Goal: Task Accomplishment & Management: Manage account settings

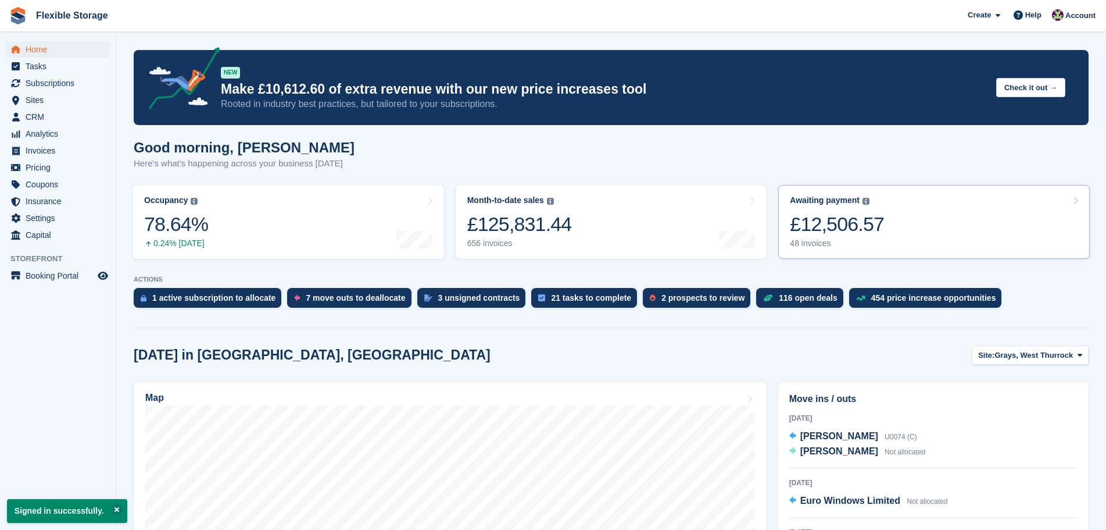
click at [846, 236] on div "£12,506.57" at bounding box center [837, 224] width 94 height 24
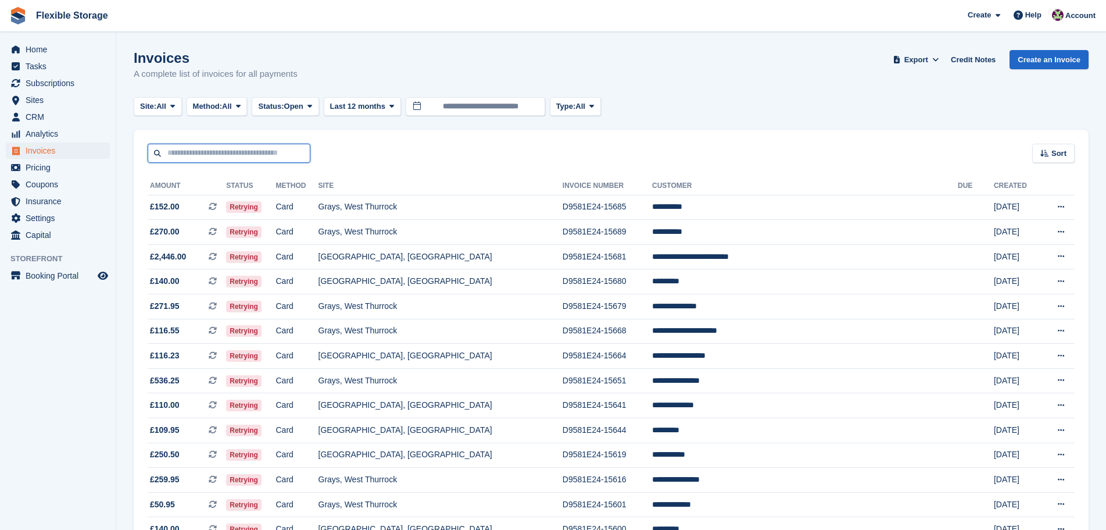
click at [230, 160] on input "text" at bounding box center [229, 153] width 163 height 19
type input "*****"
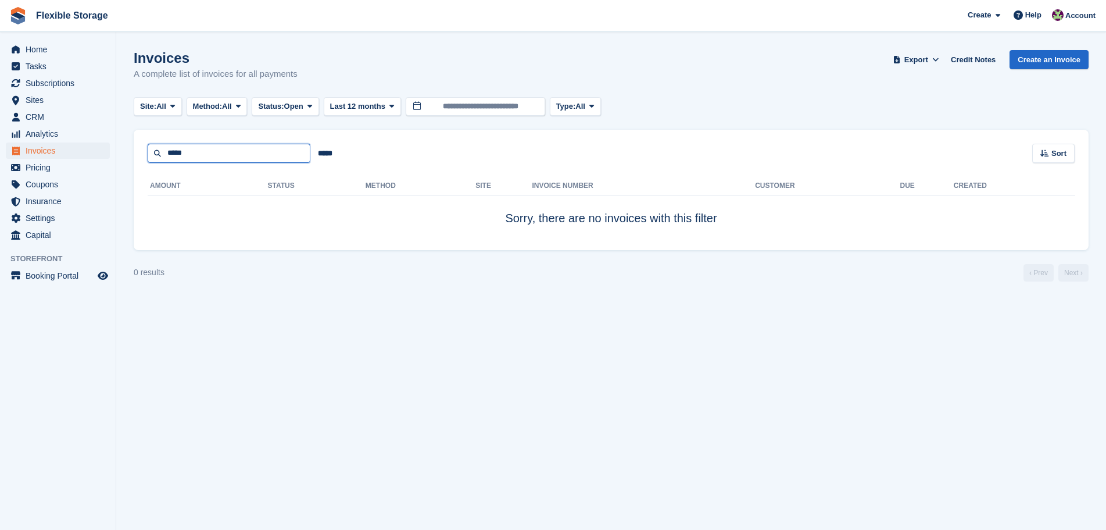
drag, startPoint x: 215, startPoint y: 162, endPoint x: 142, endPoint y: 169, distance: 73.6
click at [142, 169] on div "***** ***** Sort Sort by Date created Created (oldest first) Created (newest fi…" at bounding box center [611, 190] width 955 height 120
type input "****"
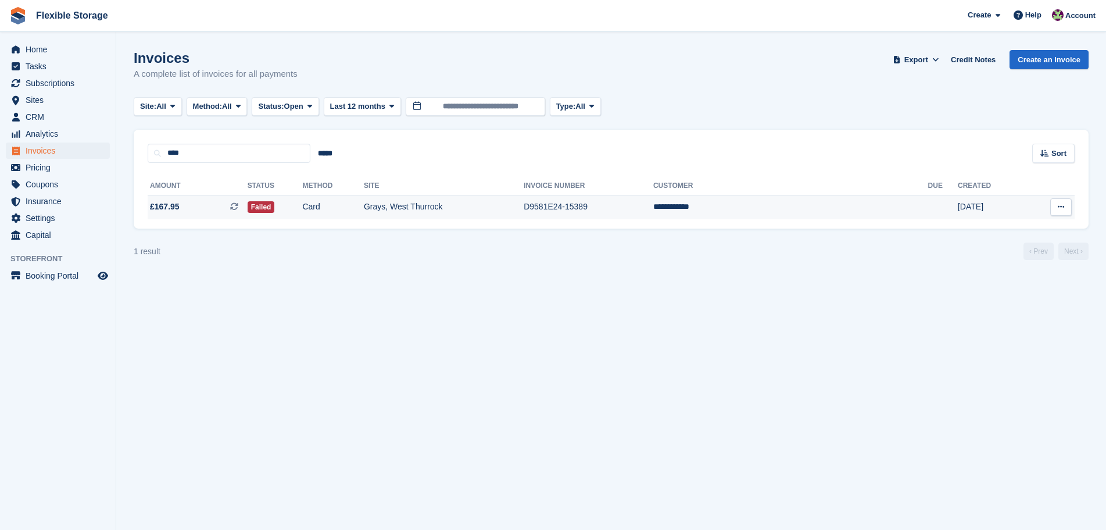
click at [303, 202] on td "Failed" at bounding box center [275, 207] width 55 height 24
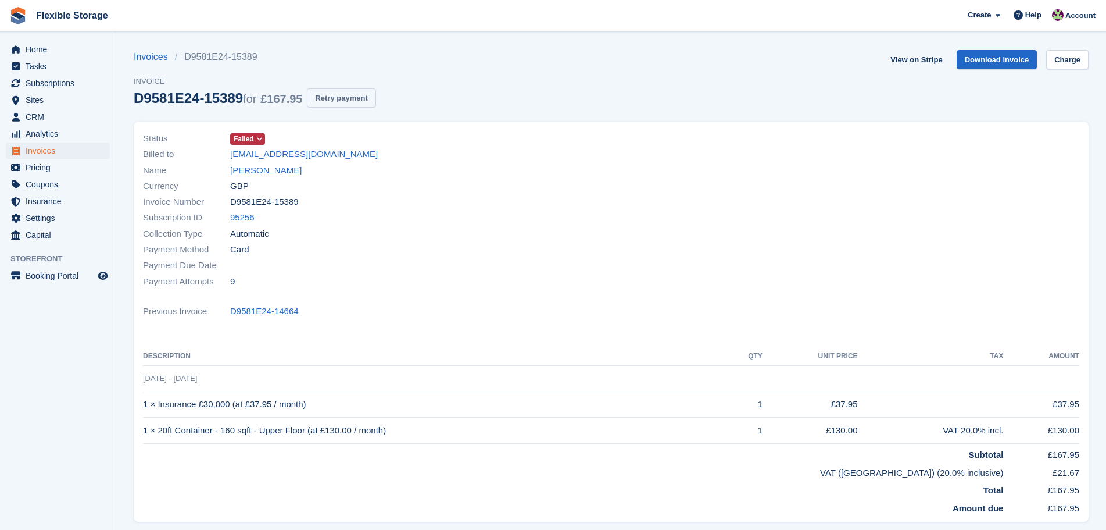
click at [345, 99] on button "Retry payment" at bounding box center [341, 97] width 69 height 19
click at [49, 47] on span "Home" at bounding box center [61, 49] width 70 height 16
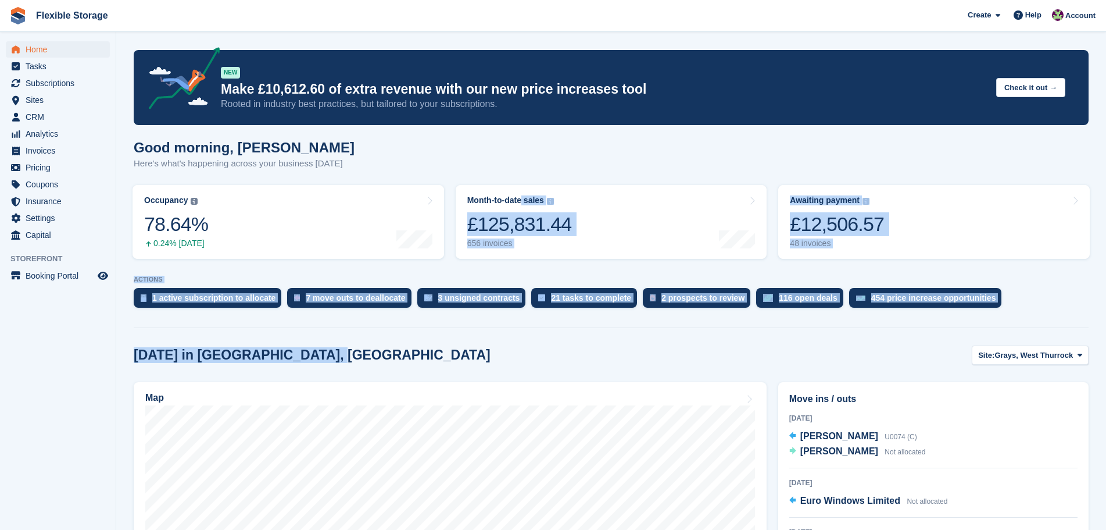
drag, startPoint x: 500, startPoint y: 365, endPoint x: 610, endPoint y: 344, distance: 111.7
click at [628, 352] on div "Today in Grays, West Thurrock Site: Grays, West Thurrock Grays, West Thurrock C…" at bounding box center [611, 354] width 955 height 19
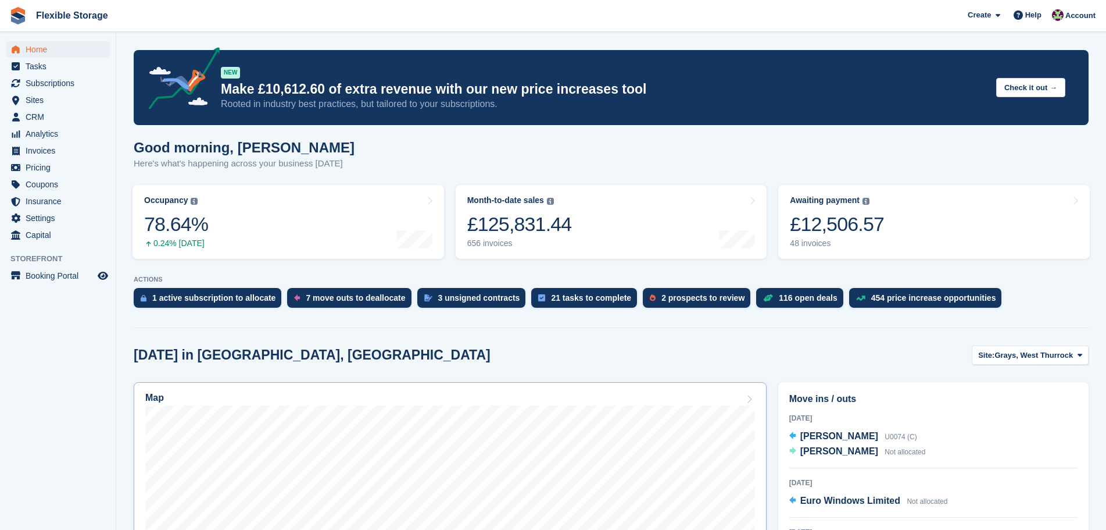
click at [592, 392] on link "Map" at bounding box center [450, 533] width 633 height 302
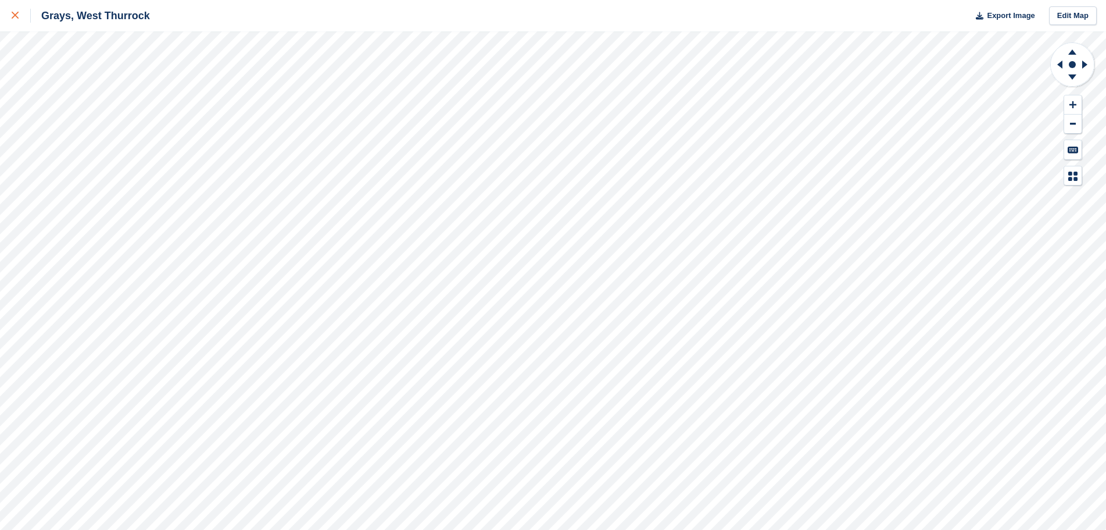
click at [13, 18] on icon at bounding box center [15, 15] width 7 height 7
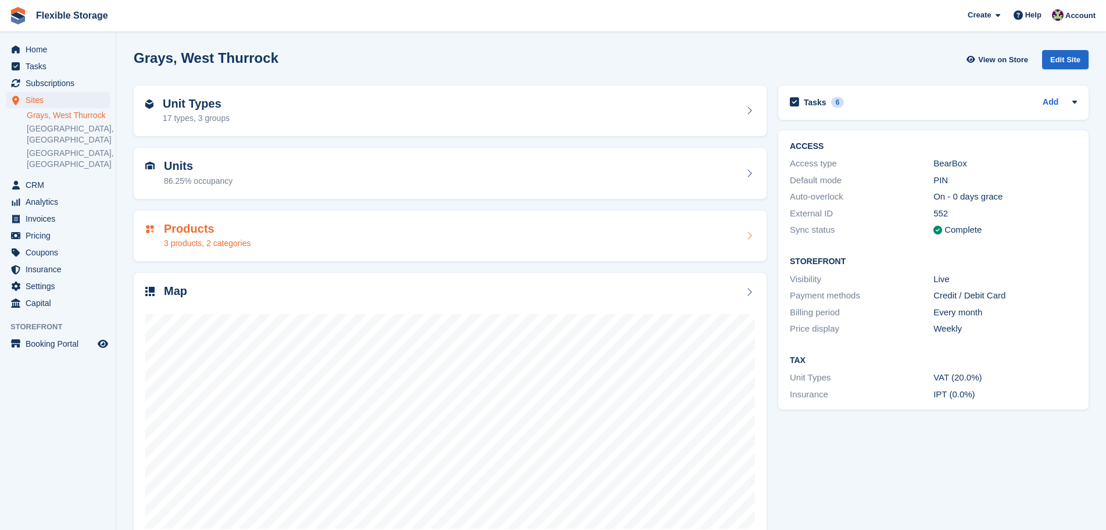
drag, startPoint x: 1035, startPoint y: 513, endPoint x: 598, endPoint y: 258, distance: 505.4
click at [531, 159] on div "Unit Types 17 types, 3 groups Units 86.25% occupancy Products 3 products, 2 cat…" at bounding box center [611, 314] width 967 height 469
click at [798, 451] on div "Tasks 6 Add EMPTY U86 INTO U139 [DATE]" at bounding box center [934, 314] width 322 height 469
drag, startPoint x: 1038, startPoint y: 504, endPoint x: 865, endPoint y: 335, distance: 241.7
click at [848, 277] on div "Tasks 6 Add EMPTY U86 INTO U139 [DATE]" at bounding box center [934, 314] width 322 height 469
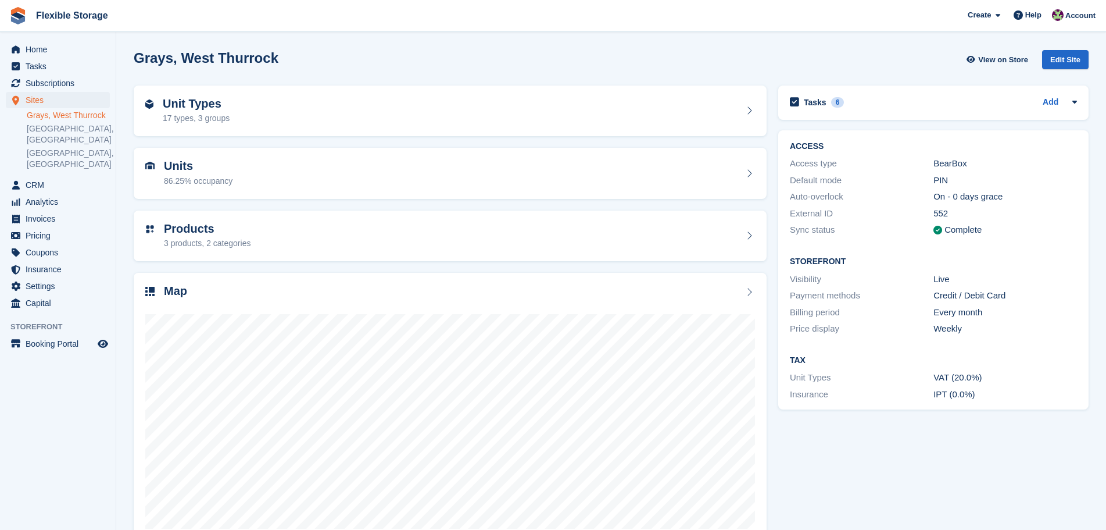
click at [933, 441] on div "Tasks 6 Add EMPTY U86 INTO U139 [DATE]" at bounding box center [934, 314] width 322 height 469
click at [49, 177] on span "CRM" at bounding box center [61, 185] width 70 height 16
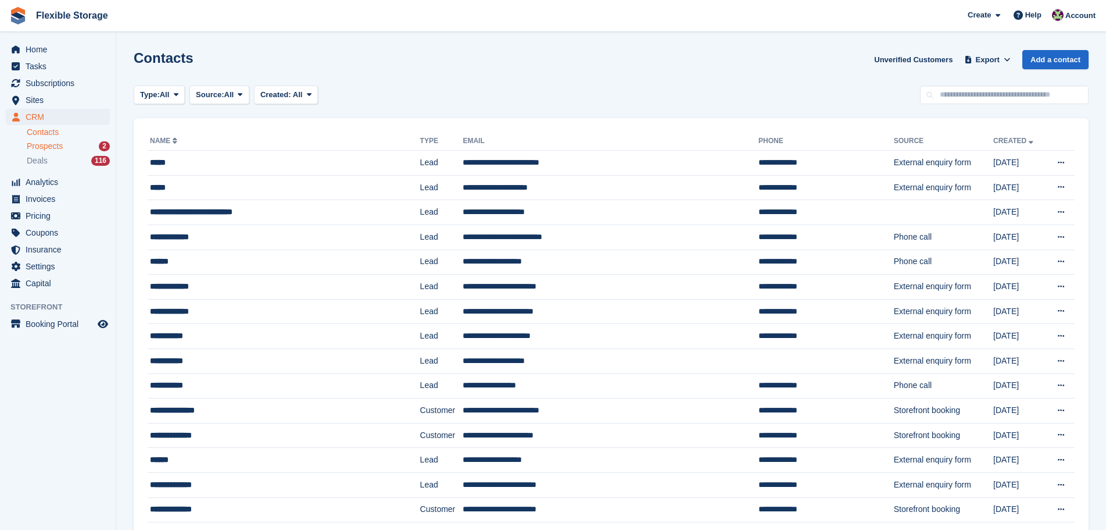
click at [61, 143] on span "Prospects" at bounding box center [45, 146] width 36 height 11
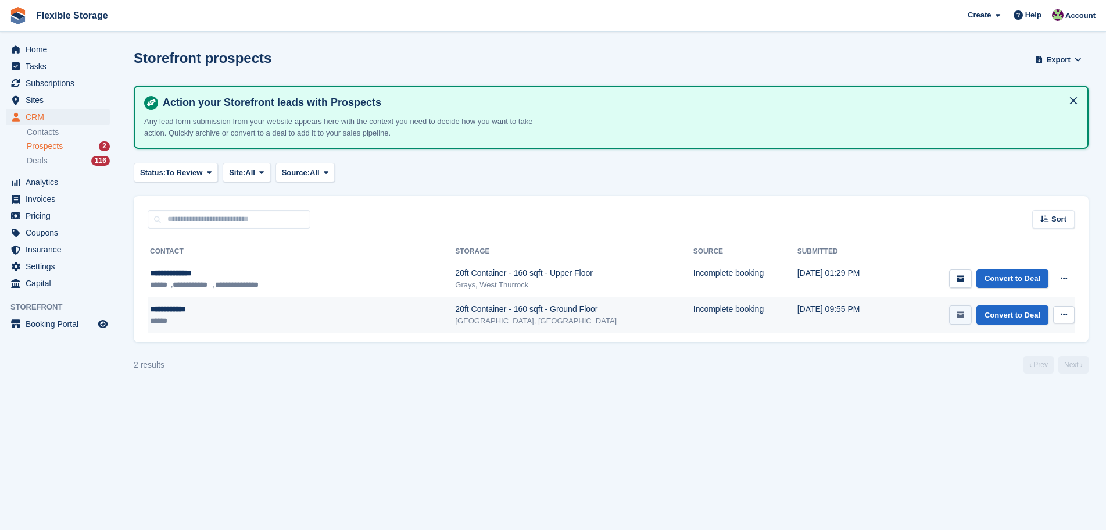
click at [963, 313] on icon "submit" at bounding box center [961, 315] width 8 height 8
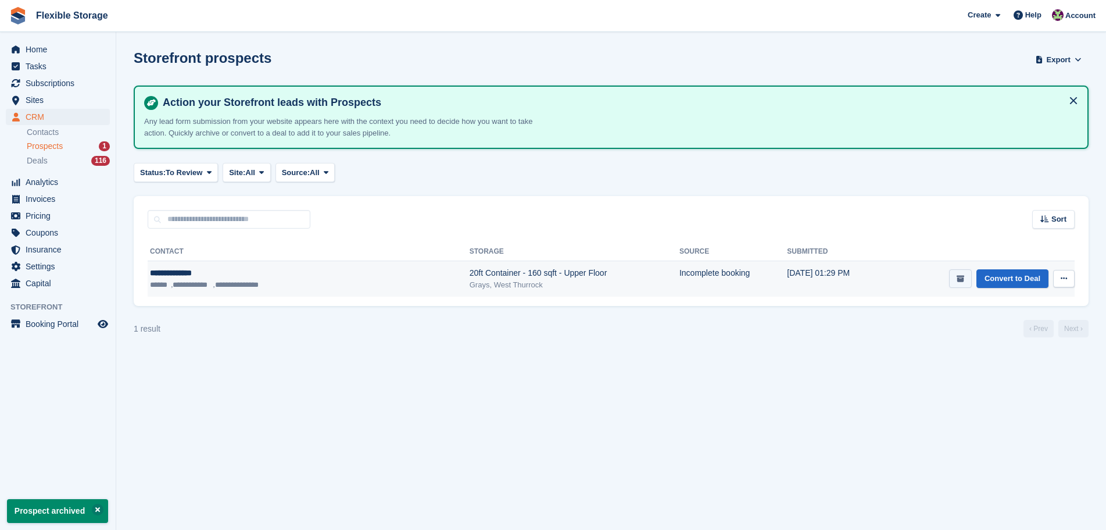
click at [967, 276] on button "submit" at bounding box center [960, 278] width 23 height 19
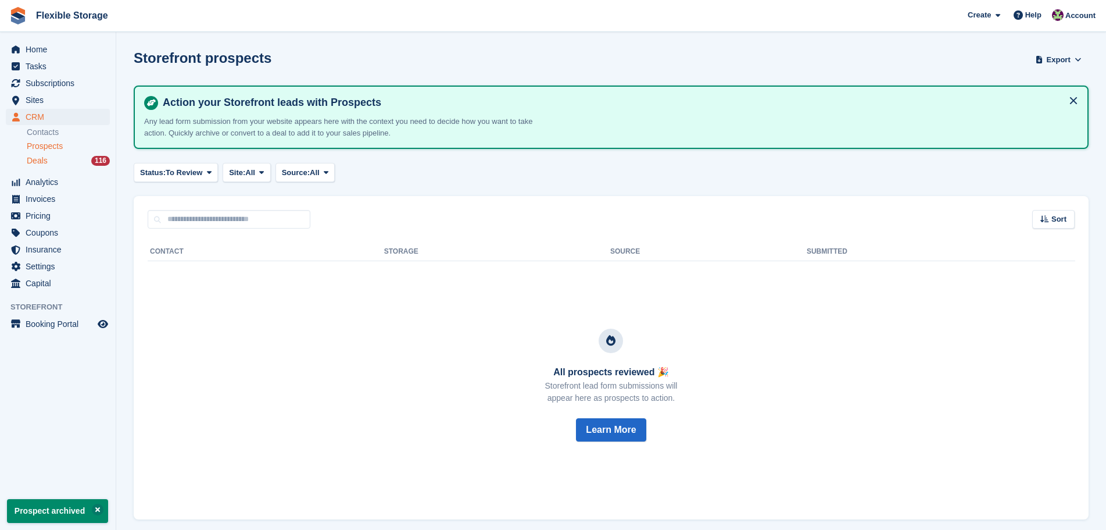
click at [47, 159] on div "Deals 116" at bounding box center [68, 160] width 83 height 11
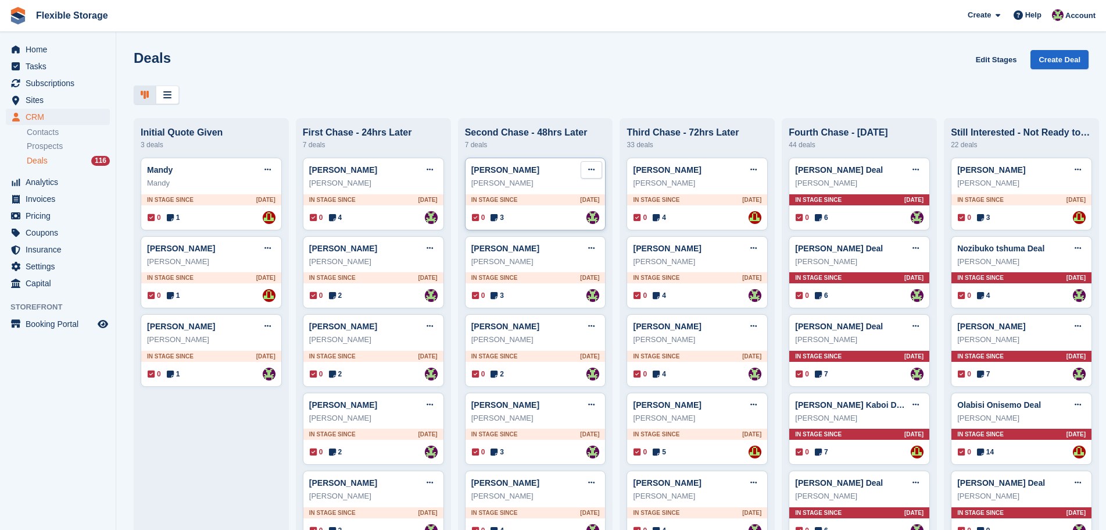
click at [581, 174] on button at bounding box center [592, 169] width 22 height 17
click at [480, 223] on span "0" at bounding box center [478, 217] width 13 height 10
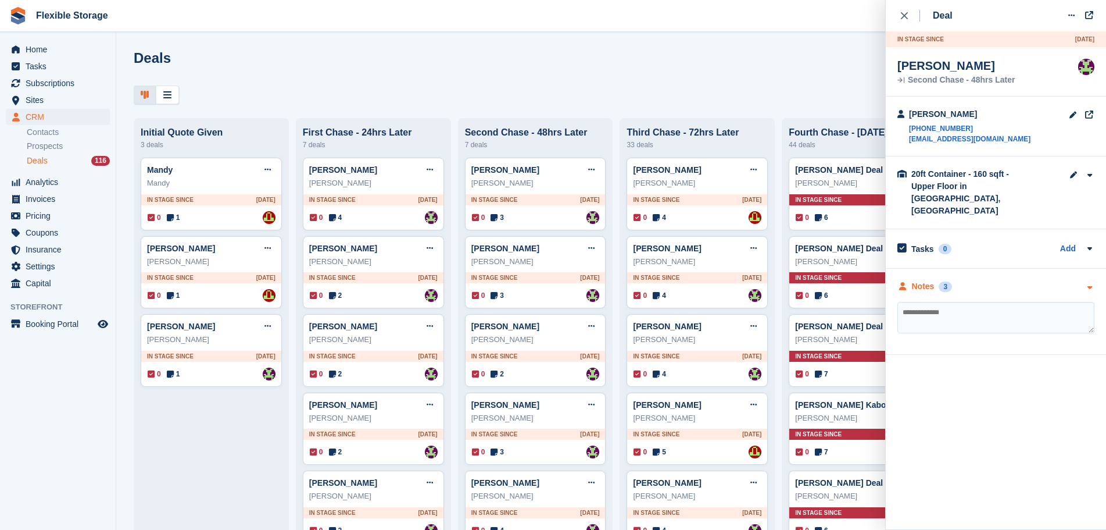
click at [977, 280] on div "Notes 3" at bounding box center [996, 286] width 197 height 12
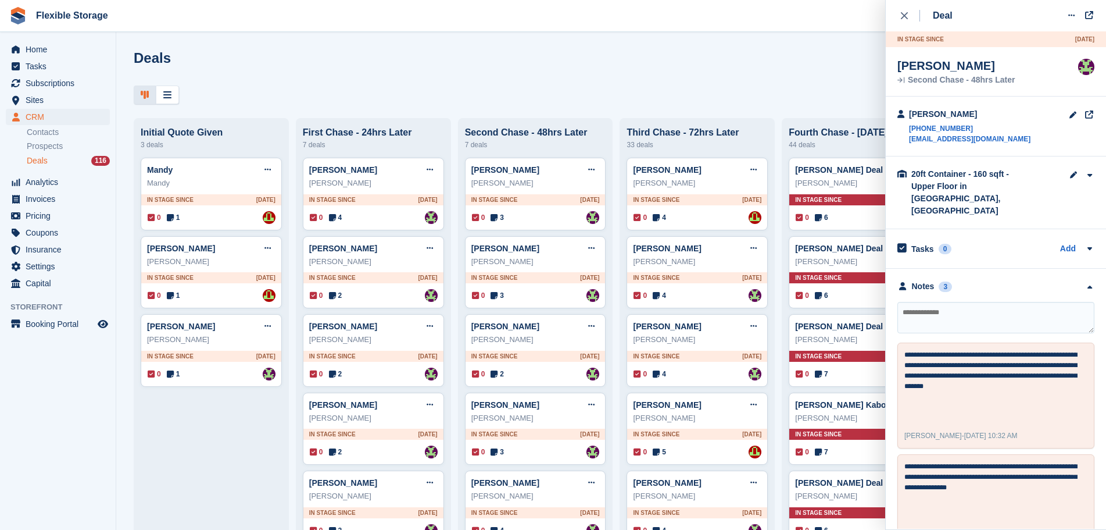
click at [979, 302] on textarea at bounding box center [996, 317] width 197 height 31
click at [1072, 17] on icon at bounding box center [1072, 16] width 6 height 8
click at [956, 303] on textarea at bounding box center [996, 317] width 197 height 31
type textarea "**********"
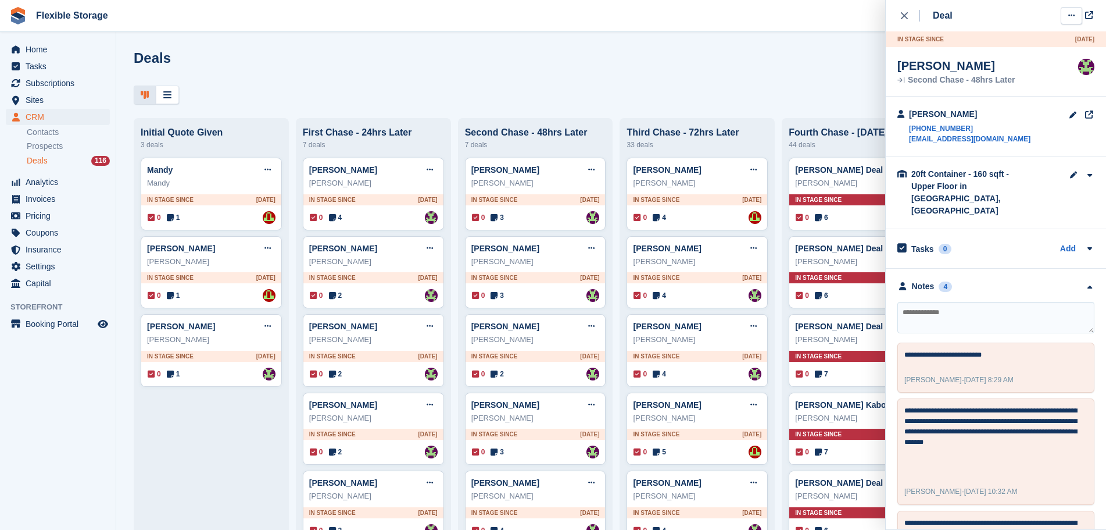
click at [1071, 11] on button at bounding box center [1072, 15] width 22 height 17
click at [1030, 61] on p "Mark as won" at bounding box center [1026, 63] width 101 height 15
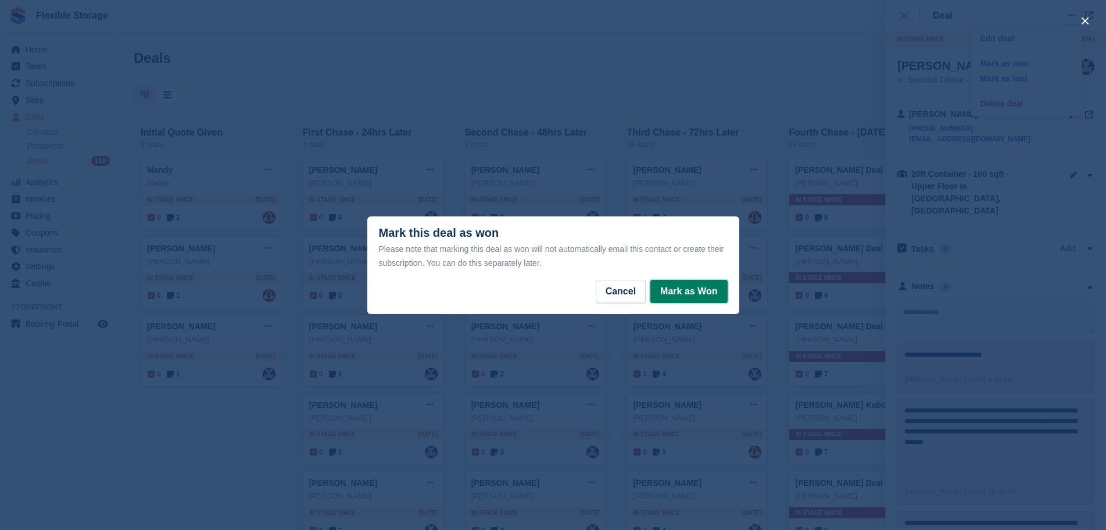
click at [659, 282] on button "Mark as Won" at bounding box center [689, 291] width 77 height 23
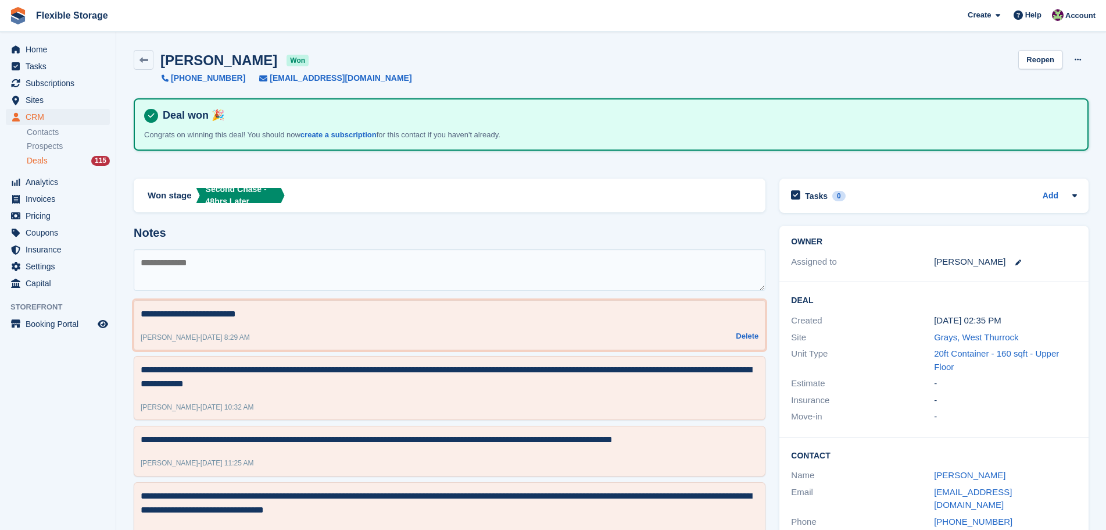
click at [242, 314] on textarea "**********" at bounding box center [450, 314] width 618 height 14
type textarea "**********"
click at [40, 83] on span "Subscriptions" at bounding box center [61, 83] width 70 height 16
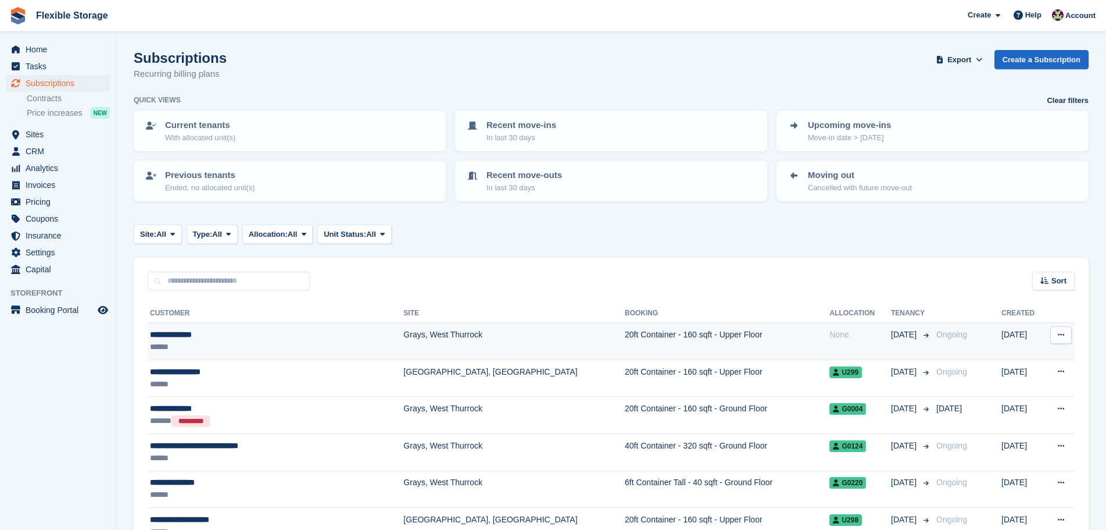
click at [442, 331] on td "Grays, West Thurrock" at bounding box center [514, 341] width 222 height 37
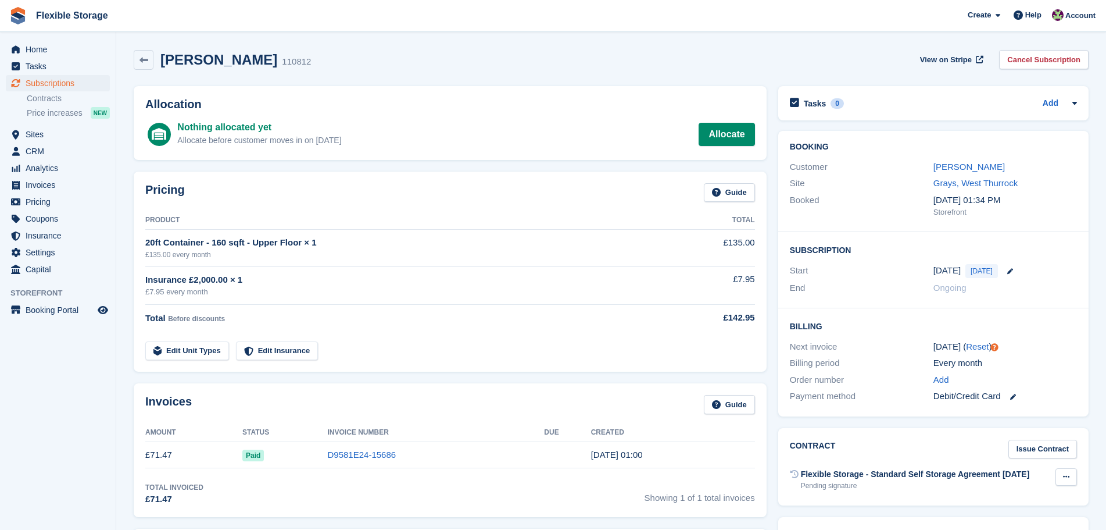
click at [1070, 476] on button at bounding box center [1067, 476] width 22 height 17
click at [1017, 519] on p "Send contract" at bounding box center [1021, 514] width 101 height 15
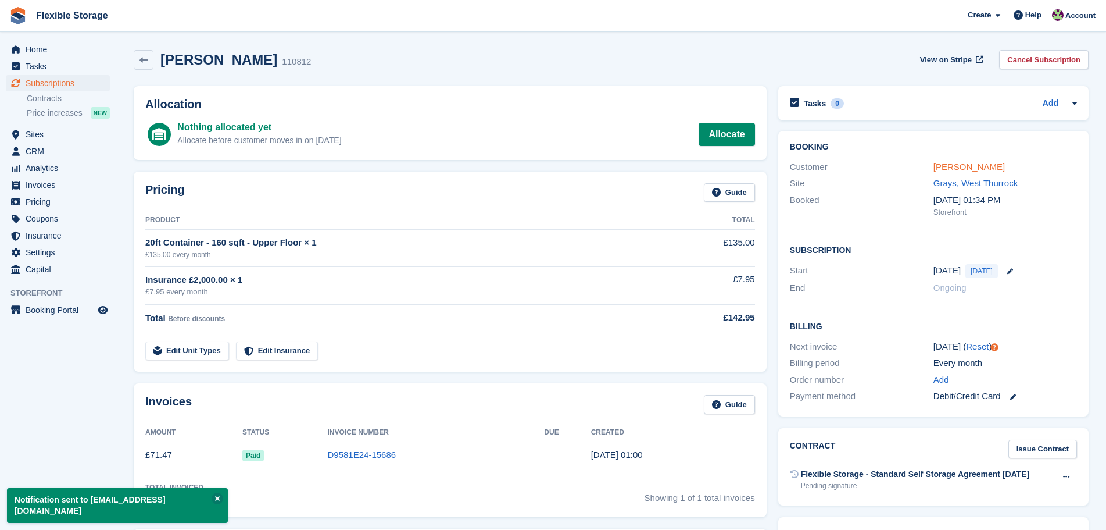
click at [986, 164] on link "[PERSON_NAME]" at bounding box center [970, 167] width 72 height 10
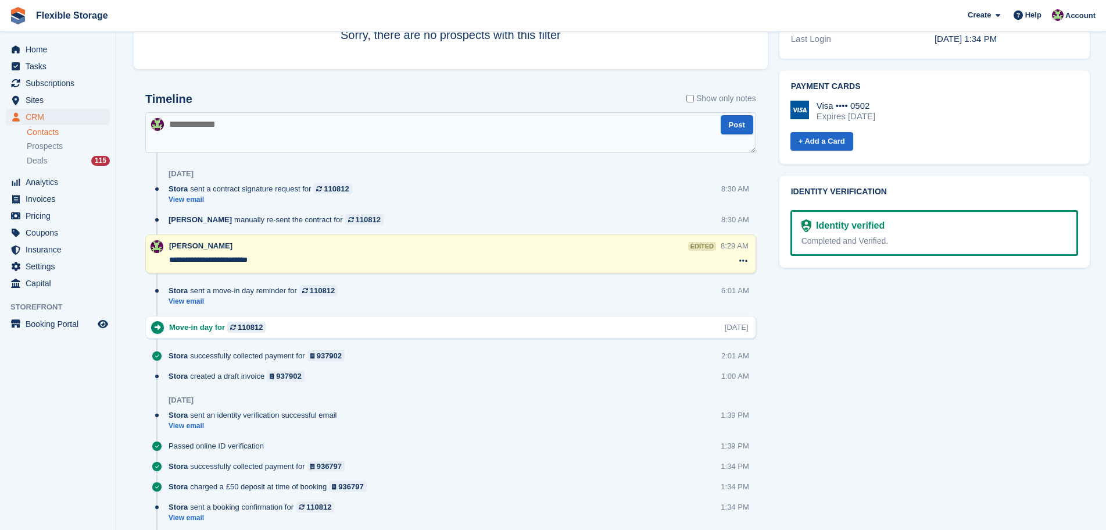
scroll to position [633, 0]
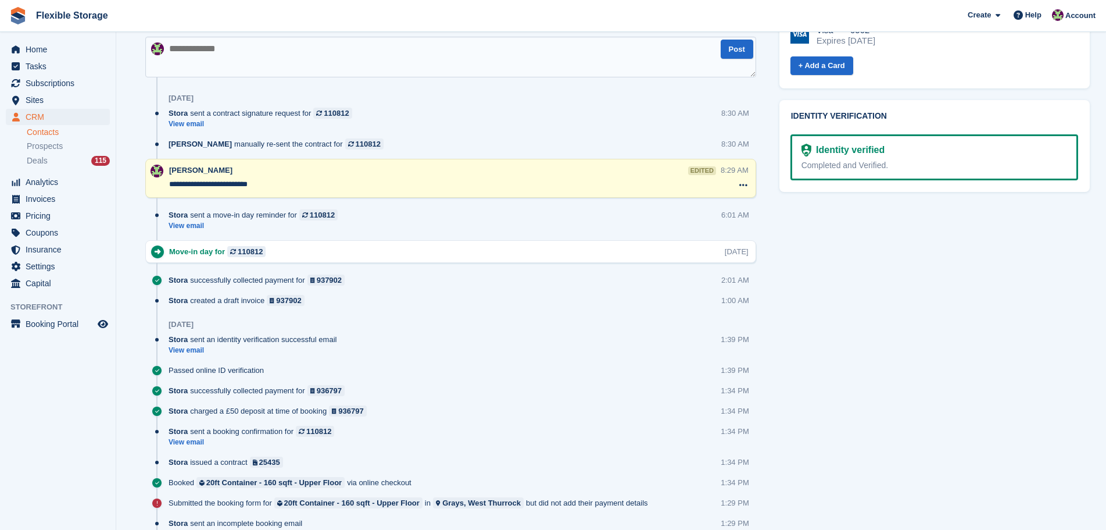
click at [381, 61] on textarea at bounding box center [450, 57] width 611 height 41
type textarea "**********"
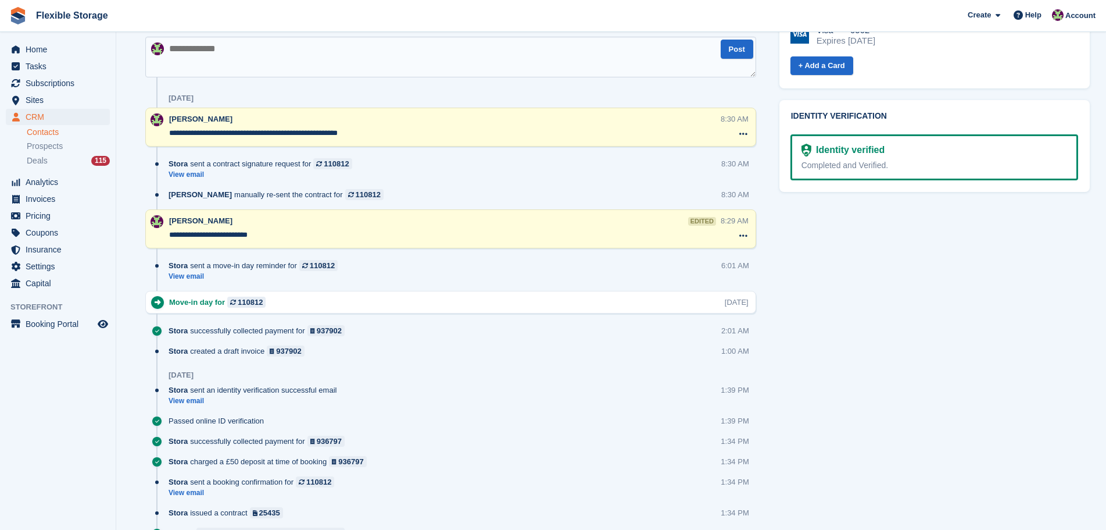
scroll to position [0, 0]
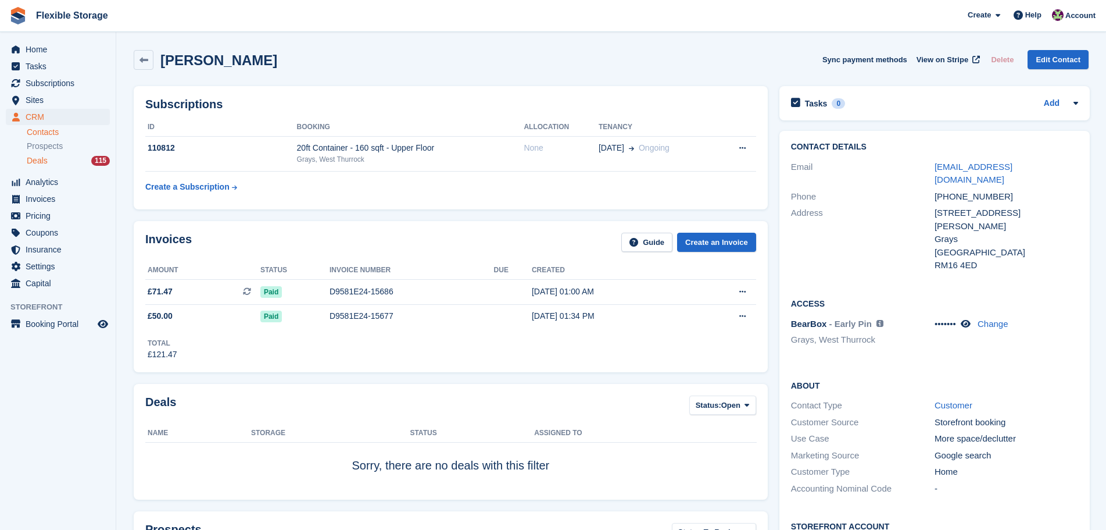
click at [64, 160] on div "Deals 115" at bounding box center [68, 160] width 83 height 11
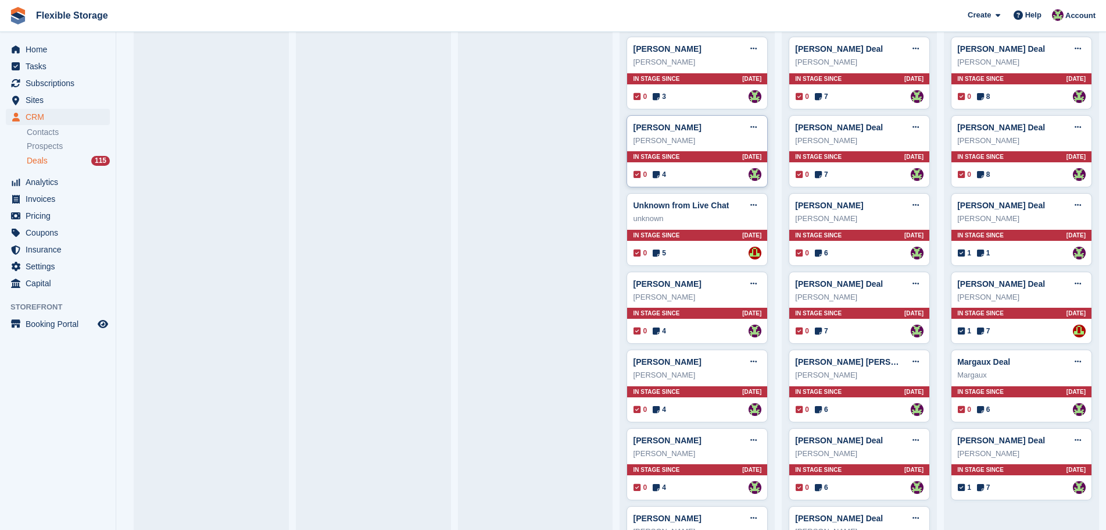
scroll to position [1395, 0]
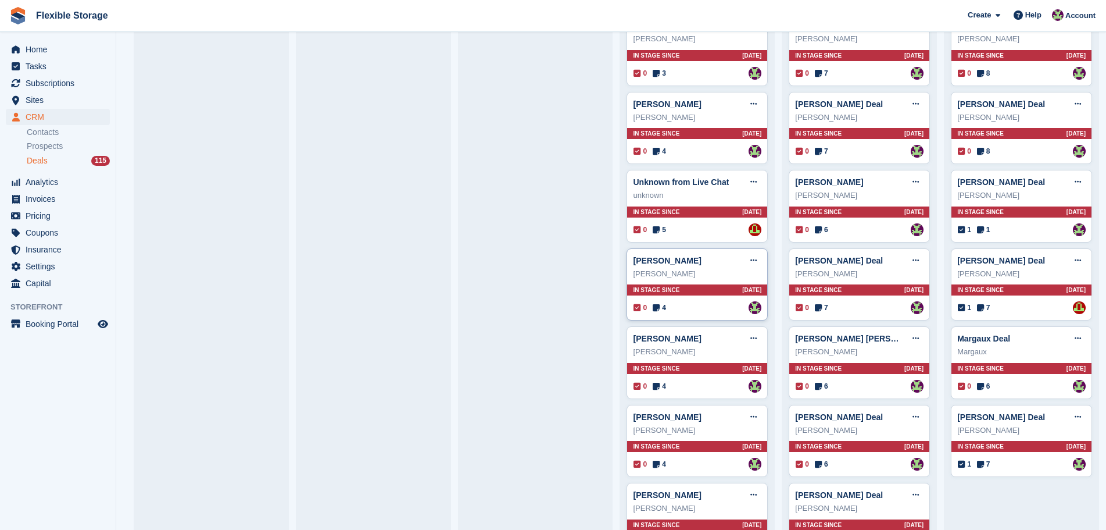
click at [696, 308] on div "0 4 Assigned to [PERSON_NAME]" at bounding box center [698, 307] width 128 height 13
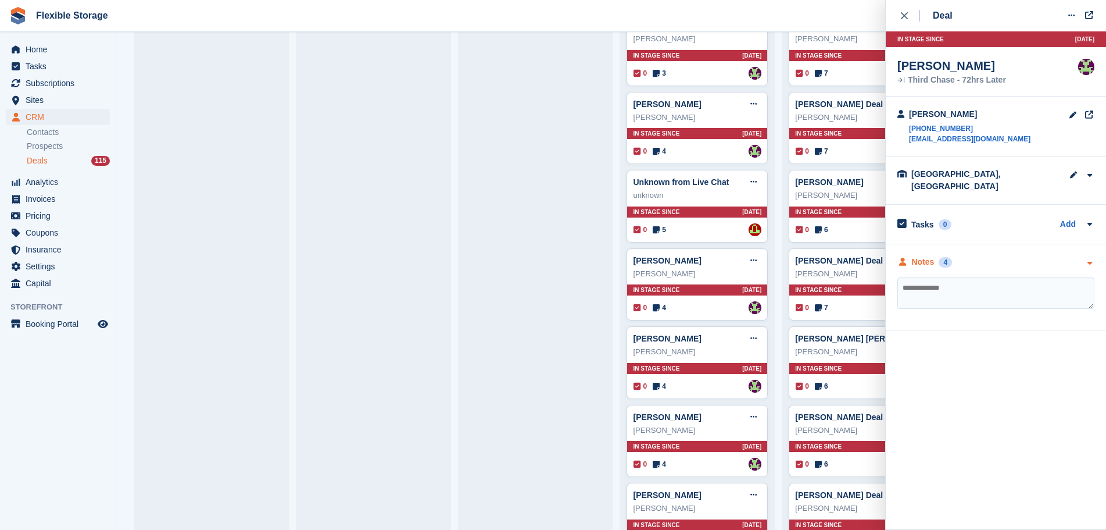
click at [1020, 256] on div "Notes 4" at bounding box center [996, 262] width 197 height 12
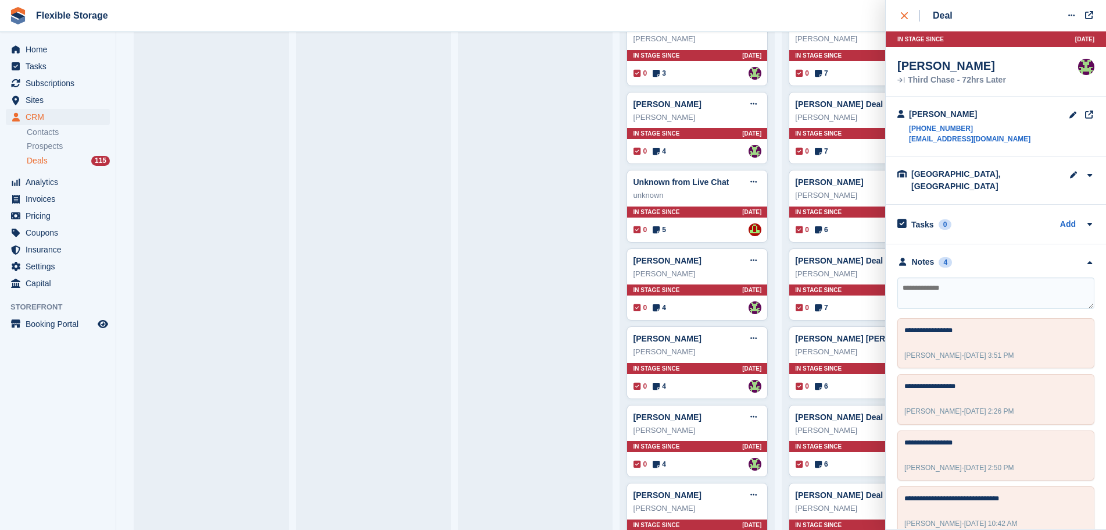
click at [903, 13] on icon "close" at bounding box center [904, 15] width 7 height 7
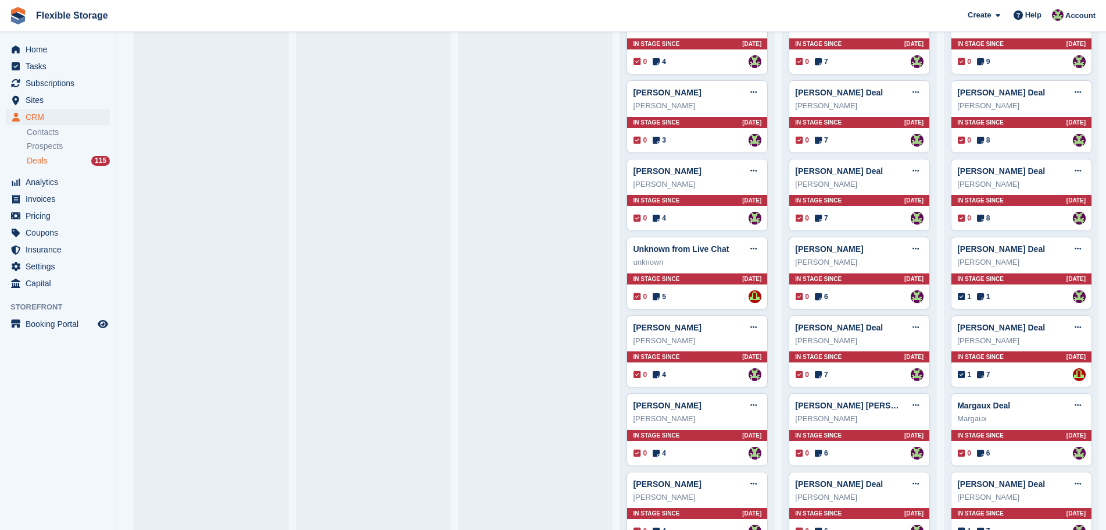
scroll to position [1744, 0]
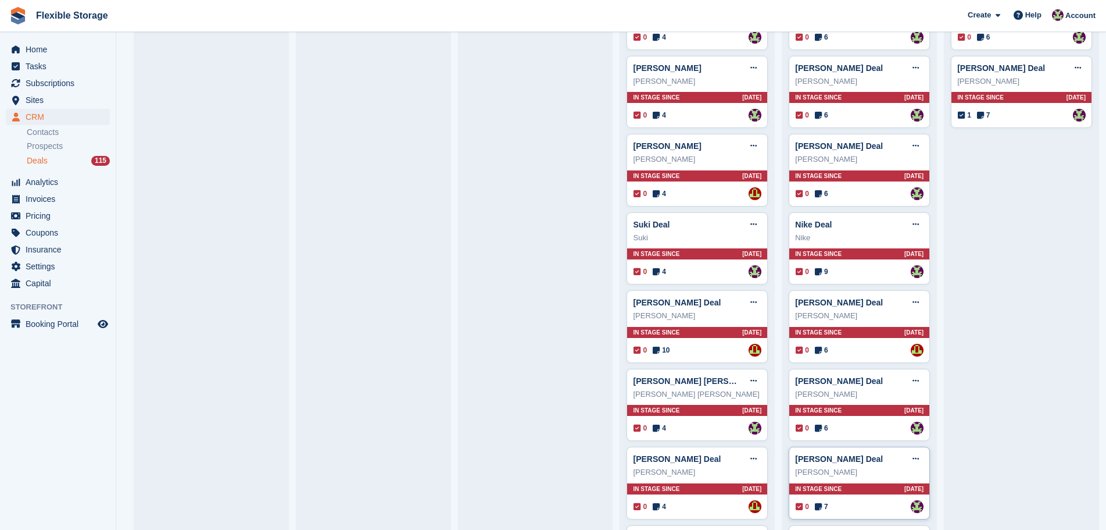
click at [849, 488] on div "In stage since 12D AGO" at bounding box center [860, 488] width 140 height 11
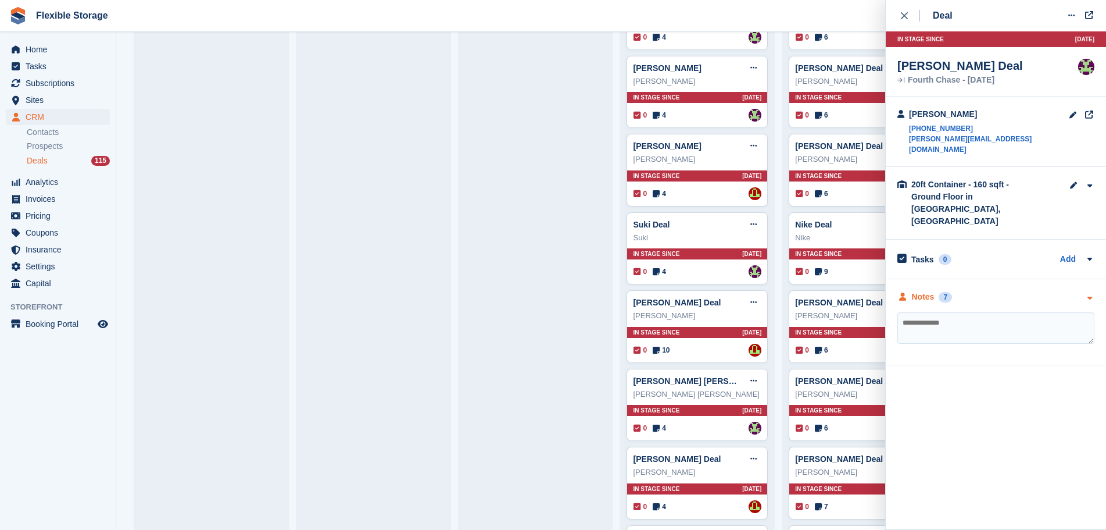
click at [985, 291] on div "Notes 7" at bounding box center [996, 297] width 197 height 12
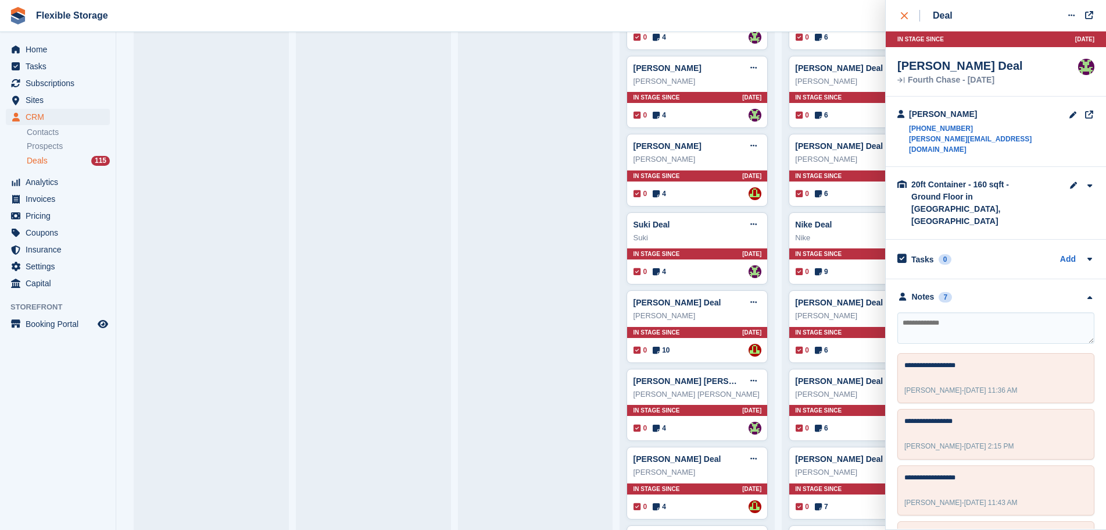
click at [914, 16] on div "close" at bounding box center [910, 16] width 19 height 12
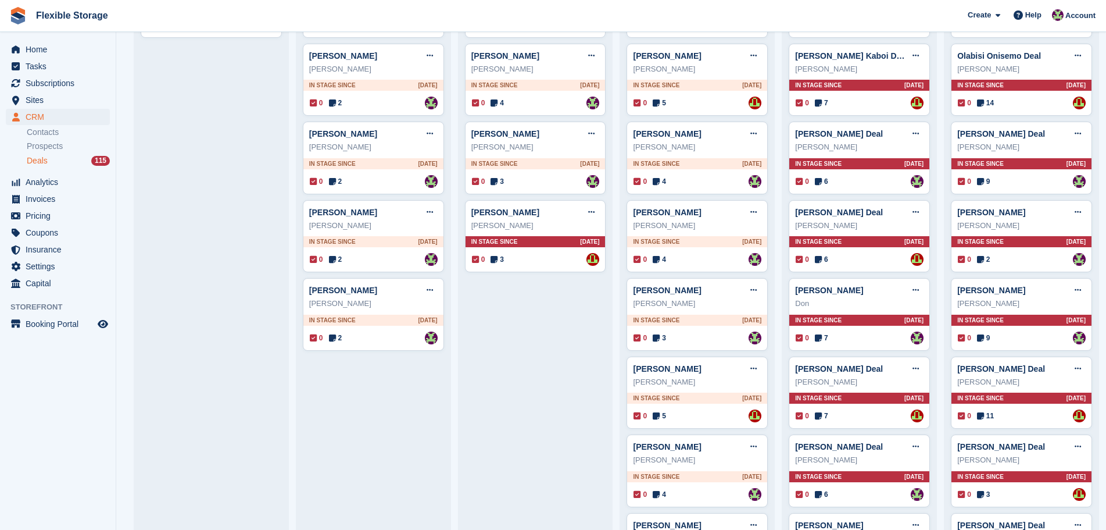
scroll to position [0, 0]
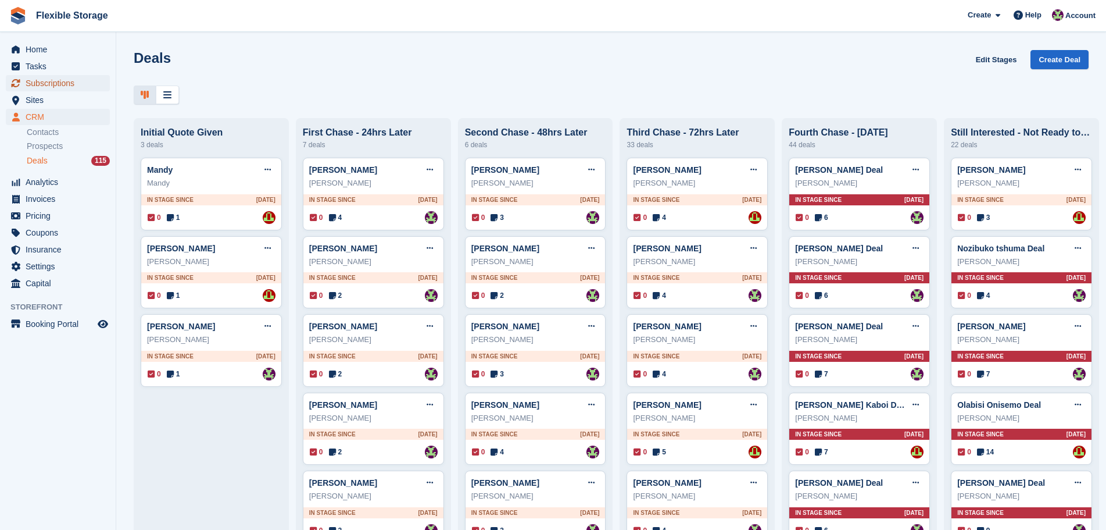
drag, startPoint x: 86, startPoint y: 88, endPoint x: 126, endPoint y: 114, distance: 47.1
click at [86, 88] on span "Subscriptions" at bounding box center [61, 83] width 70 height 16
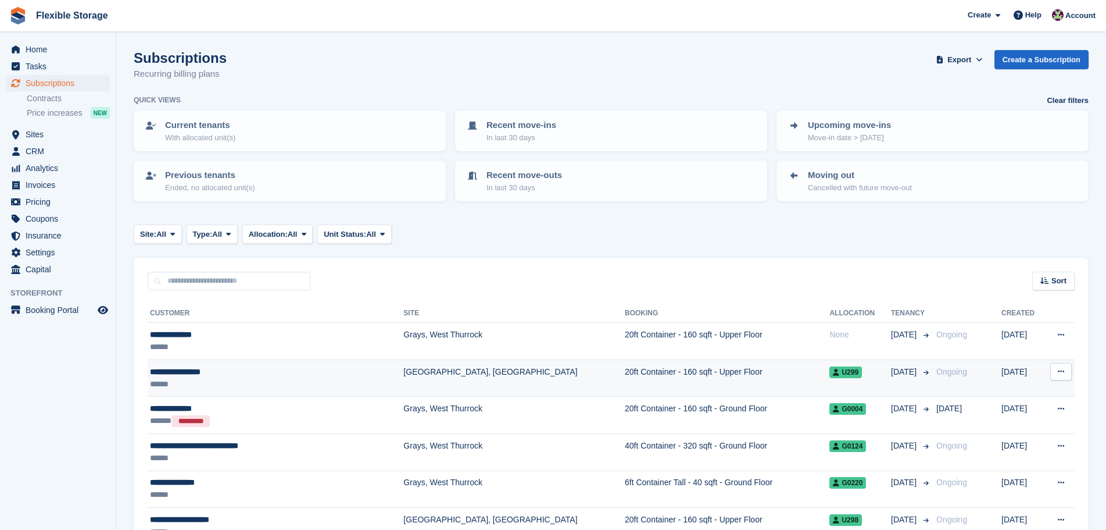
click at [240, 369] on div "**********" at bounding box center [249, 372] width 199 height 12
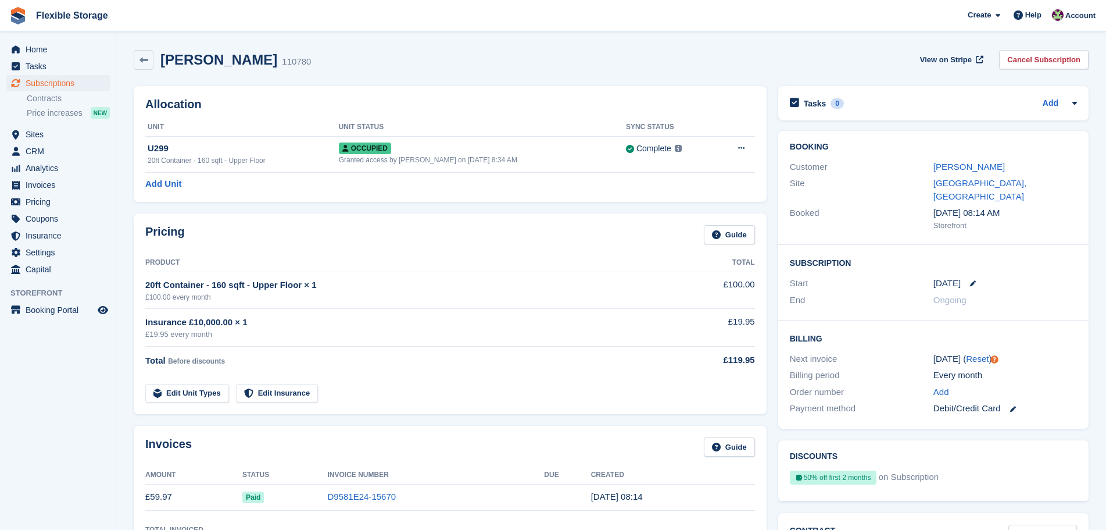
drag, startPoint x: 276, startPoint y: 62, endPoint x: 165, endPoint y: 52, distance: 112.1
click at [165, 52] on h2 "Gheorghita Tanasa" at bounding box center [218, 60] width 117 height 16
click at [459, 151] on div "Occupied" at bounding box center [482, 148] width 287 height 12
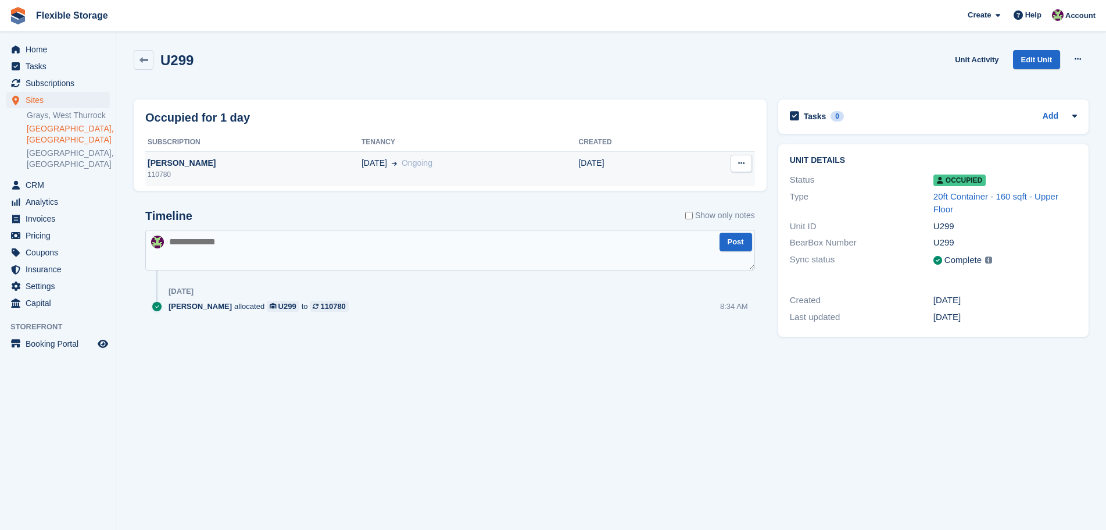
click at [269, 166] on div "[PERSON_NAME]" at bounding box center [253, 163] width 216 height 12
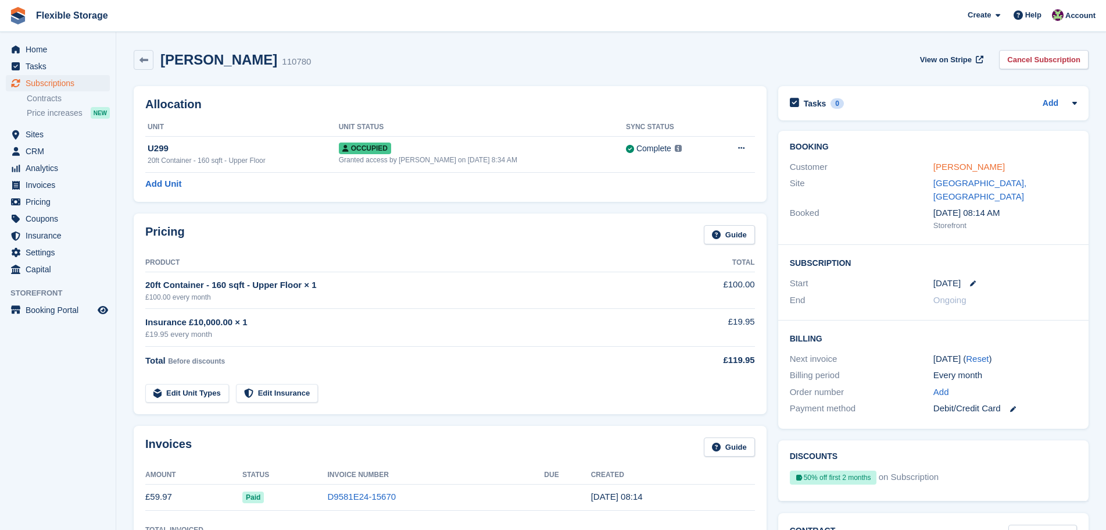
click at [977, 162] on link "[PERSON_NAME]" at bounding box center [970, 167] width 72 height 10
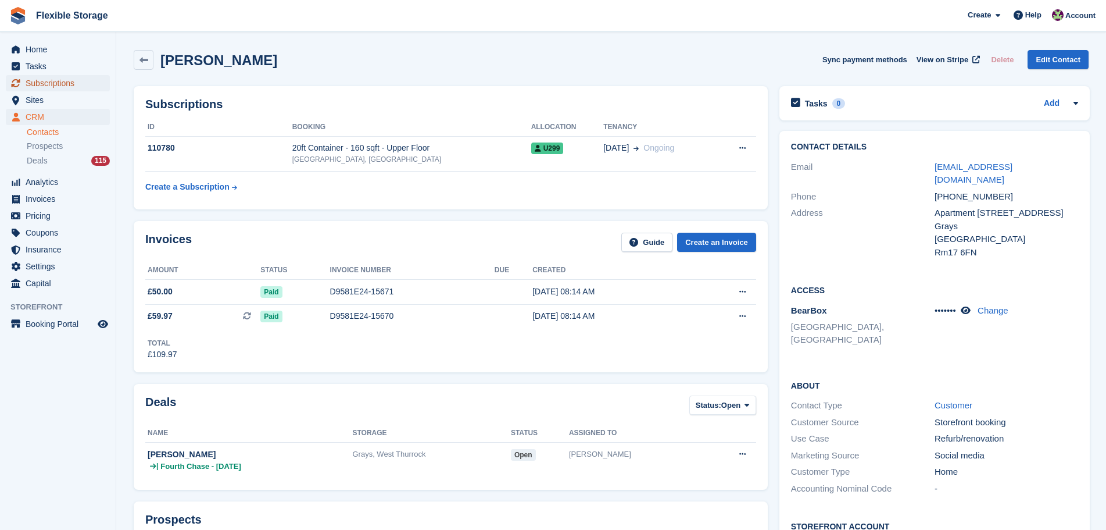
click at [74, 90] on span "Subscriptions" at bounding box center [61, 83] width 70 height 16
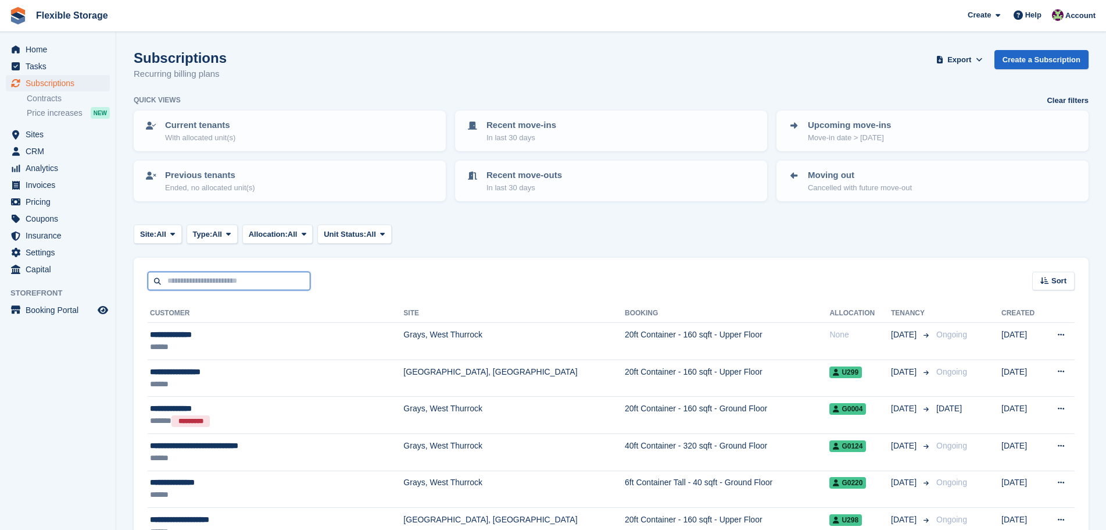
click at [250, 283] on input "text" at bounding box center [229, 281] width 163 height 19
type input "****"
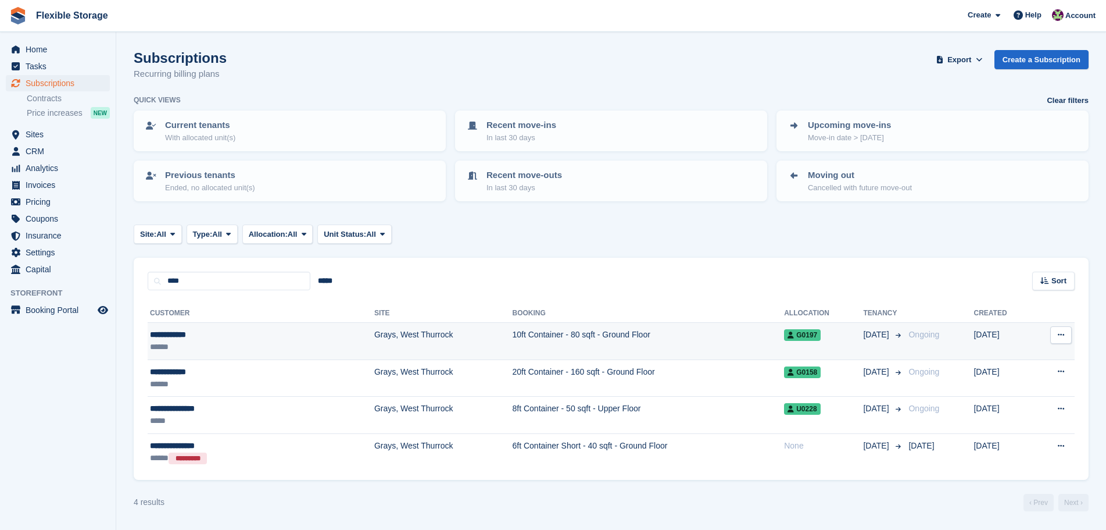
click at [259, 329] on div "**********" at bounding box center [213, 334] width 127 height 12
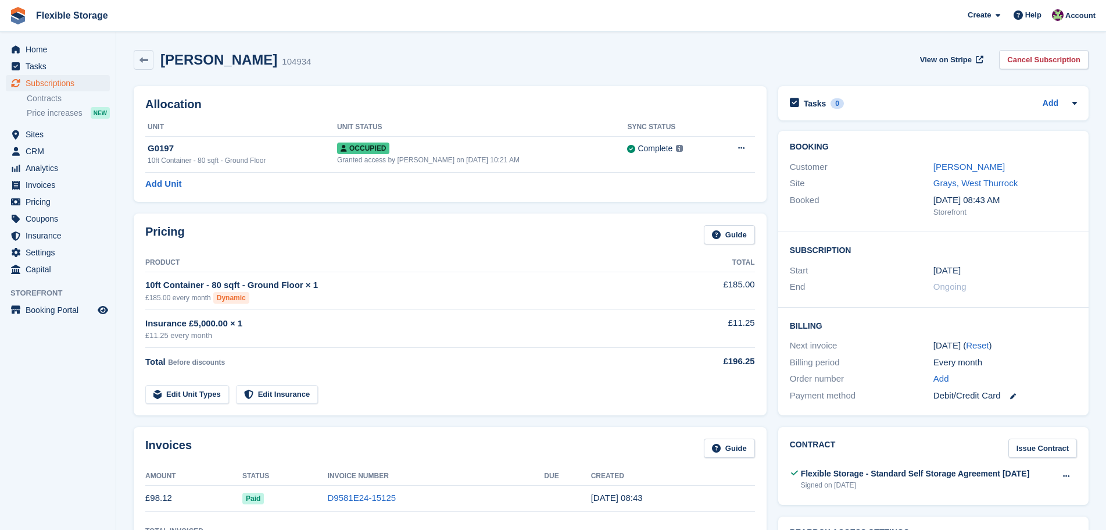
click at [969, 165] on link "[PERSON_NAME]" at bounding box center [970, 167] width 72 height 10
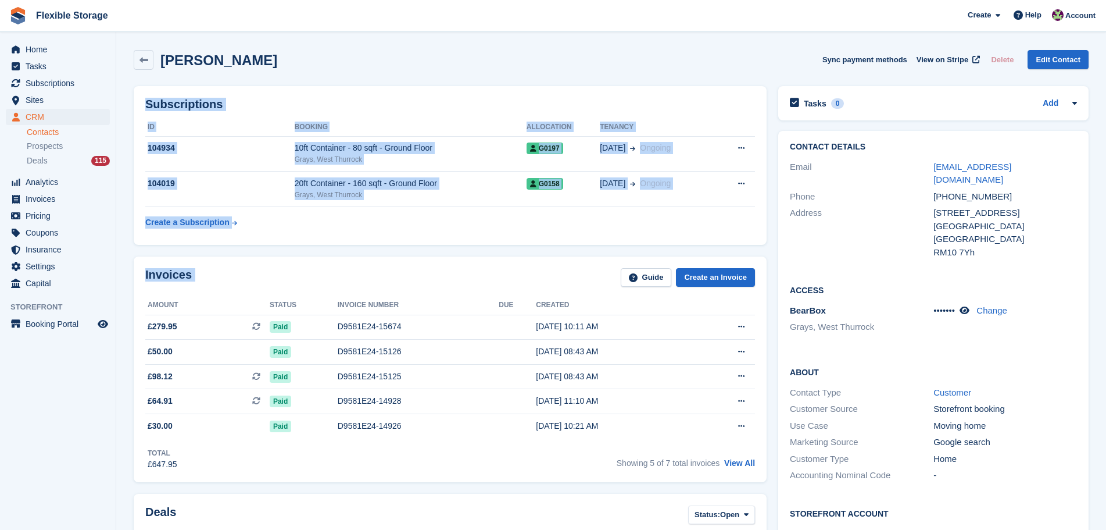
drag, startPoint x: 685, startPoint y: 65, endPoint x: 565, endPoint y: 240, distance: 212.7
click at [554, 239] on div "Subscriptions ID Booking Allocation Tenancy 104934 10ft Container - 80 sqft - G…" at bounding box center [450, 165] width 633 height 159
drag, startPoint x: 671, startPoint y: 33, endPoint x: 605, endPoint y: 219, distance: 197.3
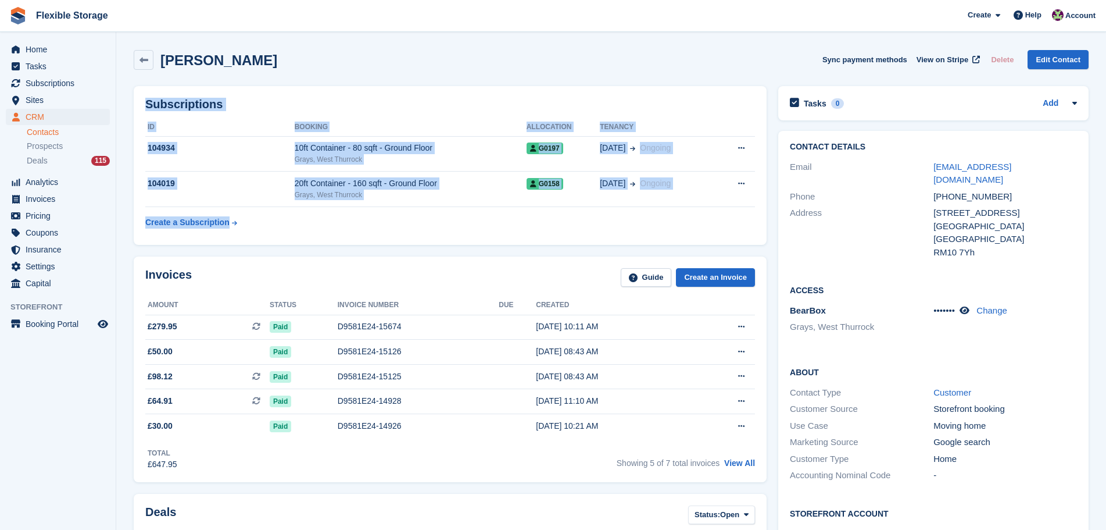
click at [561, 224] on table "ID Booking Allocation Tenancy 104934 10ft Container - 80 sqft - Ground Floor Gr…" at bounding box center [450, 175] width 610 height 115
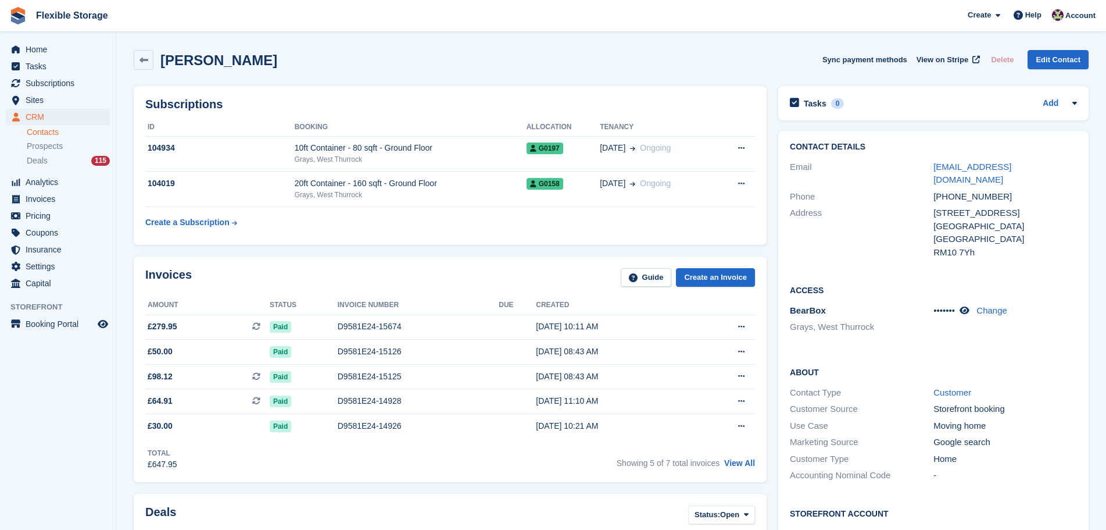
drag, startPoint x: 707, startPoint y: 234, endPoint x: 631, endPoint y: 63, distance: 186.9
click at [536, 103] on div "Subscriptions ID Booking Allocation Tenancy 104934 10ft Container - 80 sqft - G…" at bounding box center [450, 165] width 633 height 159
click at [669, 59] on div "Gokhan Kaya Sync payment methods View on Stripe Delete Edit Contact" at bounding box center [611, 60] width 955 height 20
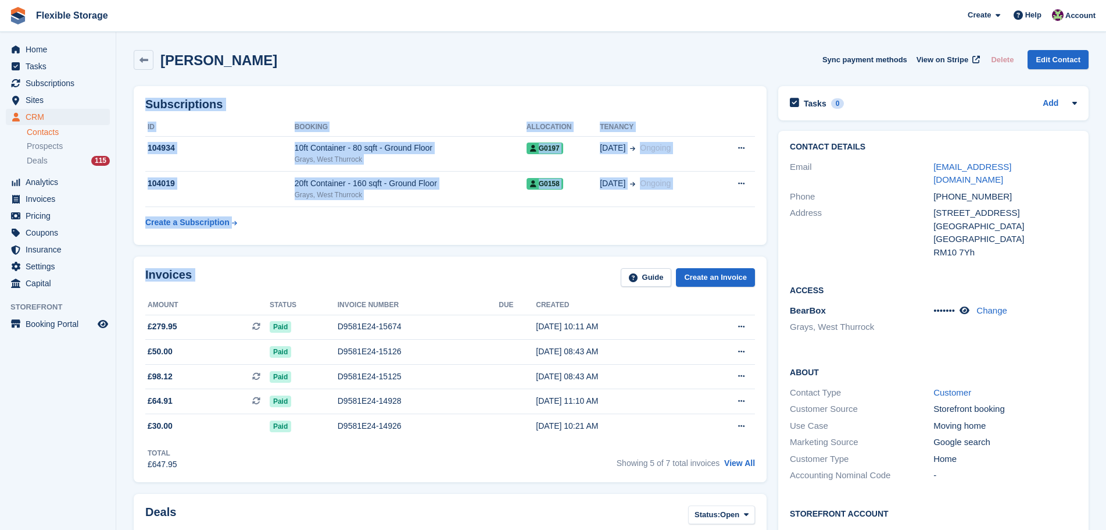
drag, startPoint x: 743, startPoint y: 37, endPoint x: 741, endPoint y: 248, distance: 211.1
click at [753, 225] on table "ID Booking Allocation Tenancy 104934 10ft Container - 80 sqft - Ground Floor Gr…" at bounding box center [450, 175] width 610 height 115
drag, startPoint x: 745, startPoint y: 231, endPoint x: 685, endPoint y: 66, distance: 175.6
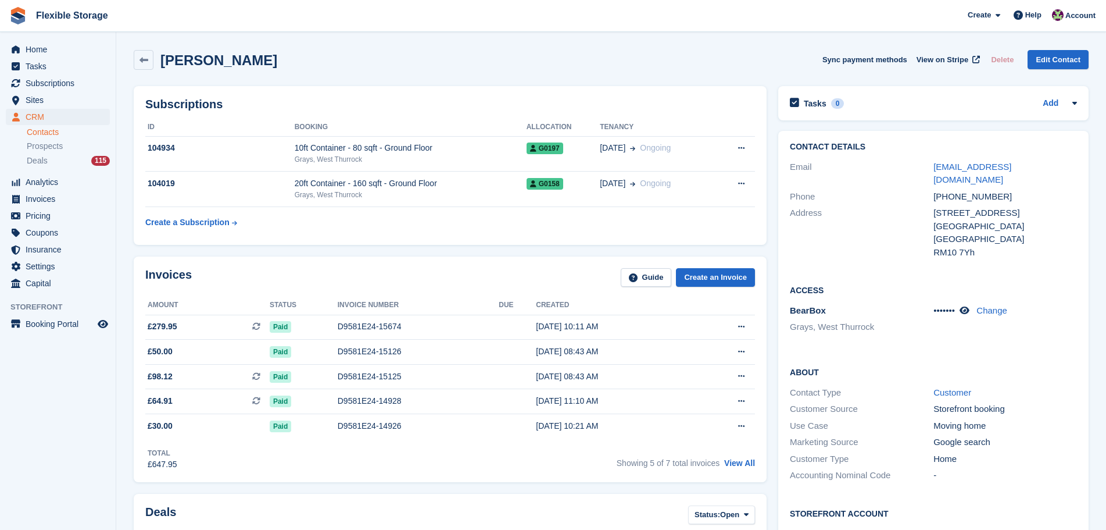
click at [685, 66] on div "Gokhan Kaya Sync payment methods View on Stripe Delete Edit Contact" at bounding box center [611, 60] width 955 height 20
drag, startPoint x: 741, startPoint y: 47, endPoint x: 729, endPoint y: 247, distance: 200.9
click at [743, 235] on div "Subscriptions ID Booking Allocation Tenancy 104934 10ft Container - 80 sqft - G…" at bounding box center [450, 165] width 633 height 159
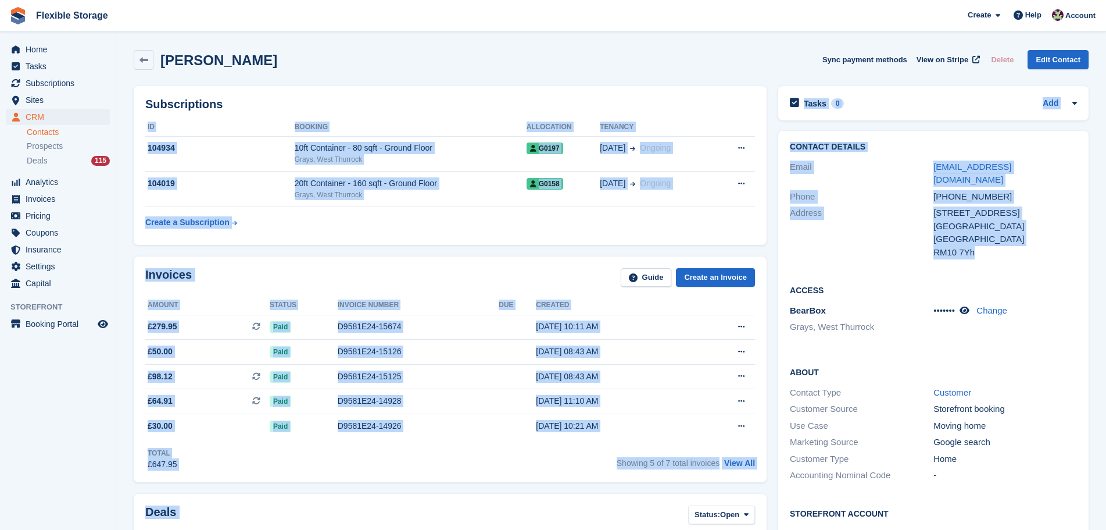
drag, startPoint x: 1037, startPoint y: 244, endPoint x: 612, endPoint y: 90, distance: 451.9
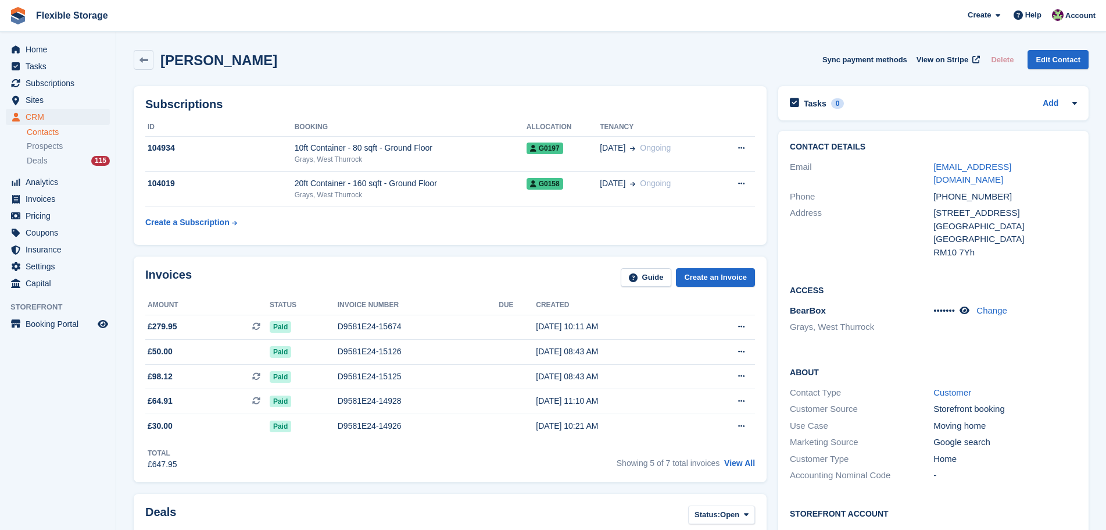
drag, startPoint x: 816, startPoint y: 54, endPoint x: 1003, endPoint y: 342, distance: 343.0
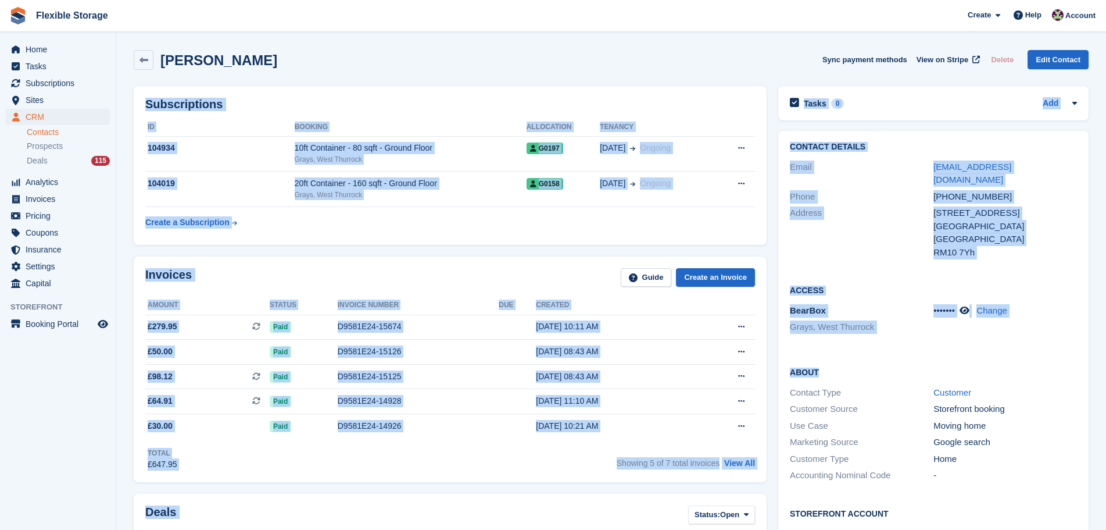
click at [1021, 272] on div "Access BearBox Grays, West Thurrock ••••••• Change" at bounding box center [933, 313] width 310 height 82
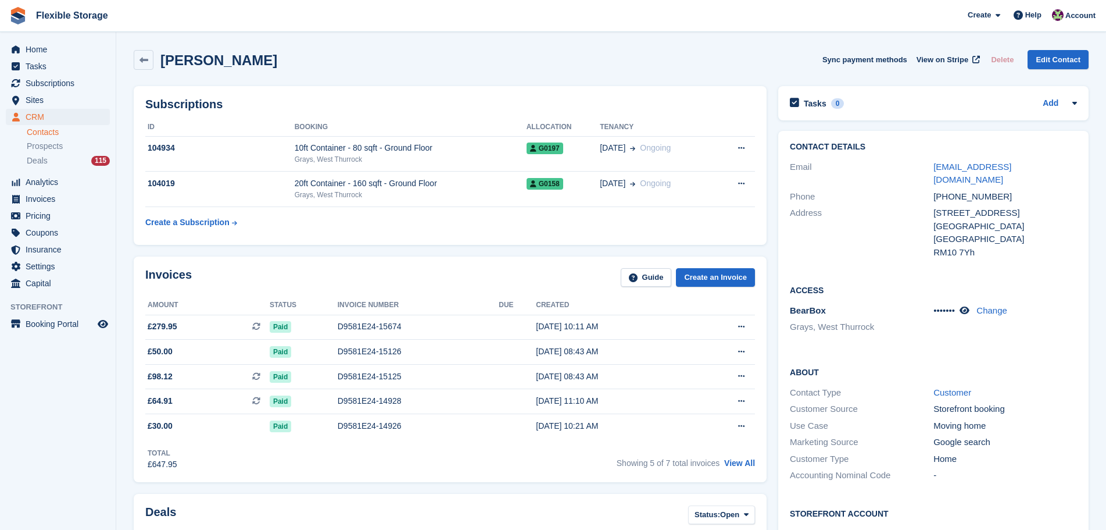
click at [388, 243] on div "Subscriptions ID Booking Allocation Tenancy 104934 10ft Container - 80 sqft - G…" at bounding box center [450, 165] width 633 height 159
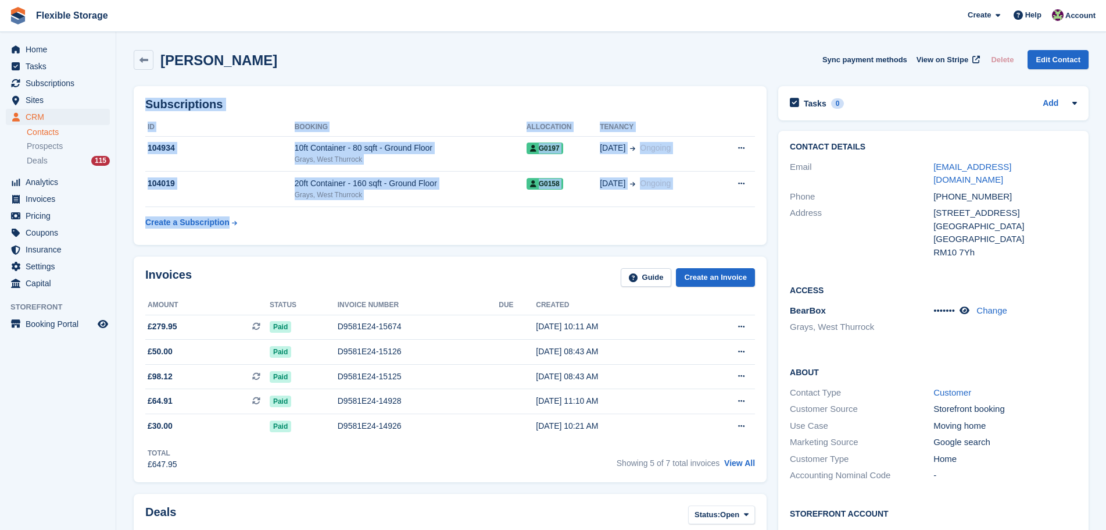
drag, startPoint x: 497, startPoint y: 115, endPoint x: 484, endPoint y: 58, distance: 58.4
click at [620, 55] on div "Gokhan Kaya Sync payment methods View on Stripe Delete Edit Contact" at bounding box center [611, 60] width 955 height 20
drag, startPoint x: 632, startPoint y: 58, endPoint x: 680, endPoint y: 256, distance: 203.5
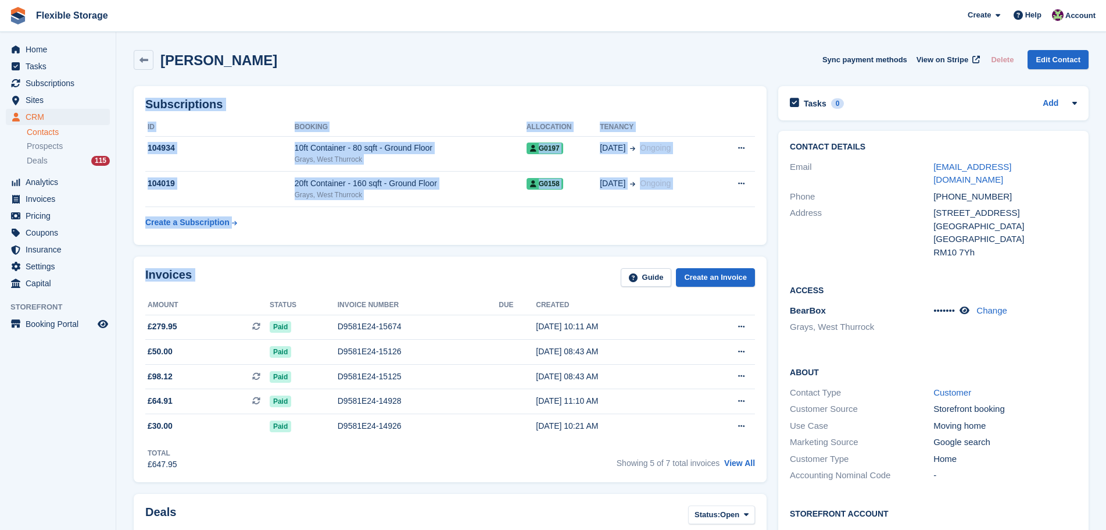
click at [601, 229] on table "ID Booking Allocation Tenancy 104934 10ft Container - 80 sqft - Ground Floor Gr…" at bounding box center [450, 175] width 610 height 115
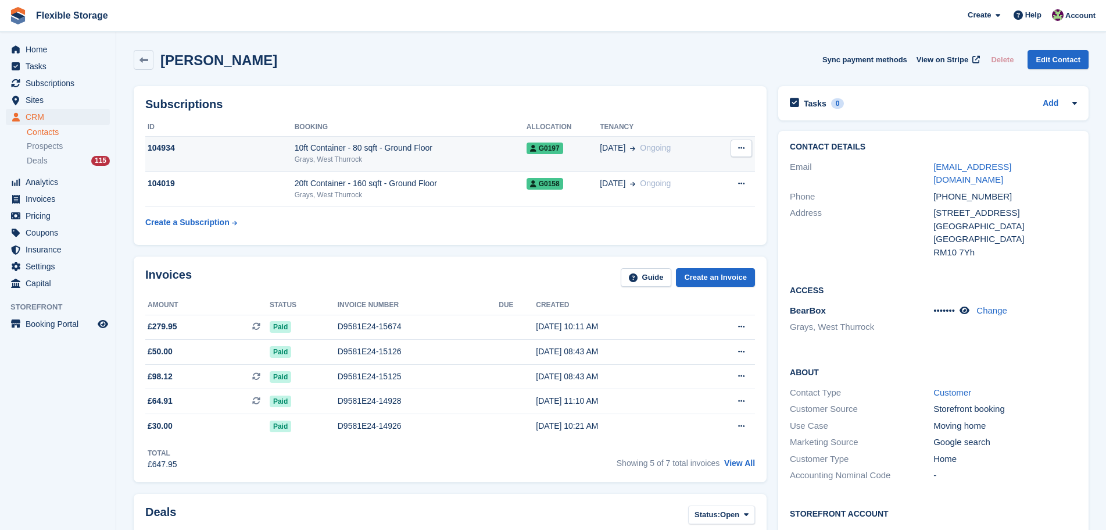
click at [374, 152] on div "10ft Container - 80 sqft - Ground Floor" at bounding box center [411, 148] width 232 height 12
click at [438, 151] on div "10ft Container - 80 sqft - Ground Floor" at bounding box center [411, 148] width 232 height 12
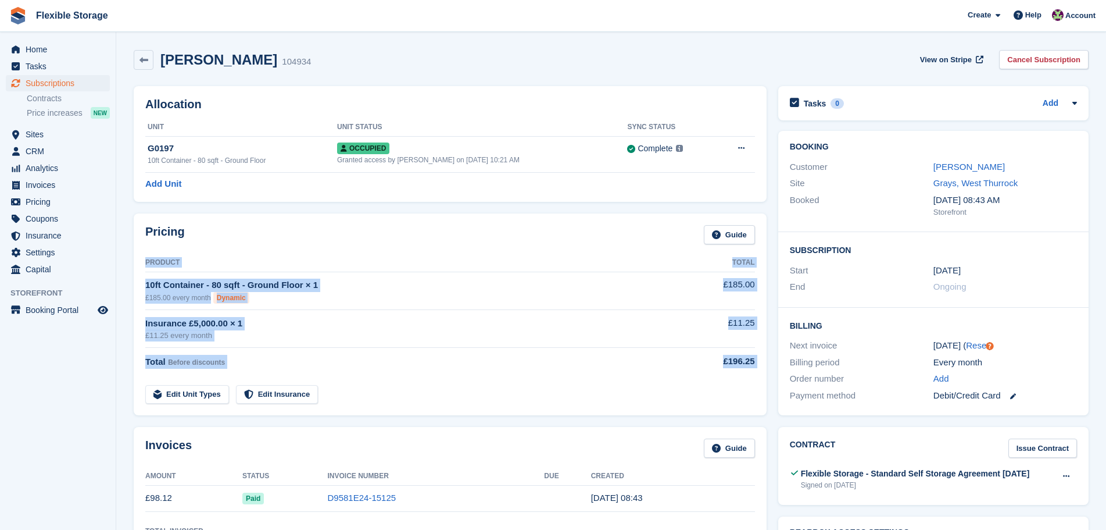
drag, startPoint x: 576, startPoint y: 231, endPoint x: 603, endPoint y: 372, distance: 143.8
click at [603, 372] on div "Pricing Guide Product Total 10ft Container - 80 sqft - Ground Floor × 1 £185.00…" at bounding box center [450, 314] width 633 height 202
click at [603, 372] on tr "Edit Unit Types Edit Insurance" at bounding box center [450, 387] width 610 height 33
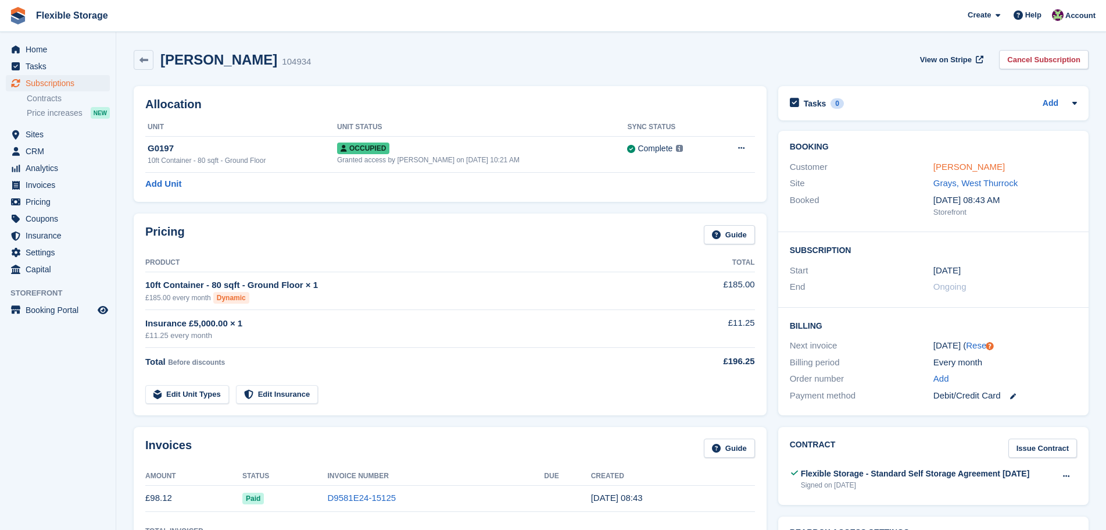
click at [962, 165] on link "[PERSON_NAME]" at bounding box center [970, 167] width 72 height 10
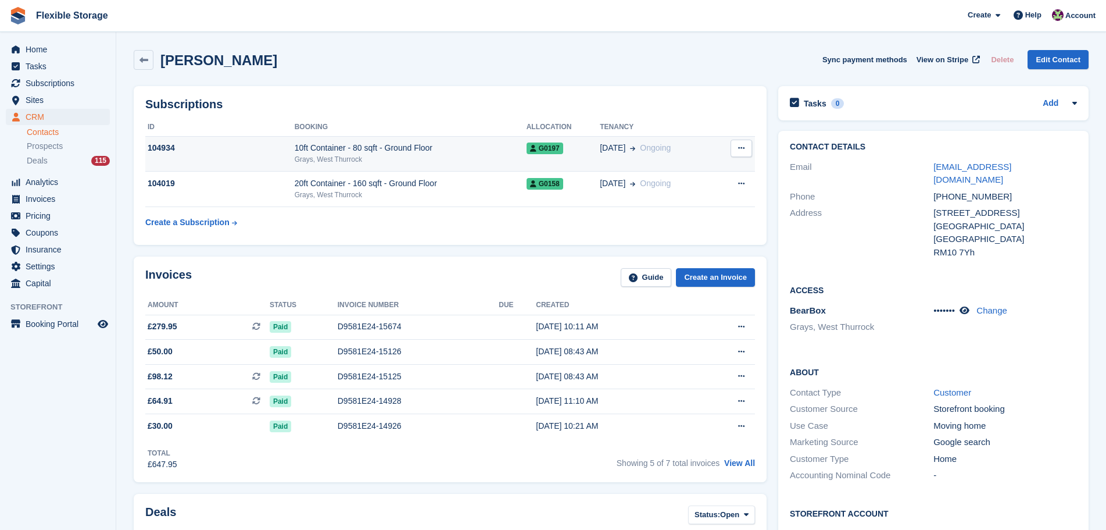
click at [412, 140] on td "10ft Container - 80 sqft - Ground Floor Grays, [GEOGRAPHIC_DATA]" at bounding box center [411, 153] width 232 height 35
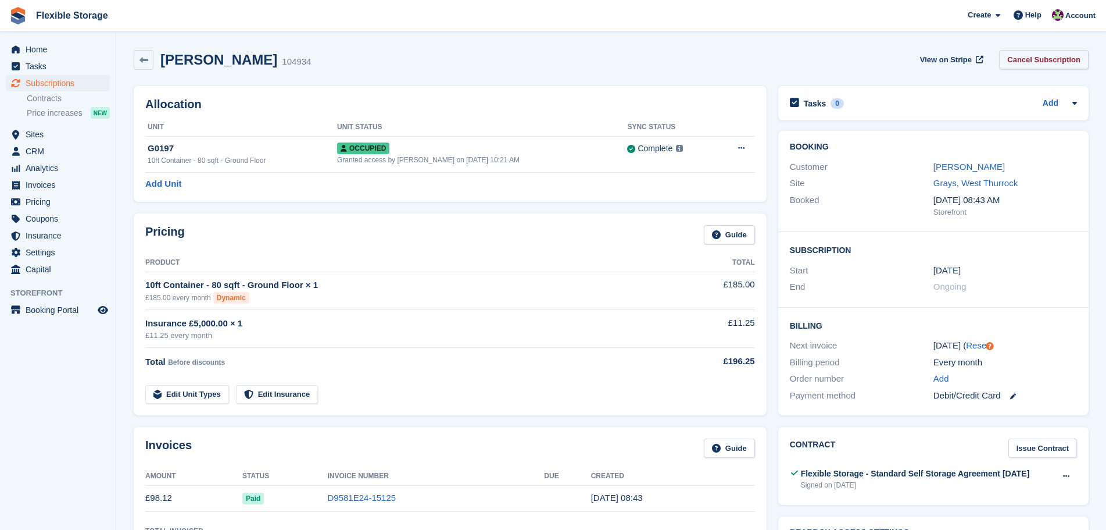
click at [1030, 63] on link "Cancel Subscription" at bounding box center [1044, 59] width 90 height 19
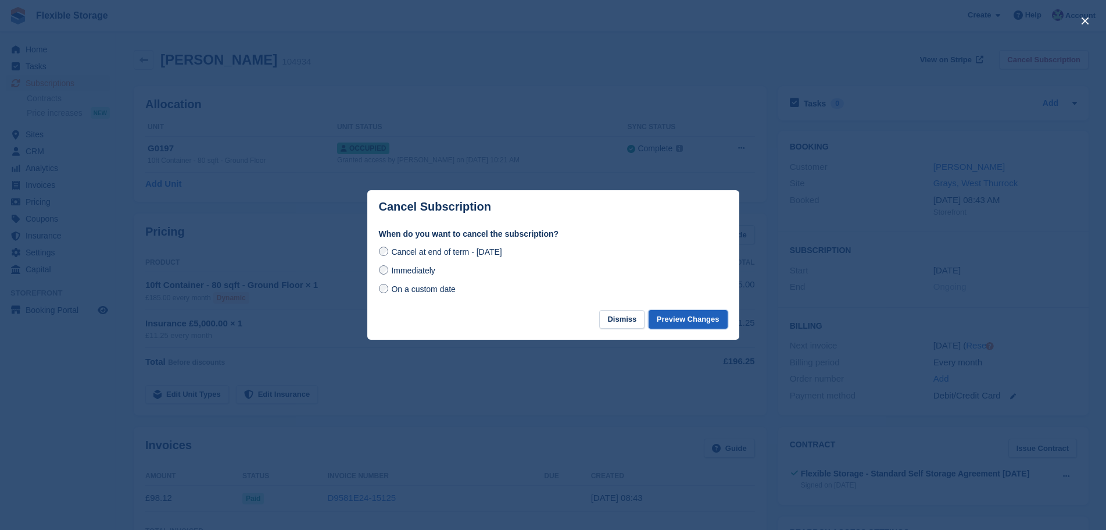
click at [717, 324] on button "Preview Changes" at bounding box center [688, 319] width 79 height 19
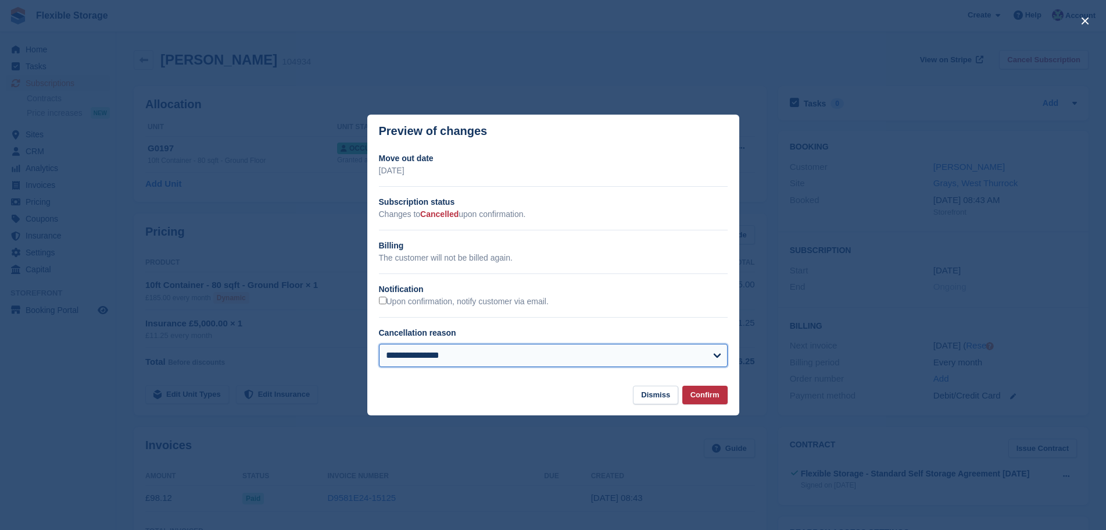
click at [540, 359] on select "**********" at bounding box center [553, 355] width 349 height 23
select select "**********"
click at [379, 344] on select "**********" at bounding box center [553, 355] width 349 height 23
click at [710, 391] on button "Confirm" at bounding box center [705, 394] width 45 height 19
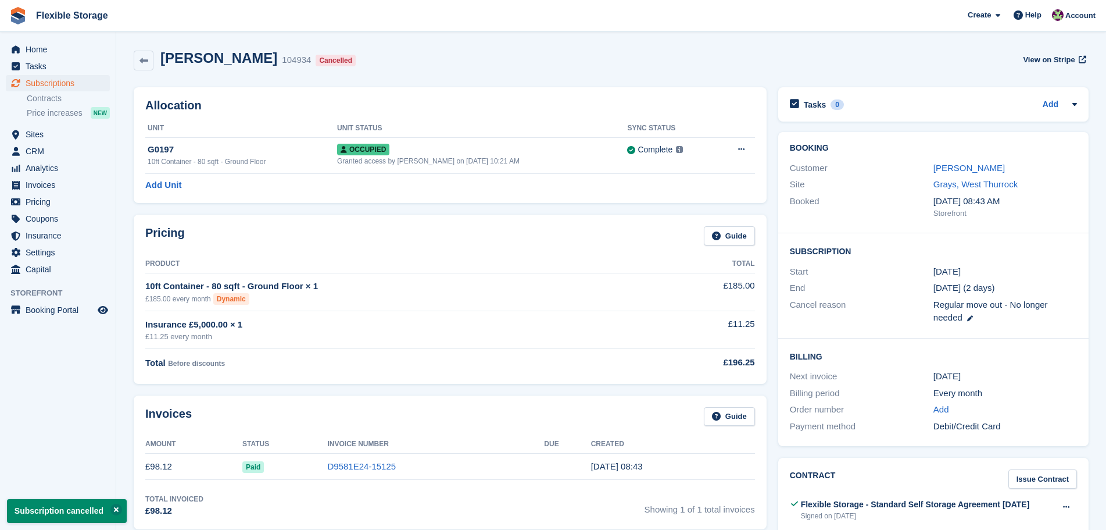
drag, startPoint x: 891, startPoint y: 55, endPoint x: 1055, endPoint y: 431, distance: 410.6
click at [1057, 417] on div "Order number Add" at bounding box center [933, 409] width 287 height 17
drag, startPoint x: 1056, startPoint y: 434, endPoint x: 856, endPoint y: 70, distance: 415.3
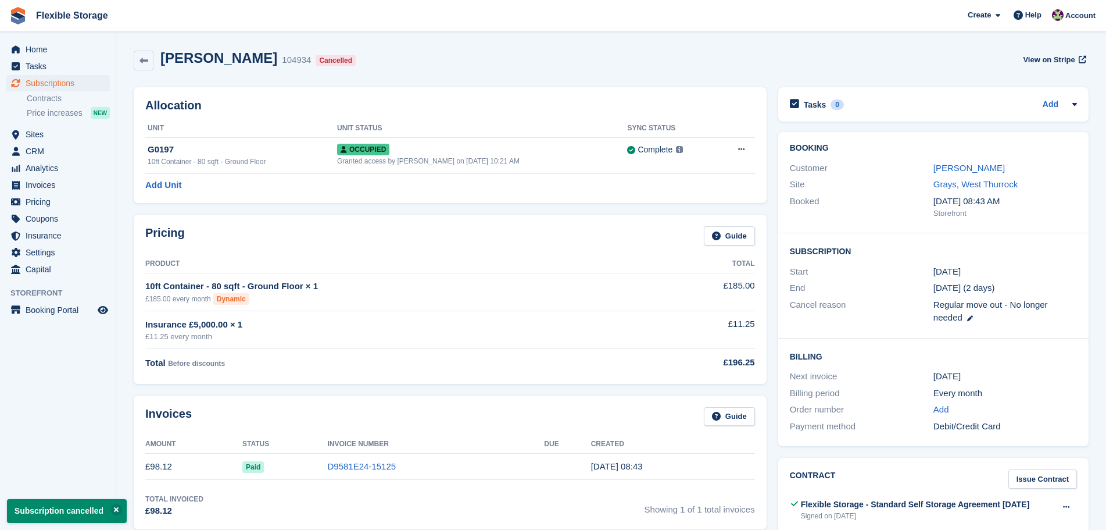
click at [852, 55] on div "Gokhan Kaya 104934 Cancelled View on Stripe" at bounding box center [611, 60] width 955 height 21
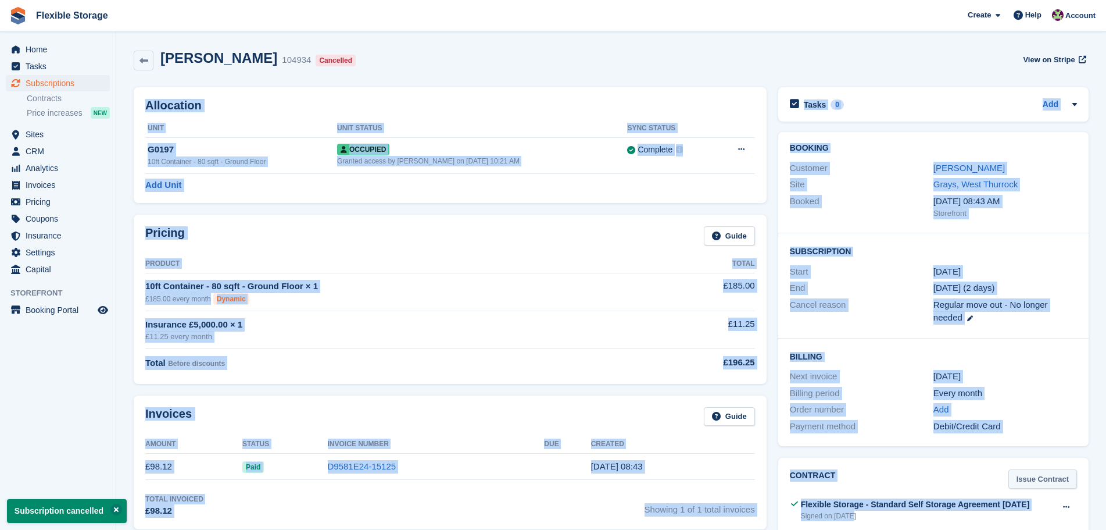
drag, startPoint x: 1009, startPoint y: 439, endPoint x: 1043, endPoint y: 484, distance: 56.9
click at [1060, 404] on div "Add" at bounding box center [1006, 409] width 144 height 13
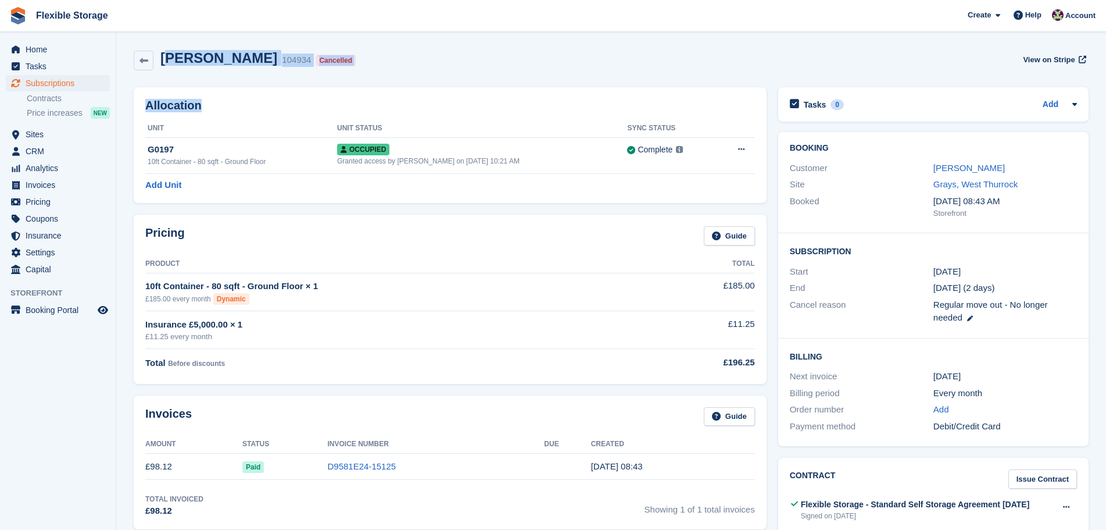
drag, startPoint x: 337, startPoint y: 88, endPoint x: 172, endPoint y: 77, distance: 164.9
click at [459, 79] on div "Gokhan Kaya 104934 Cancelled View on Stripe" at bounding box center [611, 62] width 967 height 37
drag, startPoint x: 592, startPoint y: 30, endPoint x: 641, endPoint y: 303, distance: 277.7
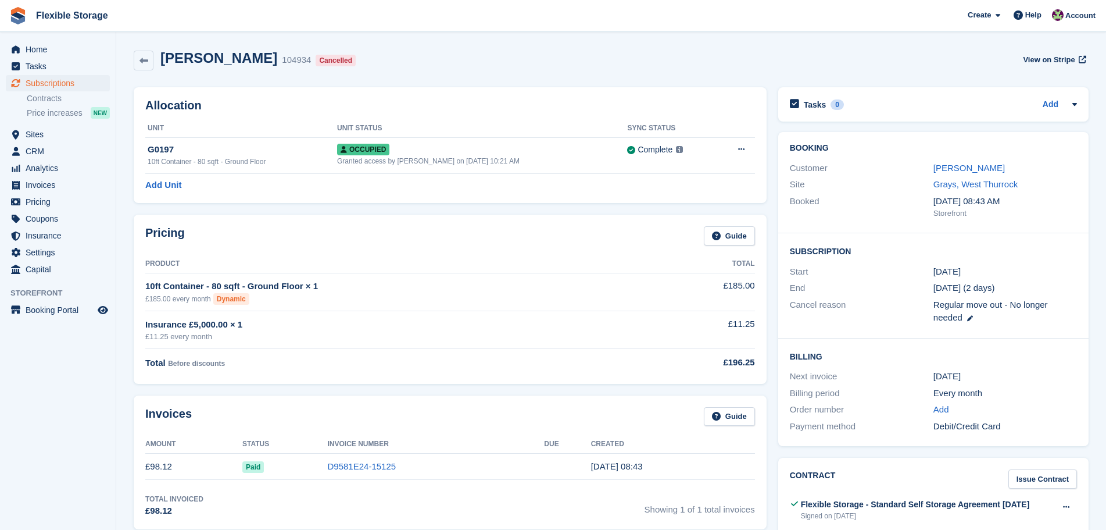
click at [625, 301] on div "£185.00 every month Dynamic" at bounding box center [403, 299] width 516 height 12
click at [951, 168] on link "[PERSON_NAME]" at bounding box center [970, 168] width 72 height 10
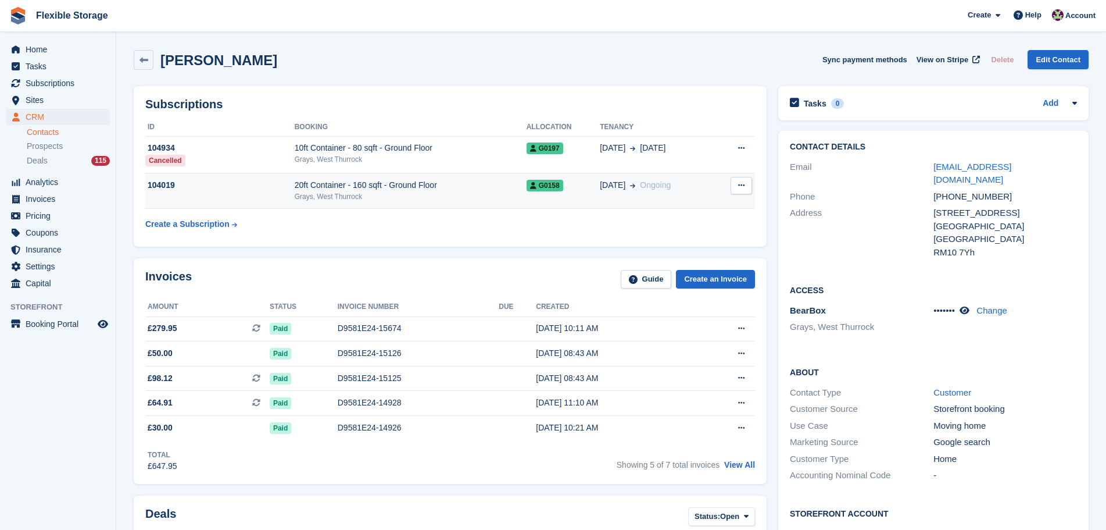
click at [520, 193] on div "Grays, West Thurrock" at bounding box center [411, 196] width 232 height 10
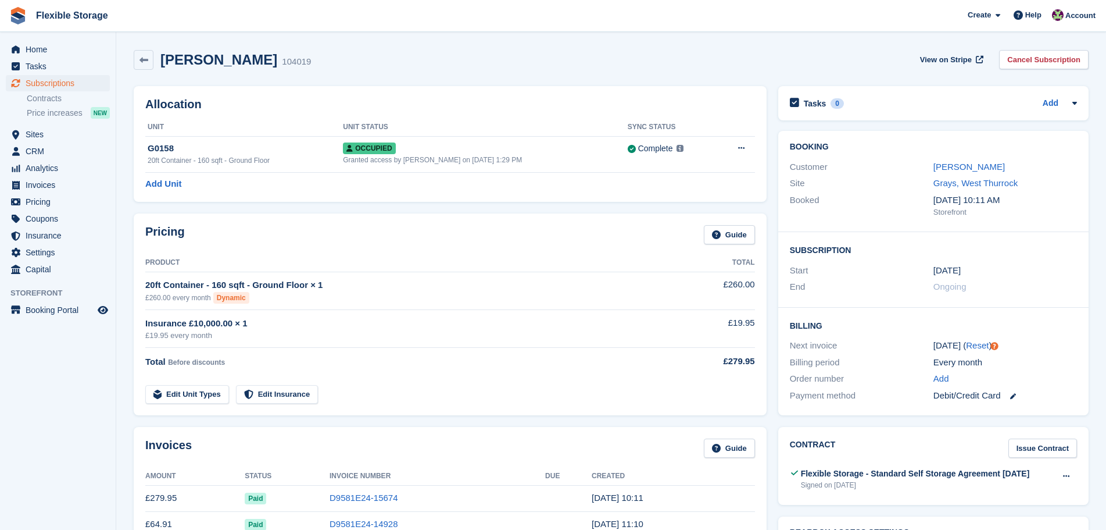
drag, startPoint x: 274, startPoint y: 316, endPoint x: 153, endPoint y: 301, distance: 121.3
click at [153, 301] on tbody "20ft Container - 160 sqft - Ground Floor × 1 £260.00 every month Dynamic £260.0…" at bounding box center [450, 338] width 610 height 132
click at [434, 335] on div "£19.95 every month" at bounding box center [404, 336] width 518 height 12
click at [505, 408] on div "Pricing Guide Product Total 20ft Container - 160 sqft - Ground Floor × 1 £260.0…" at bounding box center [450, 314] width 633 height 202
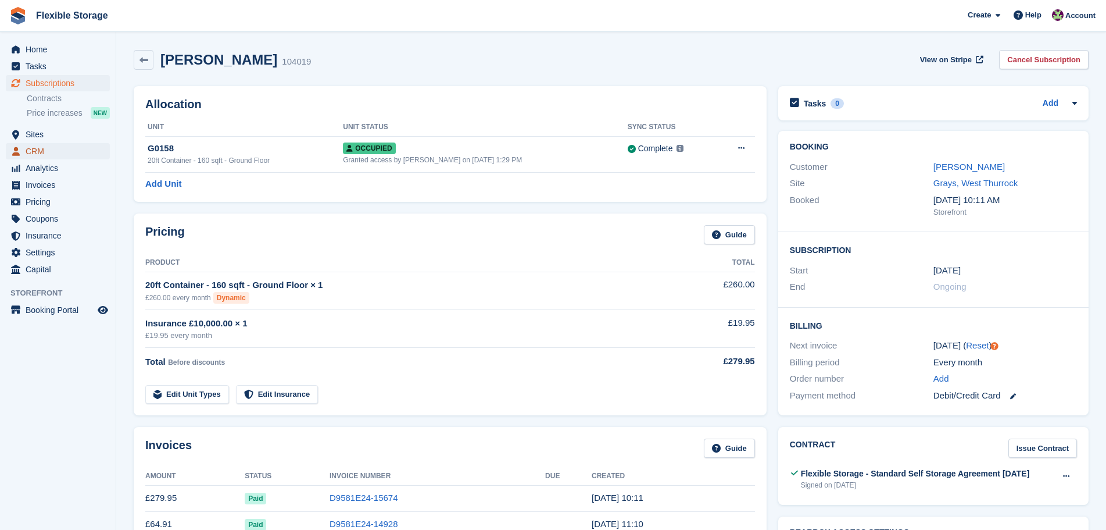
click at [65, 148] on span "CRM" at bounding box center [61, 151] width 70 height 16
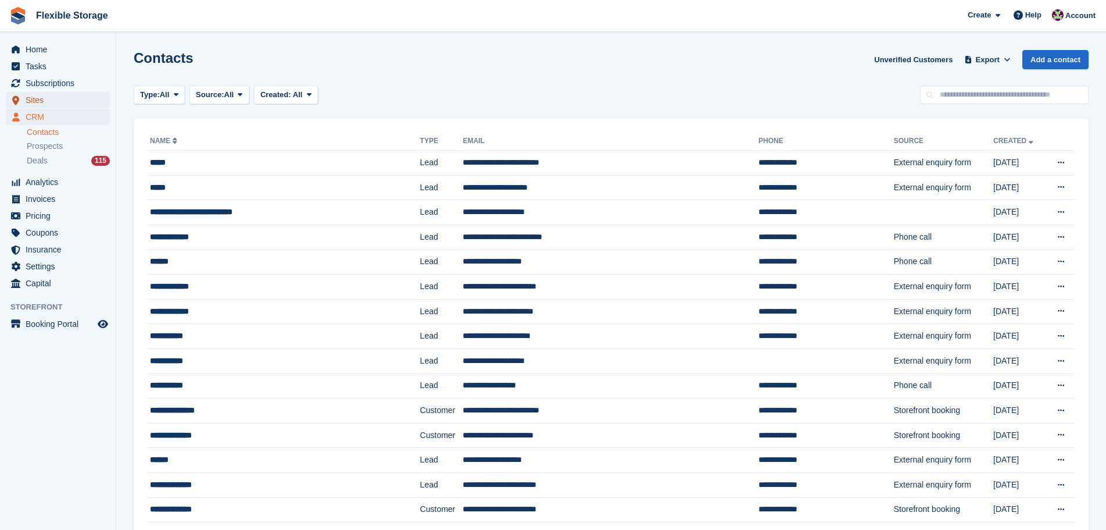
click at [56, 101] on span "Sites" at bounding box center [61, 100] width 70 height 16
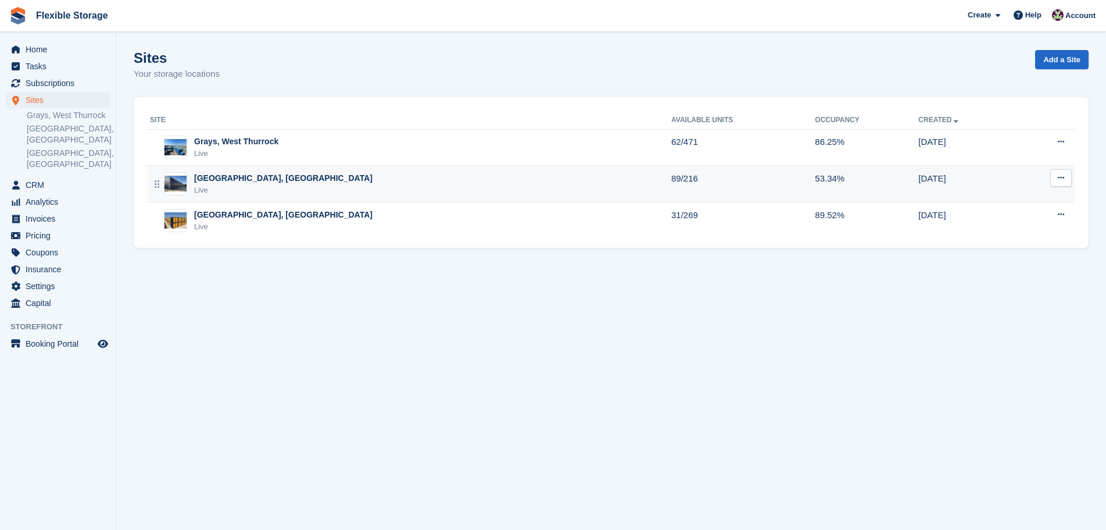
click at [249, 178] on div "[GEOGRAPHIC_DATA], [GEOGRAPHIC_DATA]" at bounding box center [283, 178] width 178 height 12
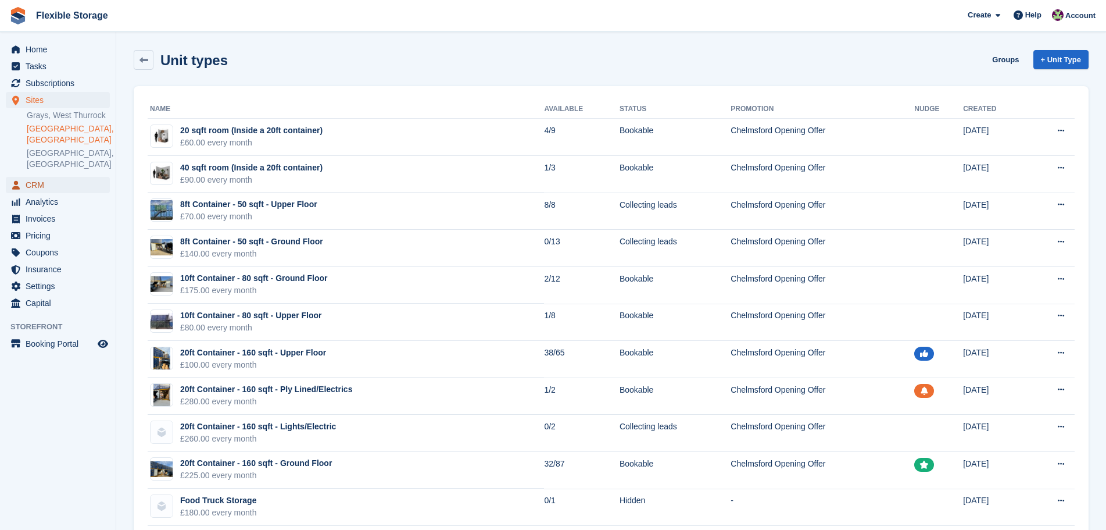
click at [65, 177] on span "CRM" at bounding box center [61, 185] width 70 height 16
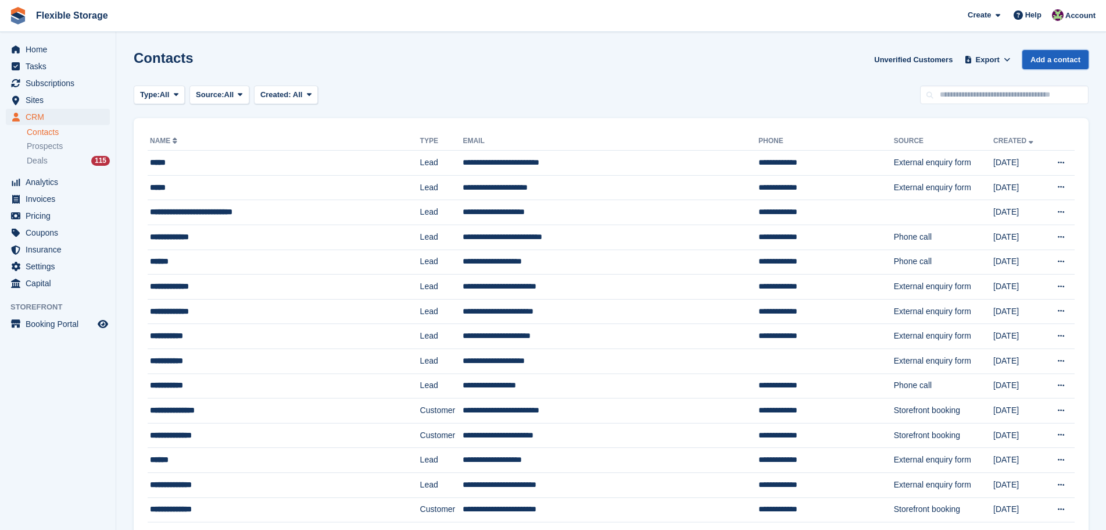
click at [1027, 60] on link "Add a contact" at bounding box center [1056, 59] width 66 height 19
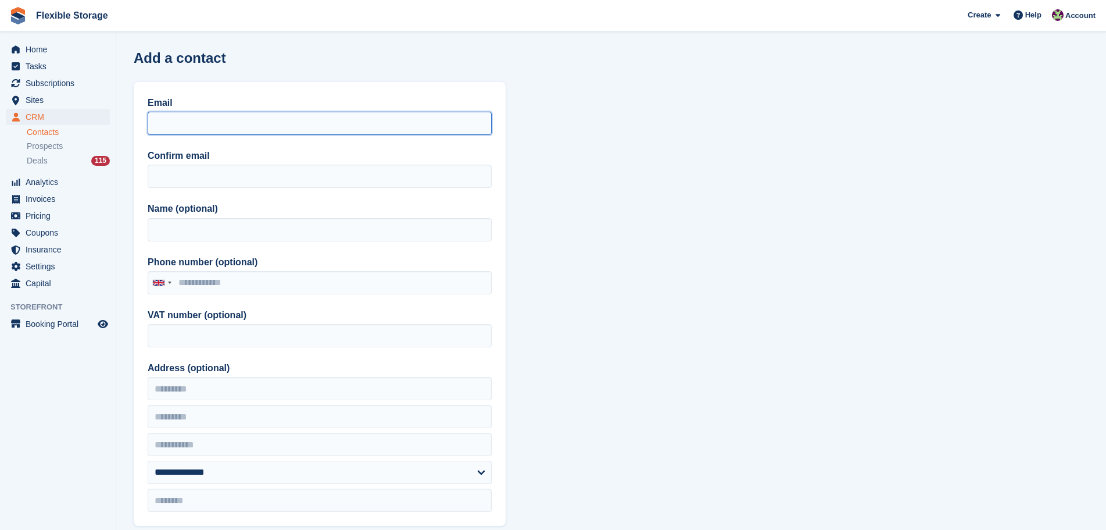
click at [203, 116] on input "Email" at bounding box center [320, 123] width 344 height 23
paste input "**********"
type input "**********"
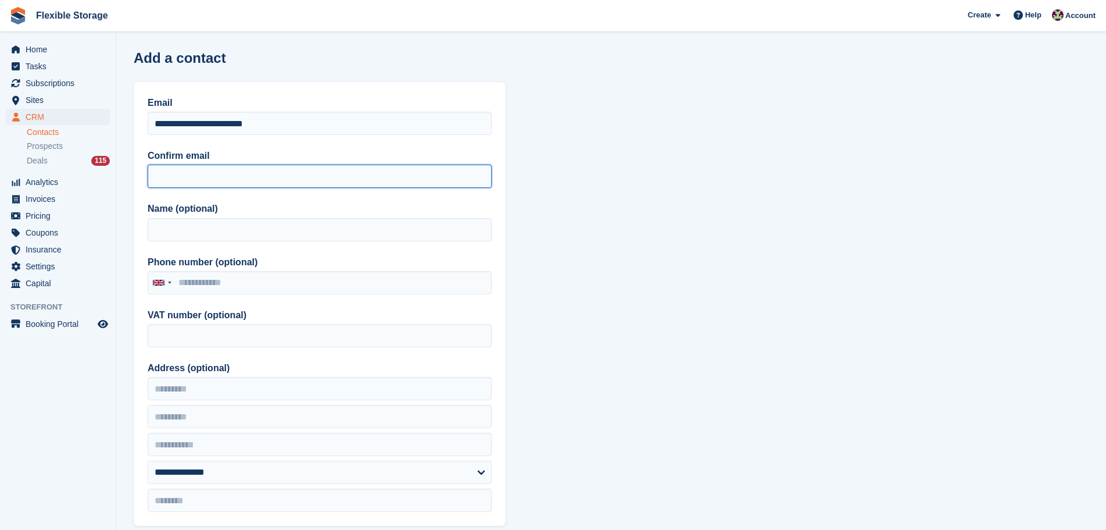
click at [172, 172] on input "Confirm email" at bounding box center [320, 176] width 344 height 23
paste input "**********"
type input "**********"
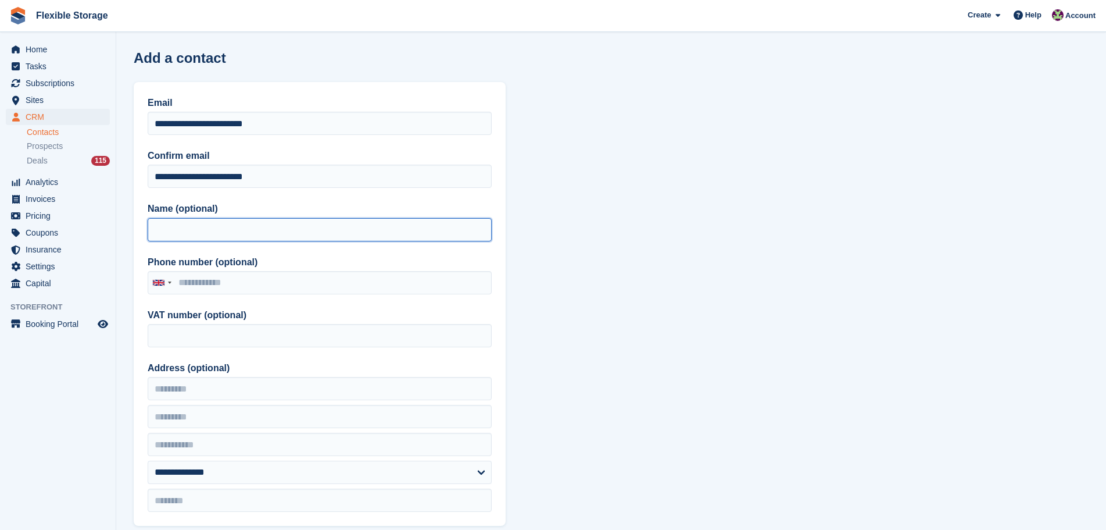
click at [174, 230] on input "Name (optional)" at bounding box center [320, 229] width 344 height 23
type input "**********"
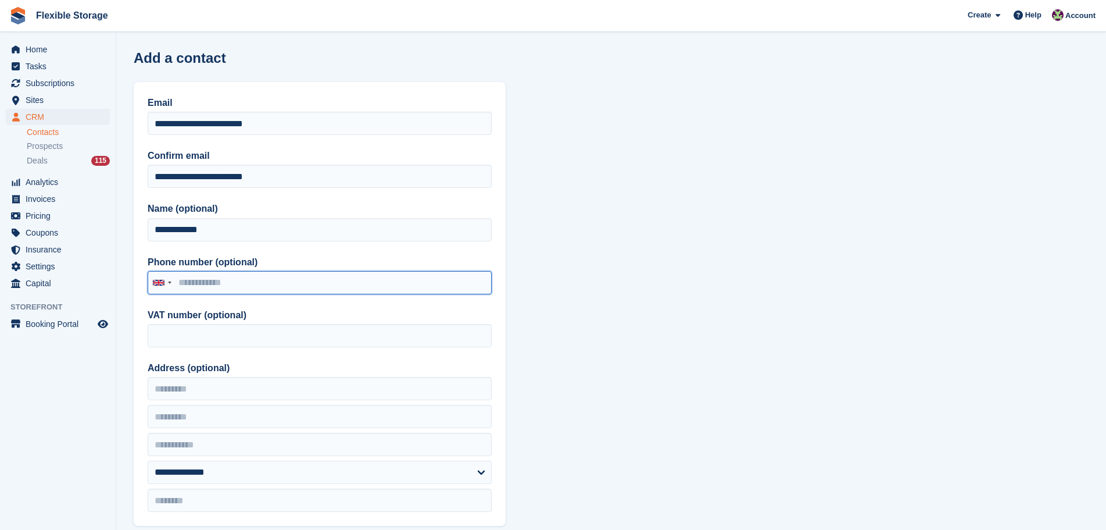
paste input "**********"
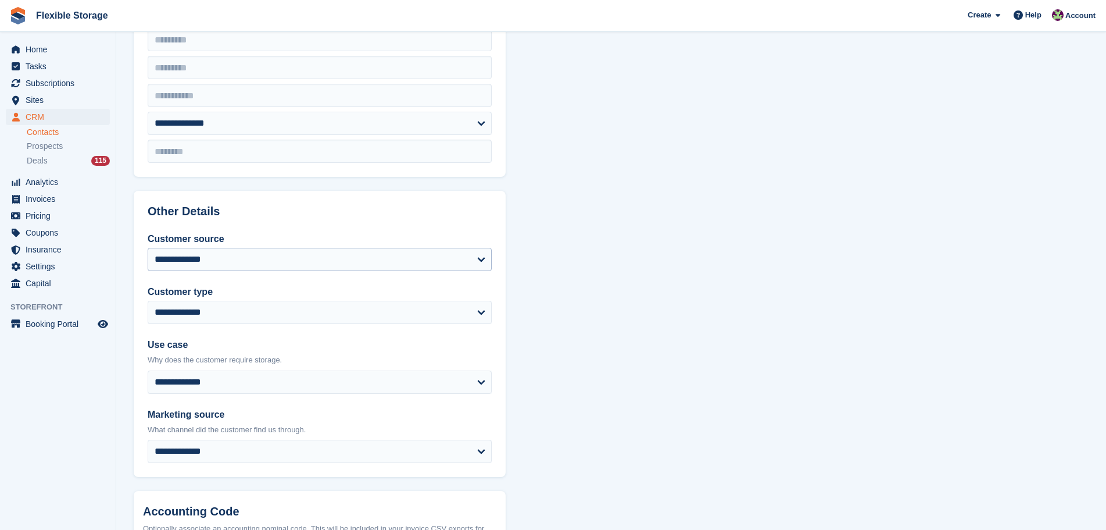
type input "**********"
click at [338, 266] on select "**********" at bounding box center [320, 259] width 344 height 23
select select "**********"
click at [148, 248] on select "**********" at bounding box center [320, 259] width 344 height 23
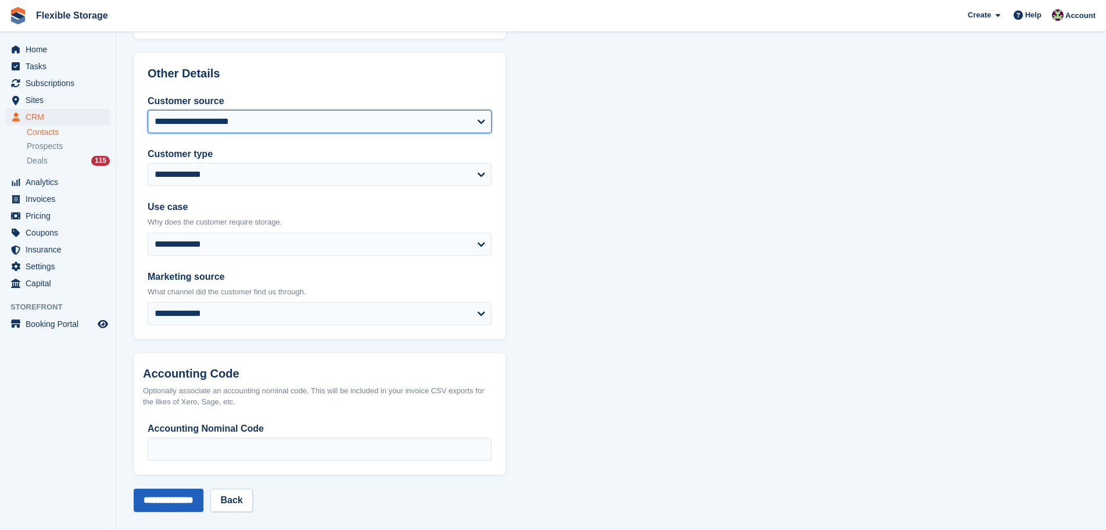
scroll to position [495, 0]
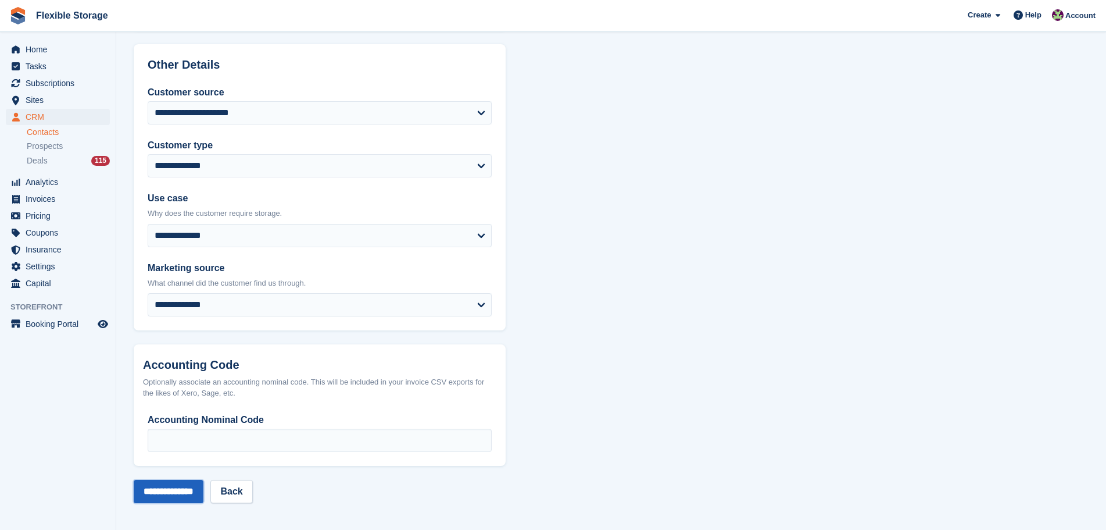
click at [184, 487] on input "**********" at bounding box center [169, 491] width 70 height 23
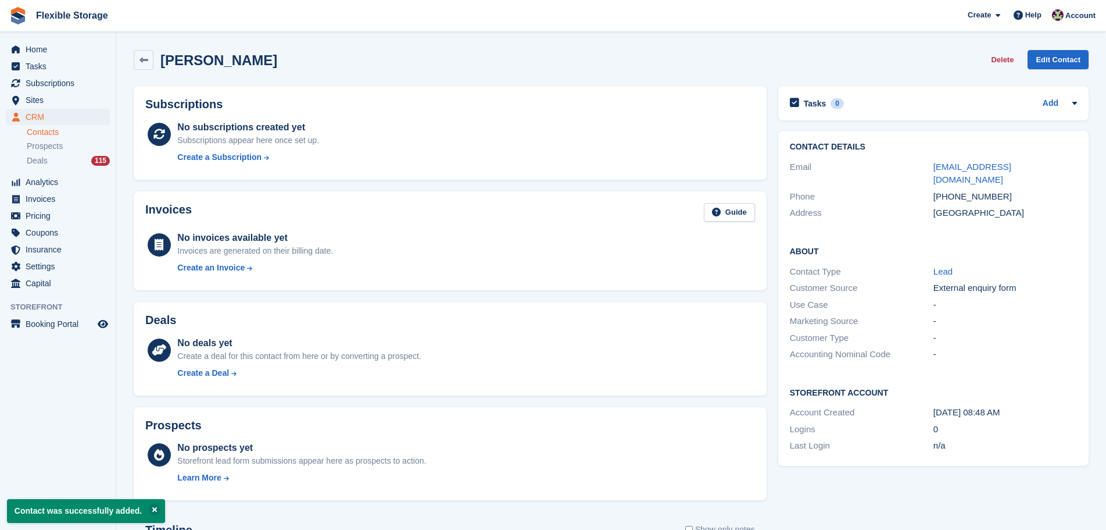
click at [204, 369] on div "Create a Deal" at bounding box center [203, 373] width 52 height 12
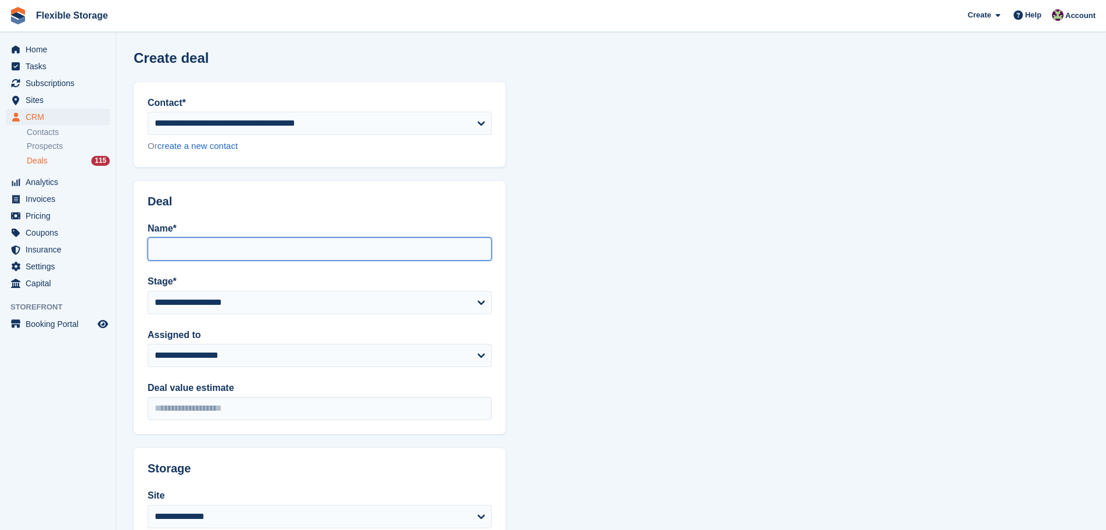
click at [252, 248] on input "Name*" at bounding box center [320, 248] width 344 height 23
type input "**********"
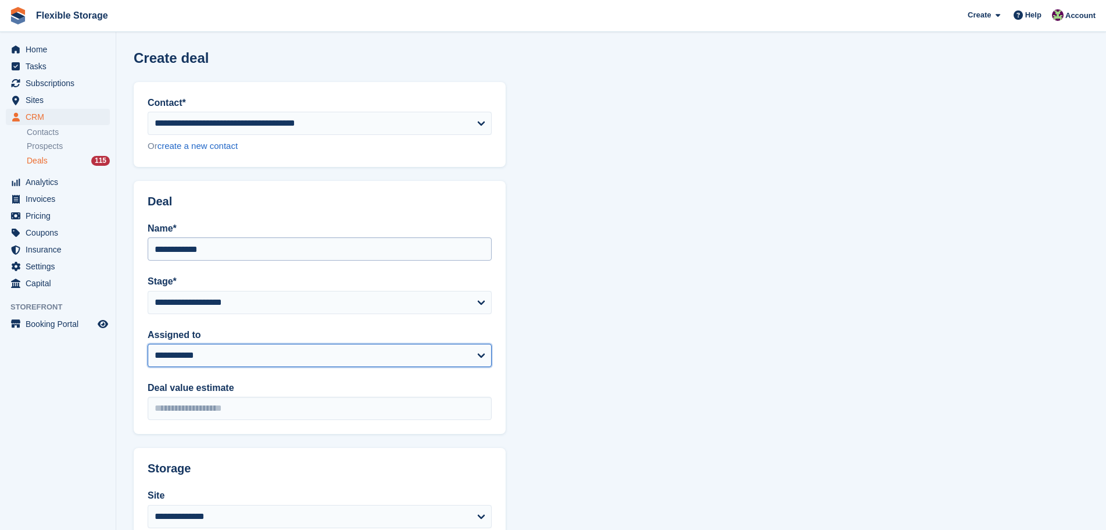
select select "***"
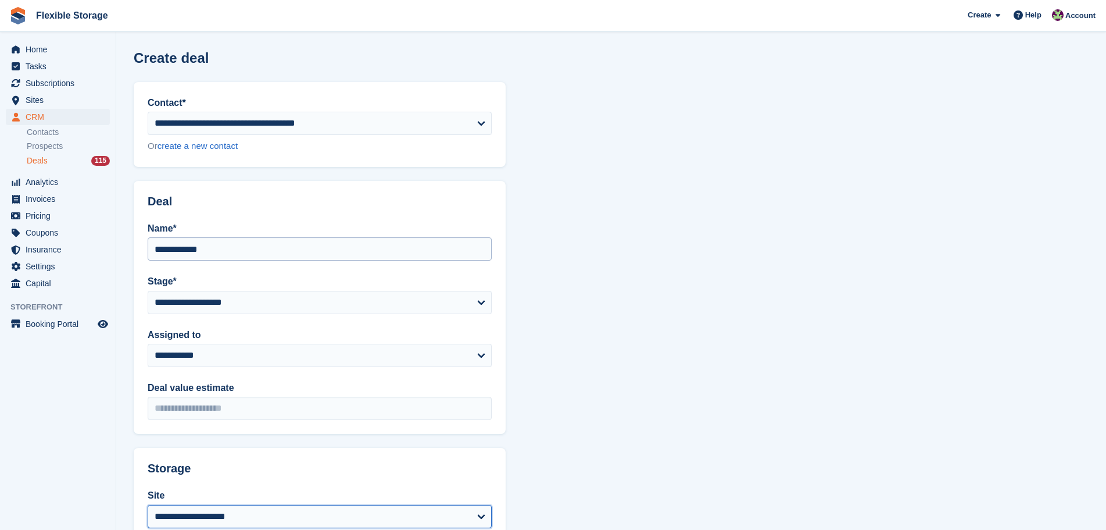
select select "****"
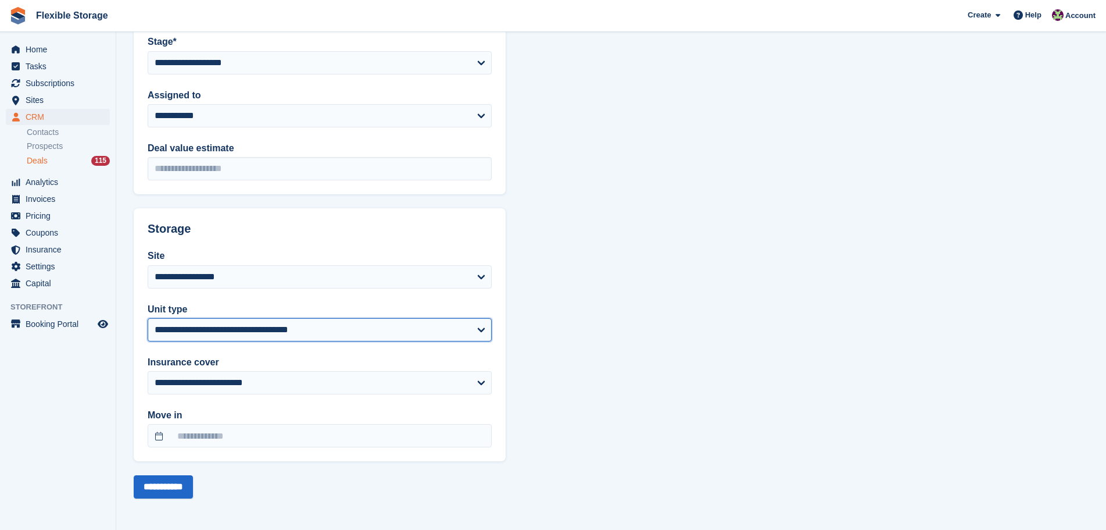
select select "*****"
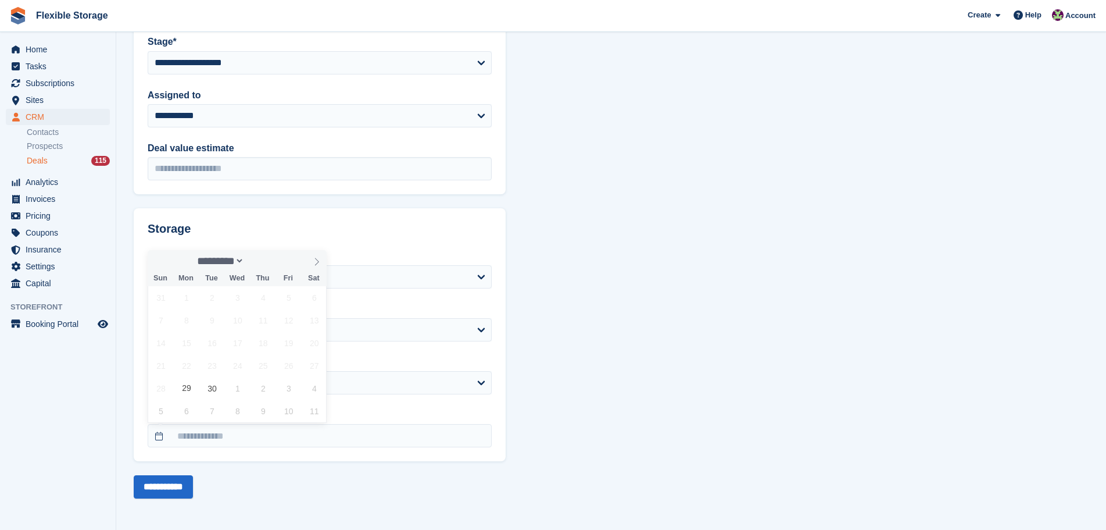
click at [591, 251] on section "**********" at bounding box center [611, 144] width 990 height 769
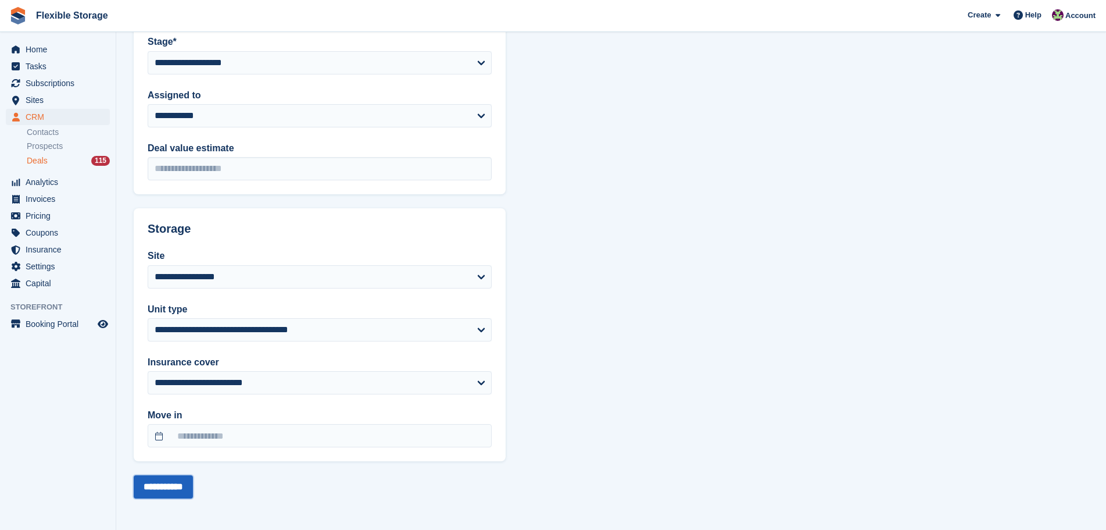
click at [166, 484] on input "**********" at bounding box center [163, 486] width 59 height 23
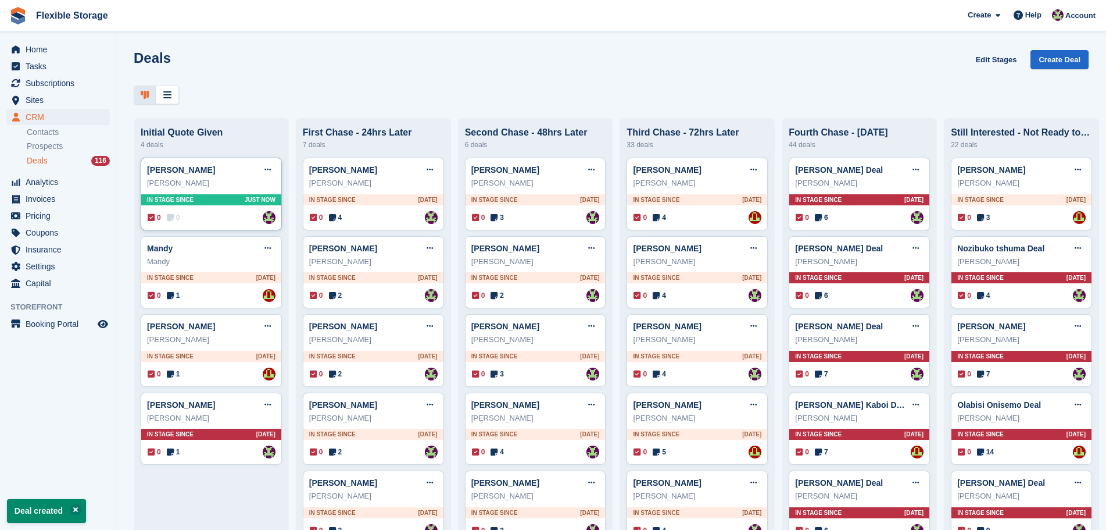
click at [220, 221] on div "0 0 Assigned to Rachael Fisher" at bounding box center [212, 217] width 128 height 13
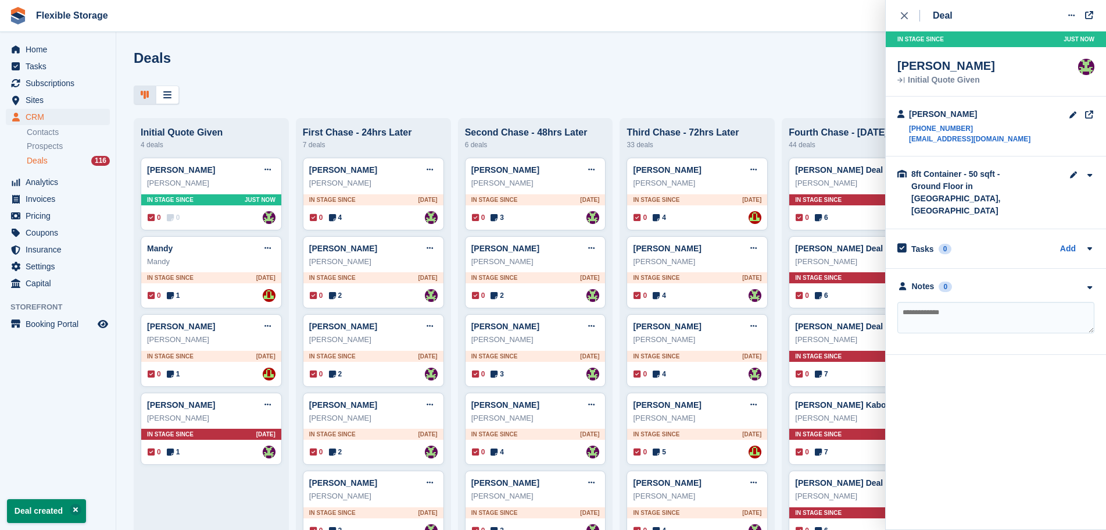
click at [957, 302] on textarea at bounding box center [996, 317] width 197 height 31
type textarea "**********"
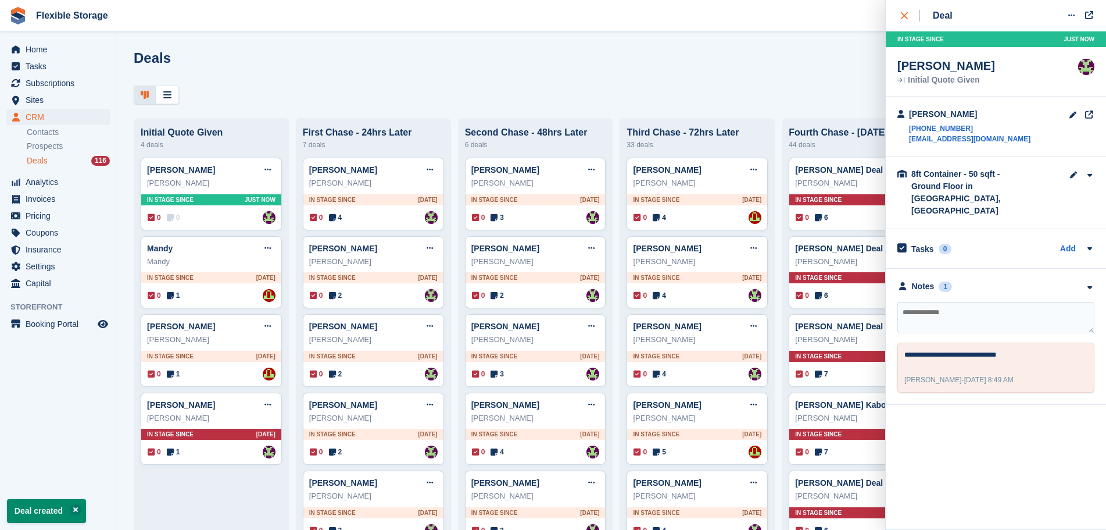
click at [905, 26] on button "close" at bounding box center [911, 15] width 26 height 31
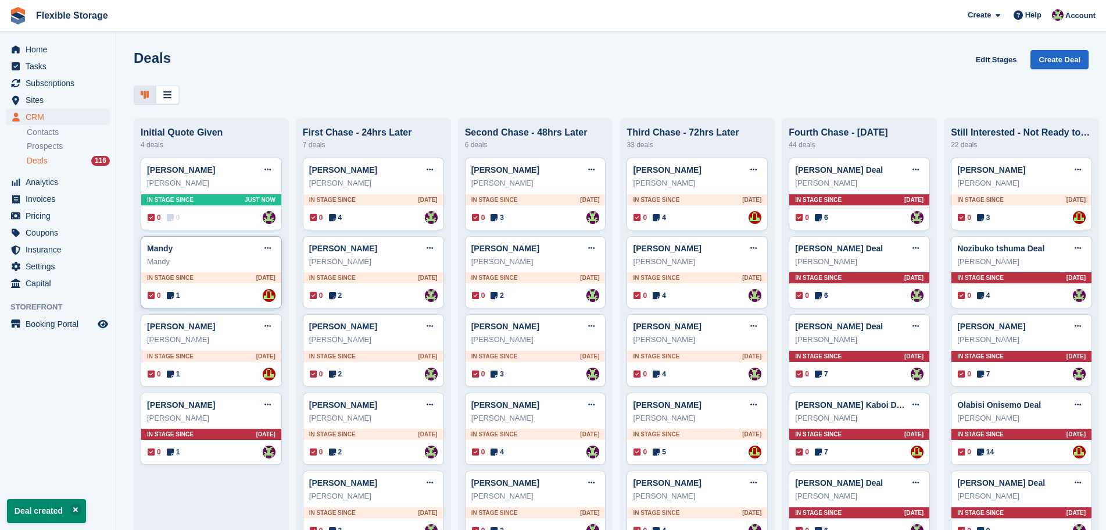
click at [201, 293] on div "0 1 Assigned to David Jones" at bounding box center [212, 295] width 128 height 13
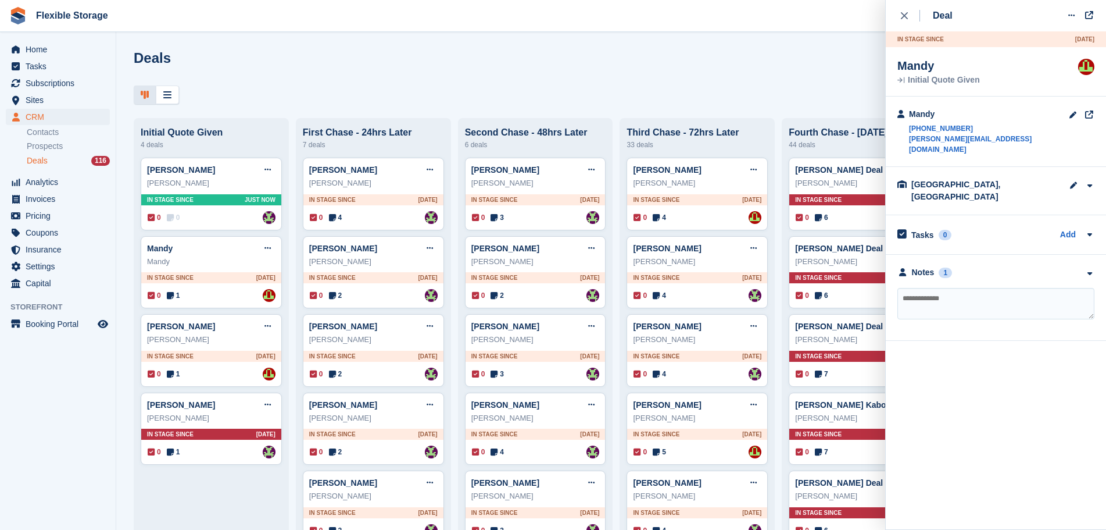
click at [966, 255] on div "**********" at bounding box center [996, 298] width 220 height 86
click at [970, 266] on div "Notes 1" at bounding box center [996, 272] width 197 height 12
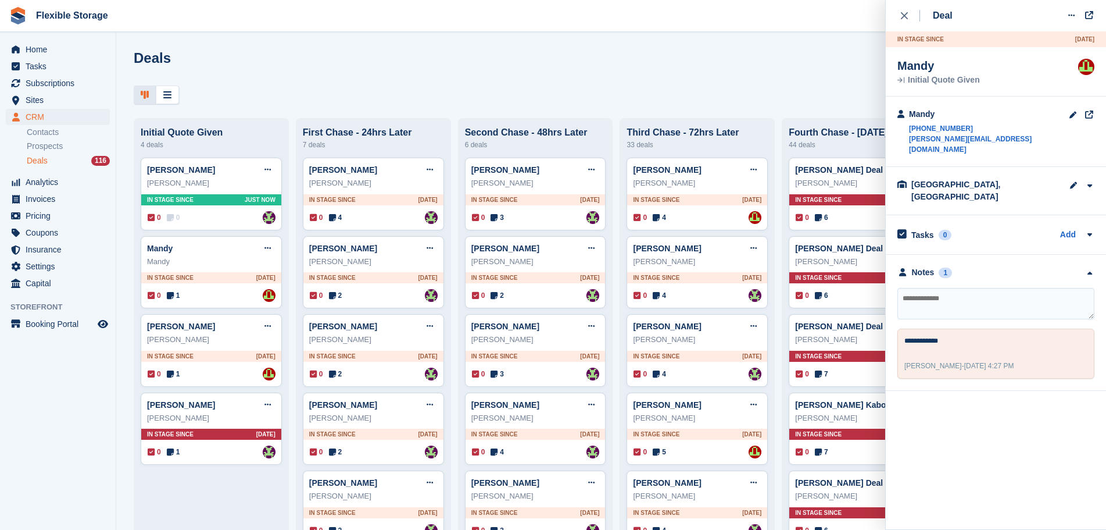
click at [977, 288] on textarea at bounding box center [996, 303] width 197 height 31
click at [987, 255] on div "**********" at bounding box center [996, 323] width 220 height 136
click at [978, 266] on div "Notes 1" at bounding box center [996, 272] width 197 height 12
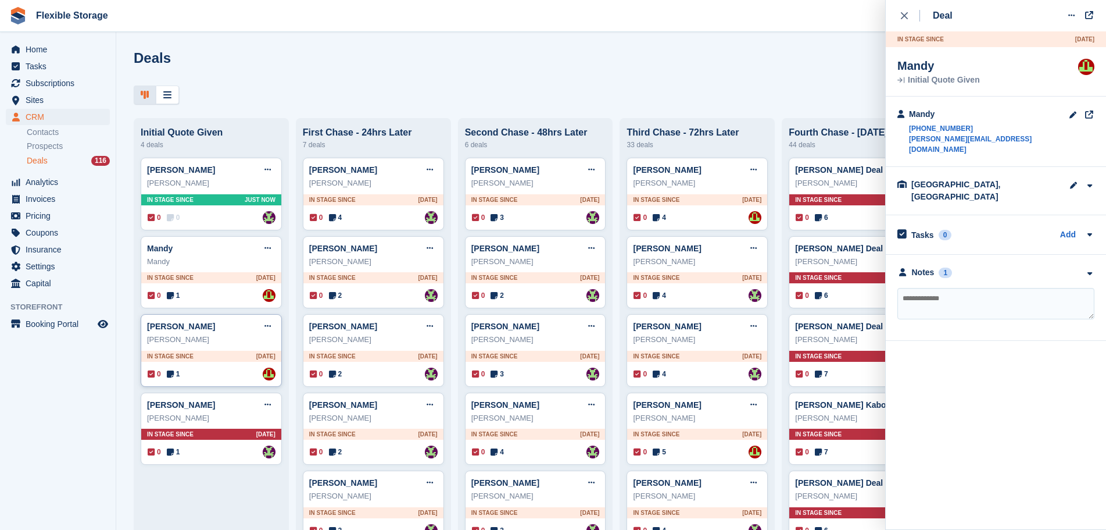
click at [197, 345] on div "Ellie" at bounding box center [211, 340] width 128 height 12
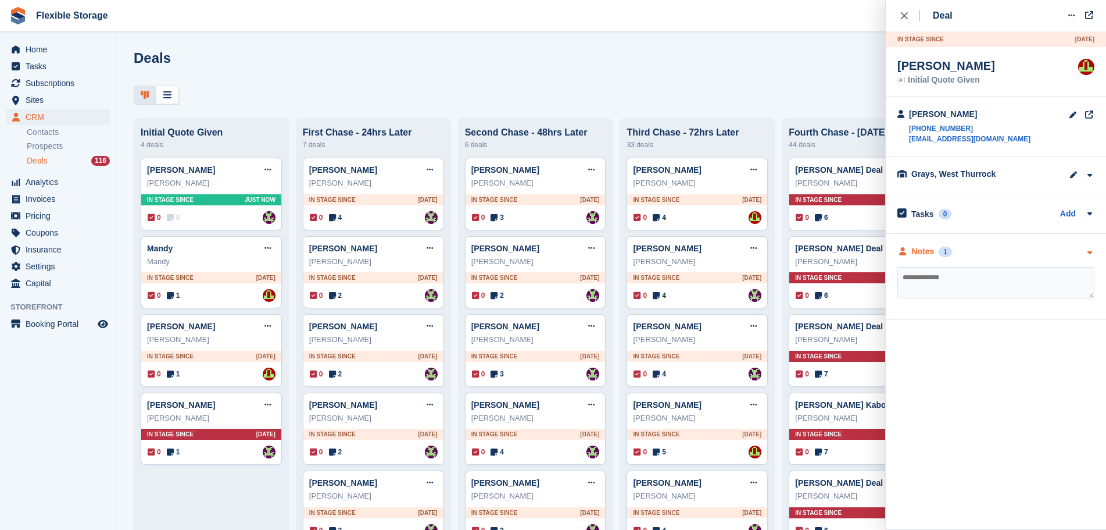
click at [1001, 247] on div "Notes 1" at bounding box center [996, 251] width 197 height 12
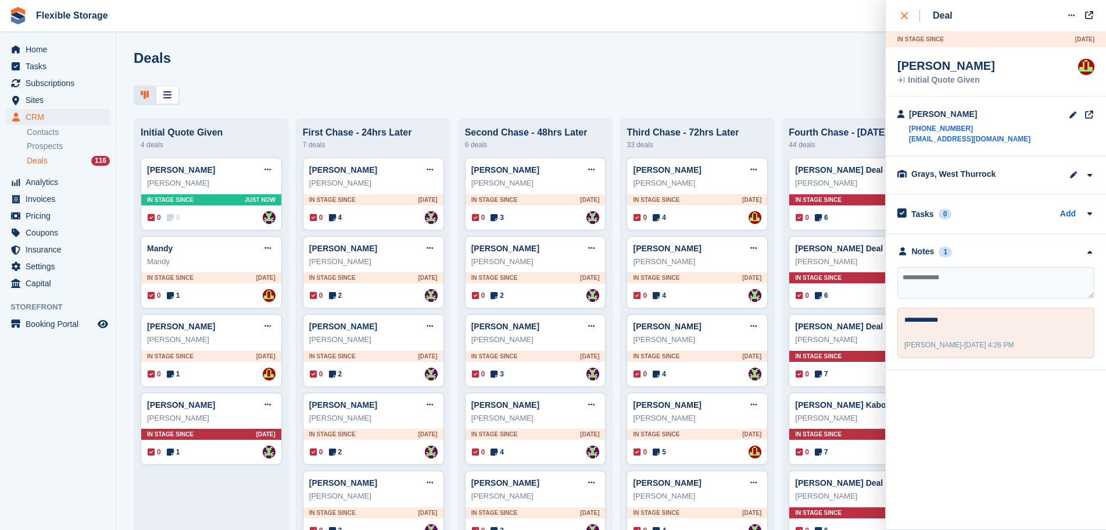
click at [906, 26] on button "close" at bounding box center [911, 15] width 26 height 31
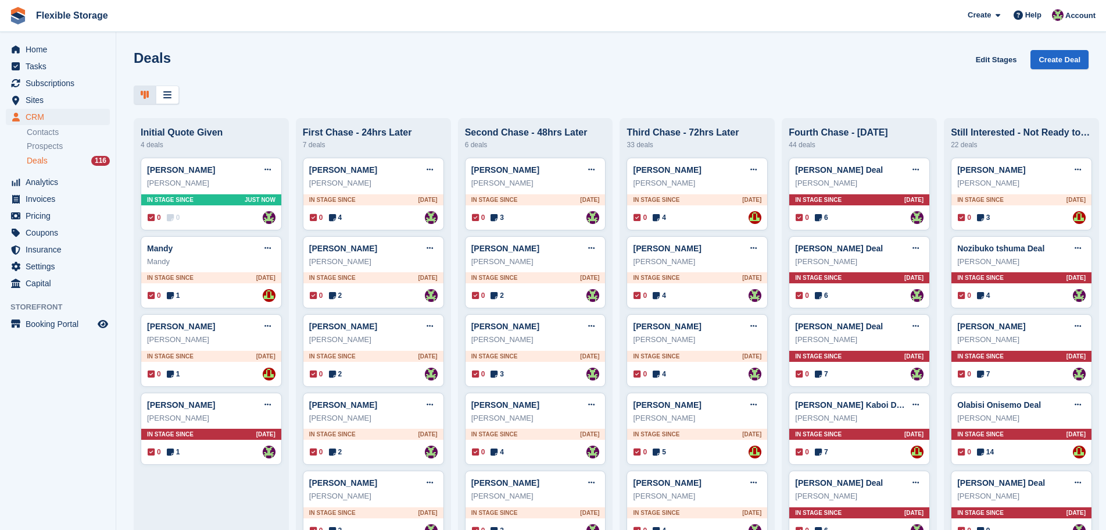
click at [459, 77] on div "Deals Edit Stages Create Deal" at bounding box center [611, 66] width 955 height 33
click at [148, 54] on h1 "Deals" at bounding box center [152, 58] width 37 height 16
click at [235, 64] on div "Deals Edit Stages Create Deal" at bounding box center [611, 66] width 955 height 33
click at [151, 62] on h1 "Deals" at bounding box center [152, 58] width 37 height 16
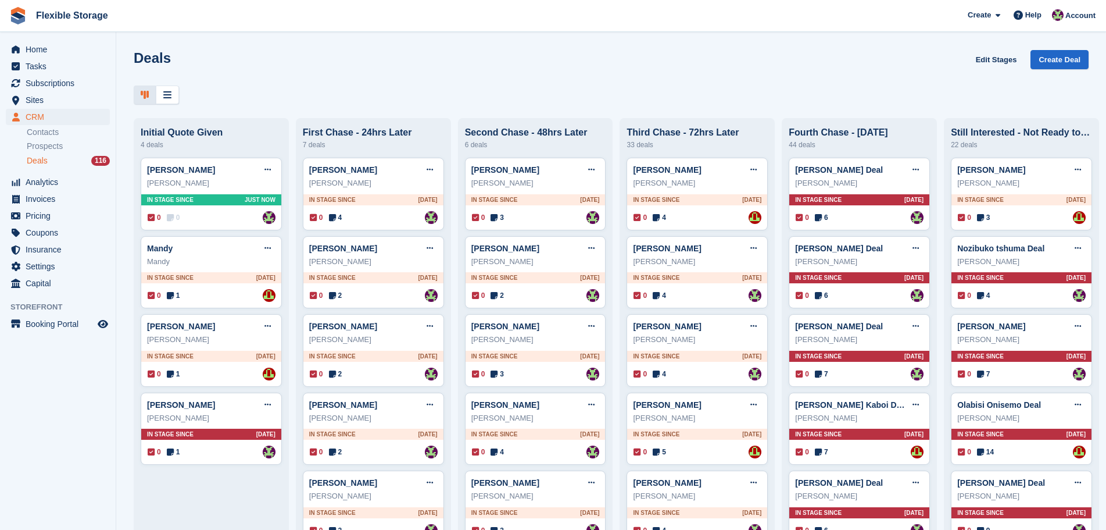
click at [158, 61] on h1 "Deals" at bounding box center [152, 58] width 37 height 16
click at [226, 58] on div "Deals Edit Stages Create Deal" at bounding box center [611, 66] width 955 height 33
click at [146, 58] on h1 "Deals" at bounding box center [152, 58] width 37 height 16
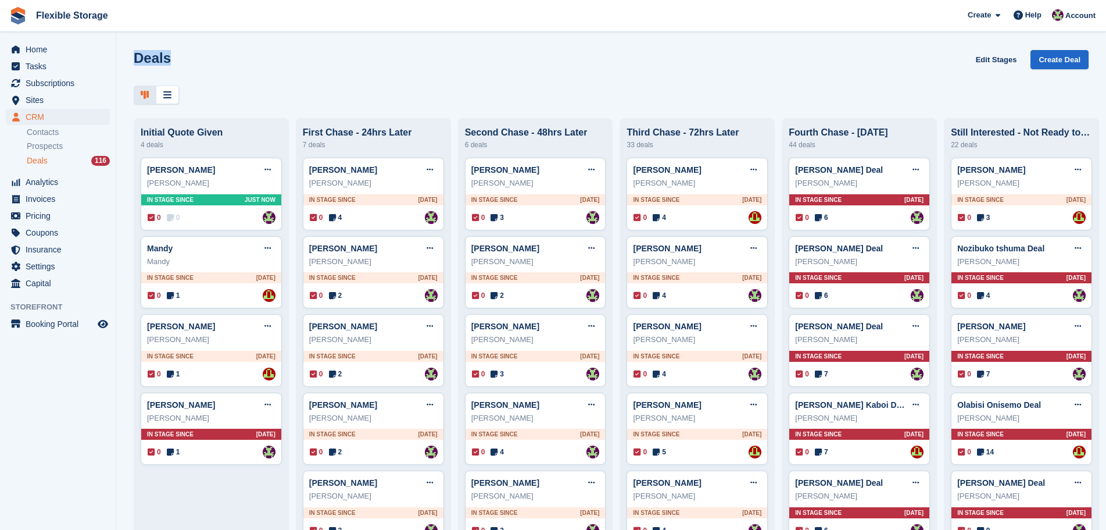
click at [146, 58] on h1 "Deals" at bounding box center [152, 58] width 37 height 16
click at [220, 66] on div "Deals Edit Stages Create Deal" at bounding box center [611, 66] width 955 height 33
click at [480, 40] on div "Deals Edit Stages Create Deal Initial Quote Given 4 deals Joe Campbell Edit dea…" at bounding box center [611, 265] width 990 height 530
click at [67, 85] on span "Subscriptions" at bounding box center [61, 83] width 70 height 16
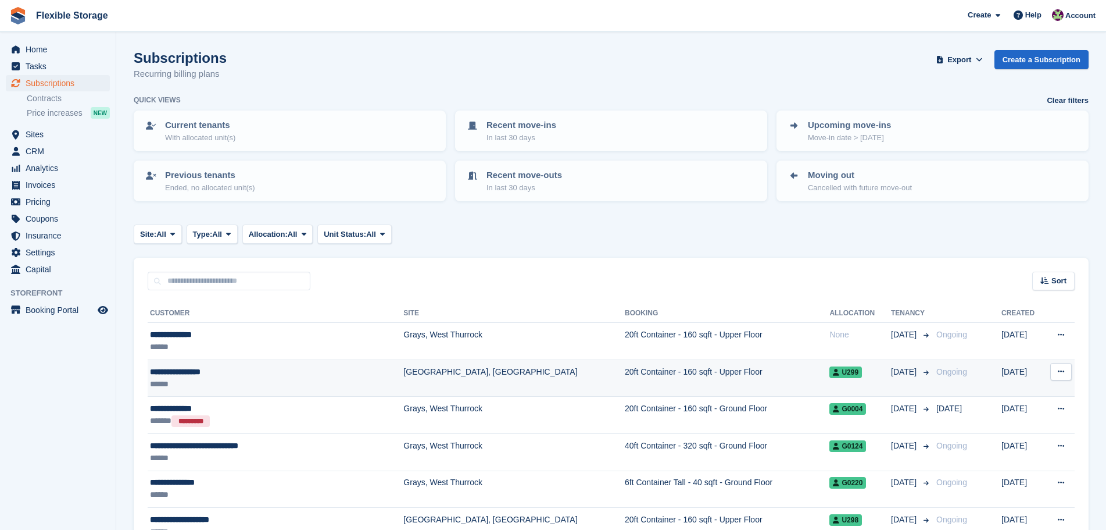
click at [403, 376] on td "[GEOGRAPHIC_DATA], [GEOGRAPHIC_DATA]" at bounding box center [514, 377] width 222 height 37
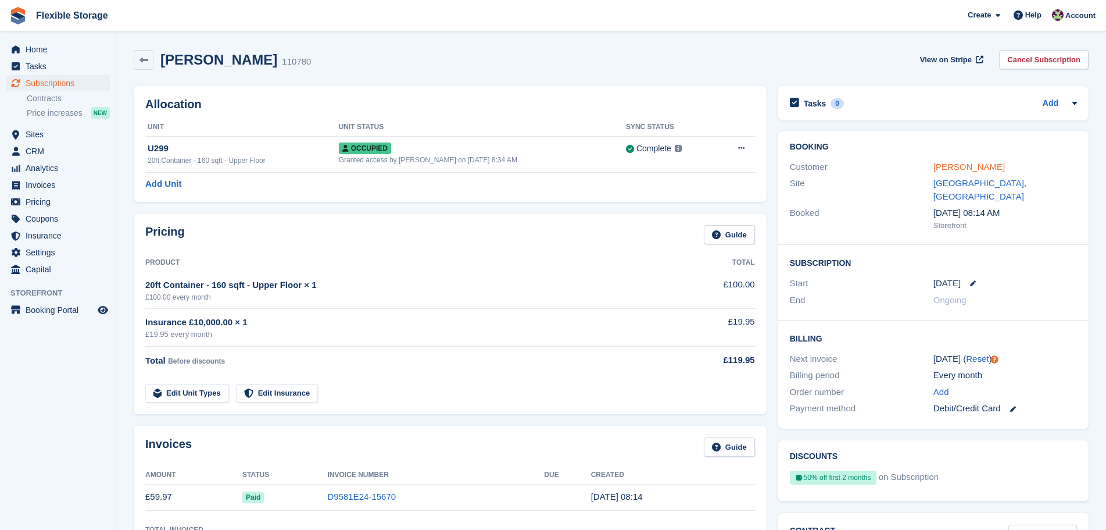
click at [993, 163] on link "[PERSON_NAME]" at bounding box center [970, 167] width 72 height 10
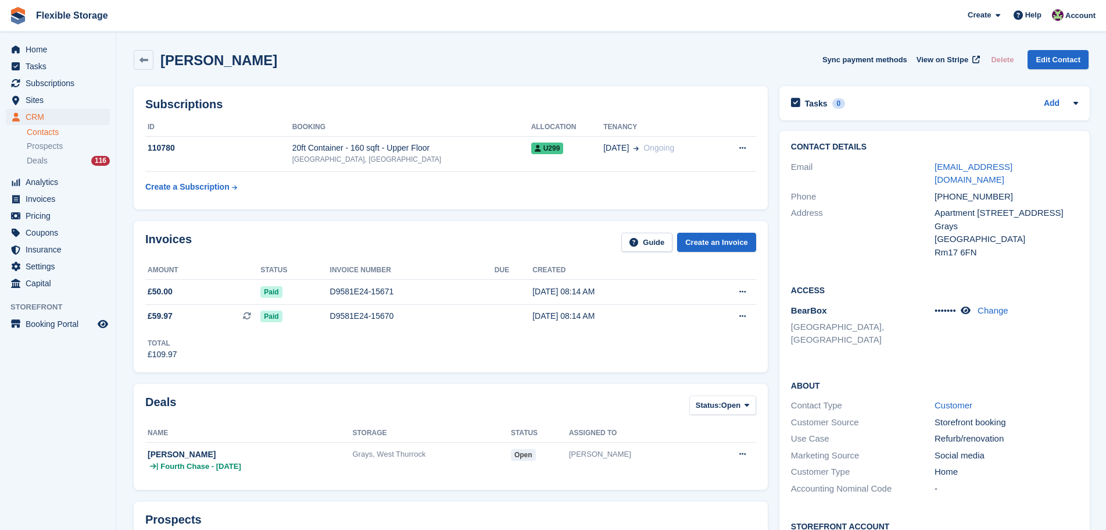
click at [67, 136] on link "Contacts" at bounding box center [68, 132] width 83 height 11
click at [53, 165] on div "Deals 116" at bounding box center [68, 160] width 83 height 11
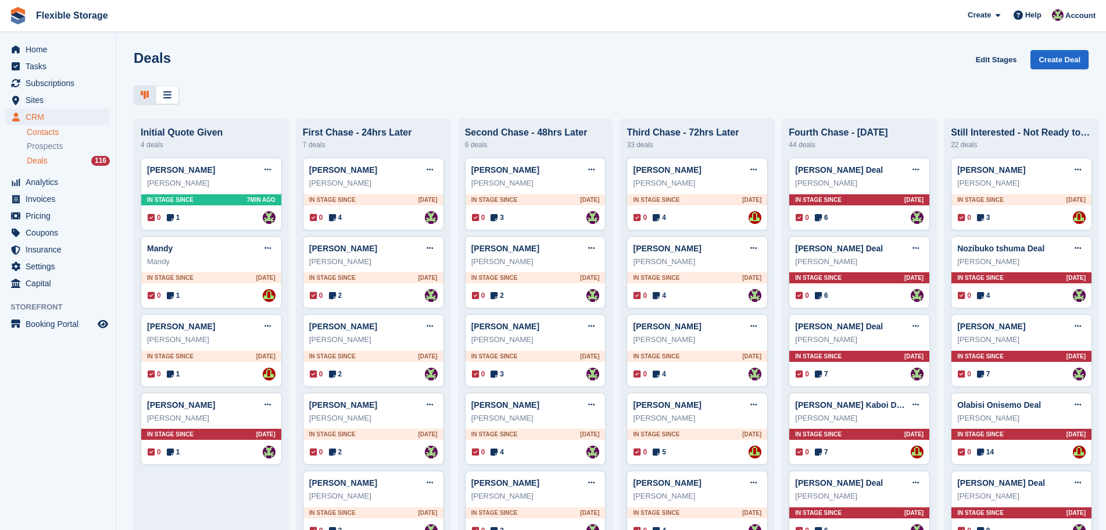
click at [51, 128] on link "Contacts" at bounding box center [68, 132] width 83 height 11
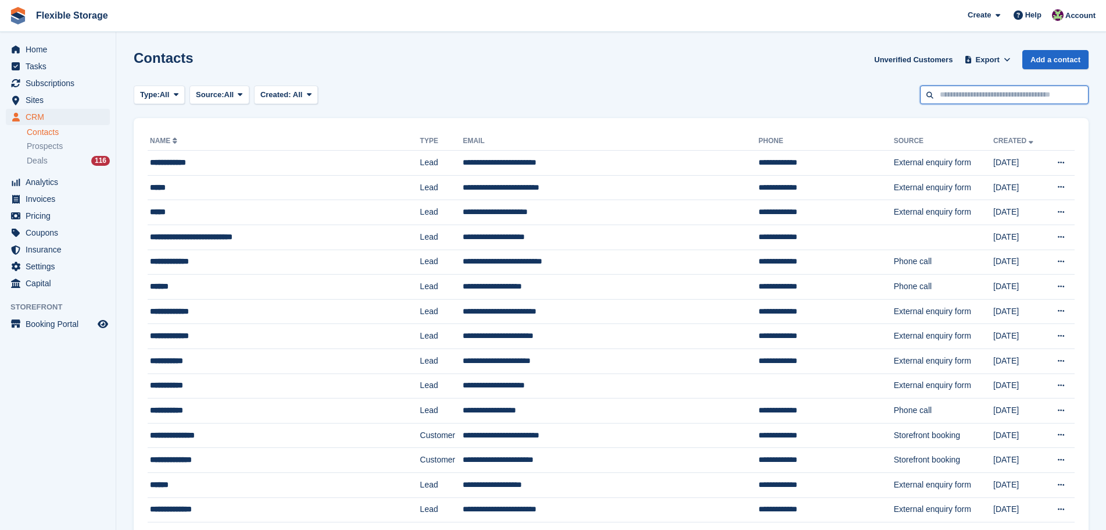
click at [974, 91] on input "text" at bounding box center [1004, 94] width 169 height 19
type input "******"
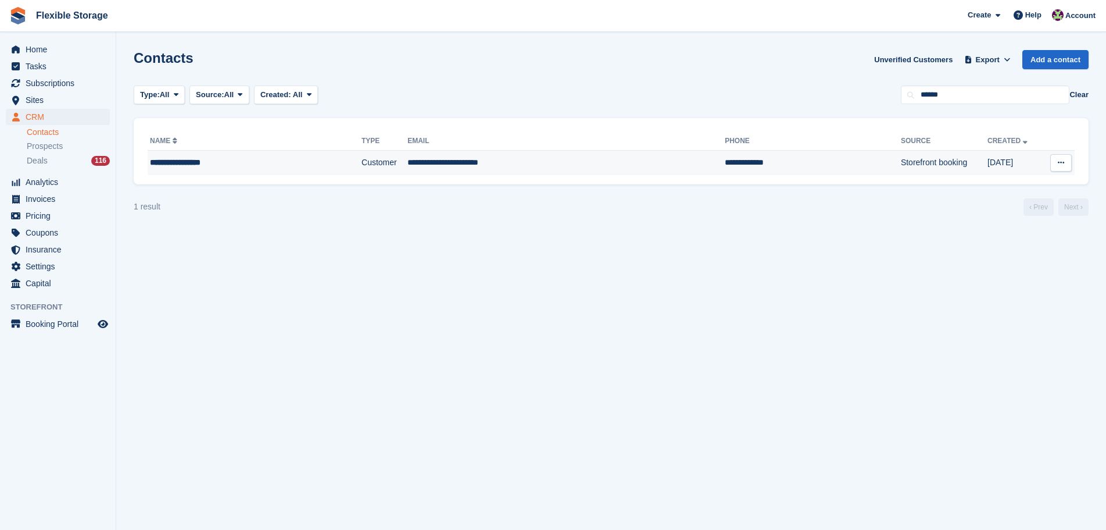
click at [362, 168] on td "Customer" at bounding box center [385, 163] width 46 height 24
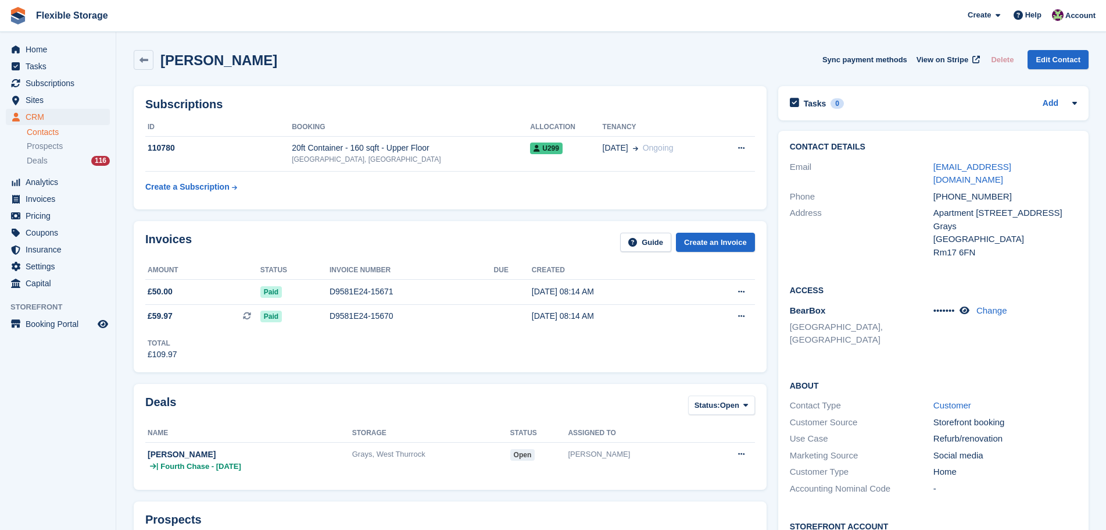
click at [469, 455] on div "Grays, West Thurrock" at bounding box center [431, 454] width 158 height 12
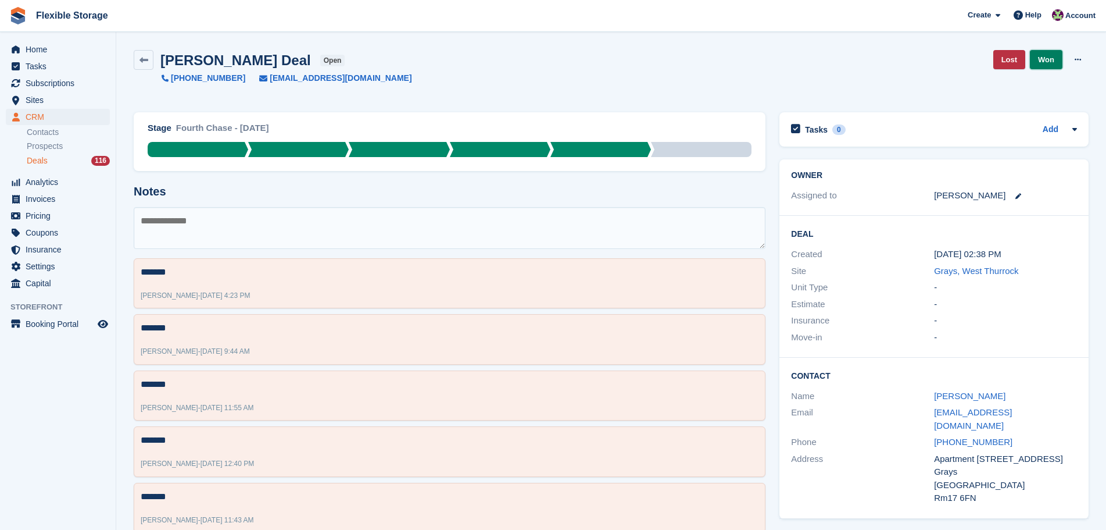
click at [1043, 59] on link "Won" at bounding box center [1046, 59] width 33 height 19
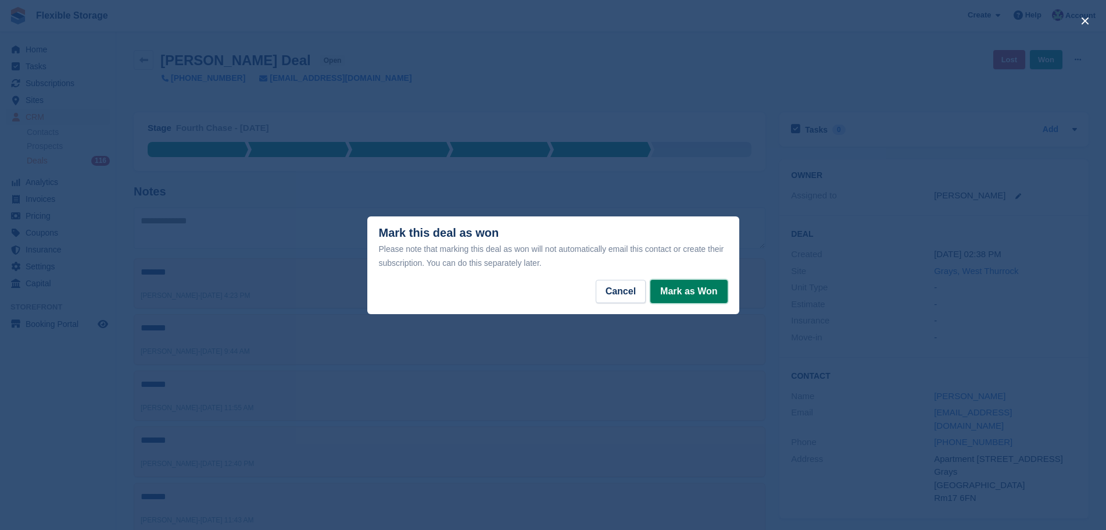
click at [665, 288] on button "Mark as Won" at bounding box center [689, 291] width 77 height 23
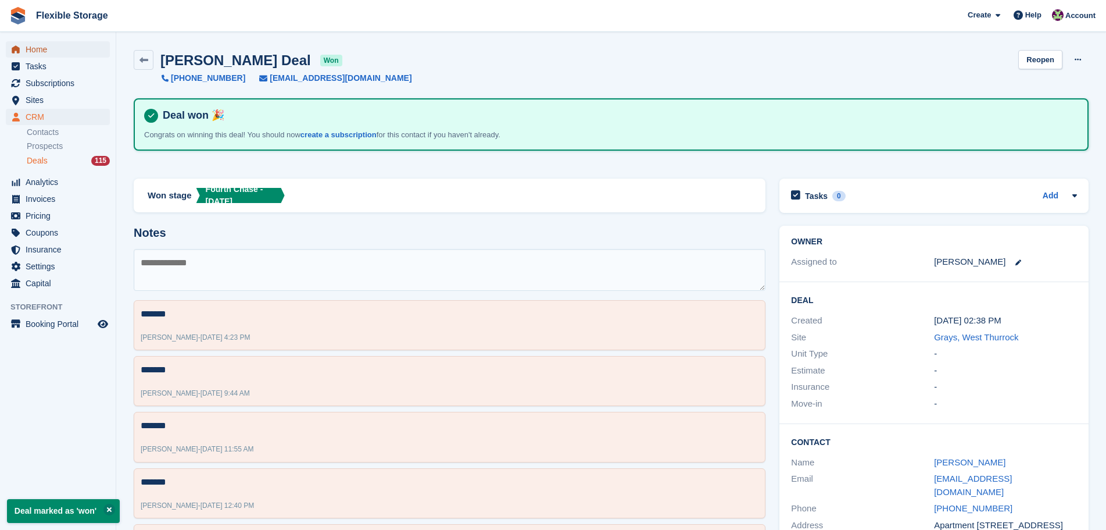
click at [52, 45] on span "Home" at bounding box center [61, 49] width 70 height 16
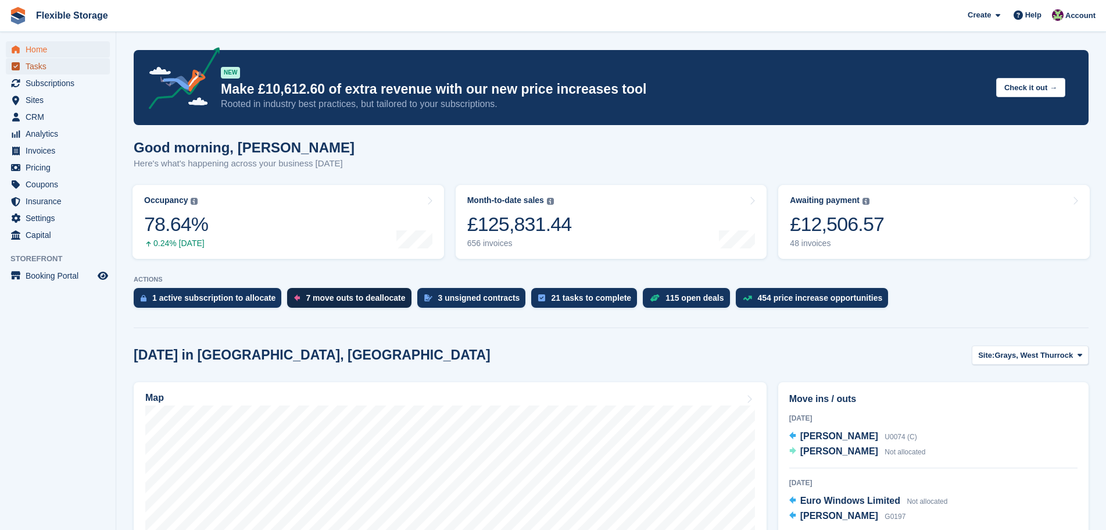
click at [55, 73] on span "Tasks" at bounding box center [61, 66] width 70 height 16
click at [348, 295] on div "7 move outs to deallocate" at bounding box center [355, 297] width 99 height 9
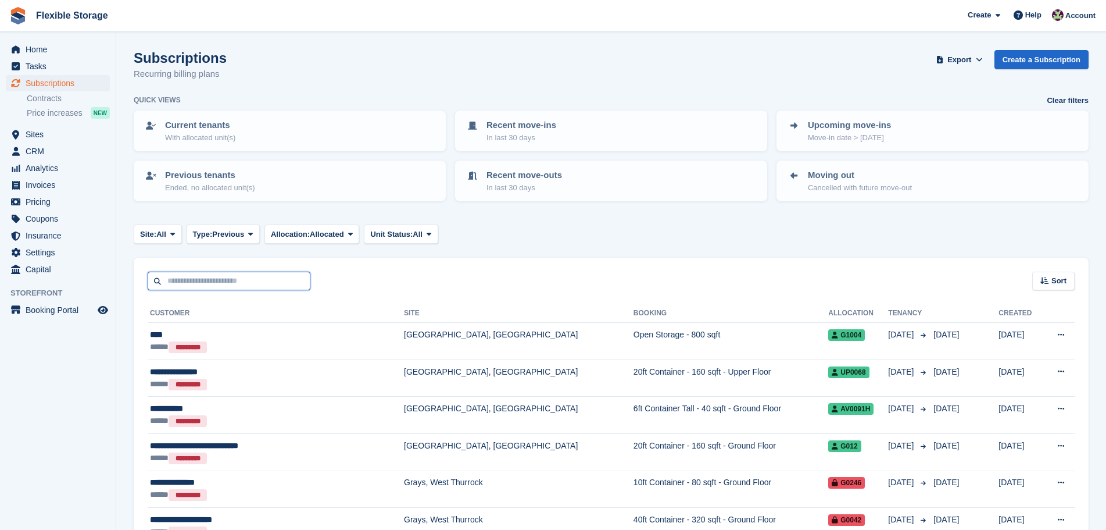
click at [206, 279] on input "text" at bounding box center [229, 281] width 163 height 19
click at [59, 80] on span "Subscriptions" at bounding box center [61, 83] width 70 height 16
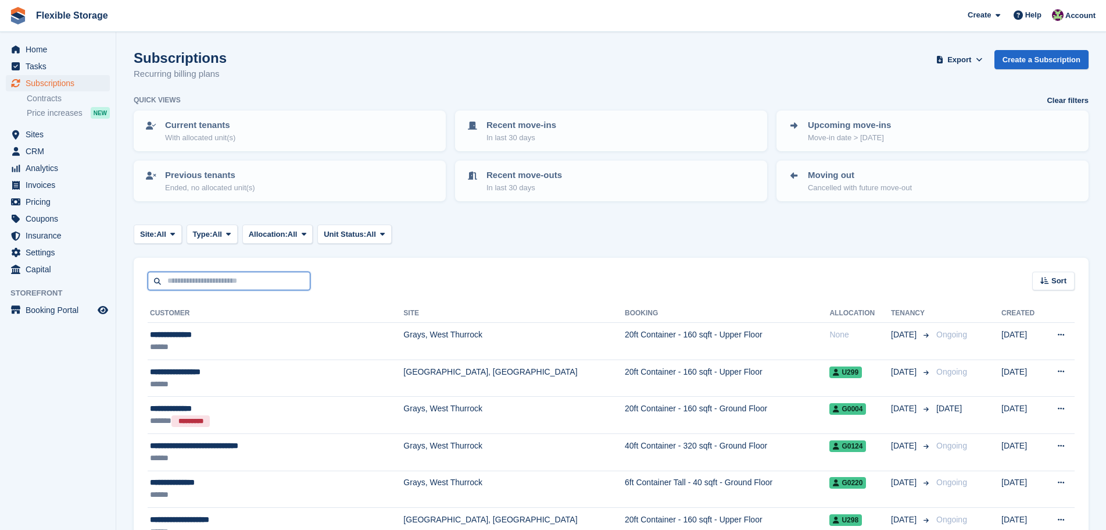
click at [247, 281] on input "text" at bounding box center [229, 281] width 163 height 19
type input "*******"
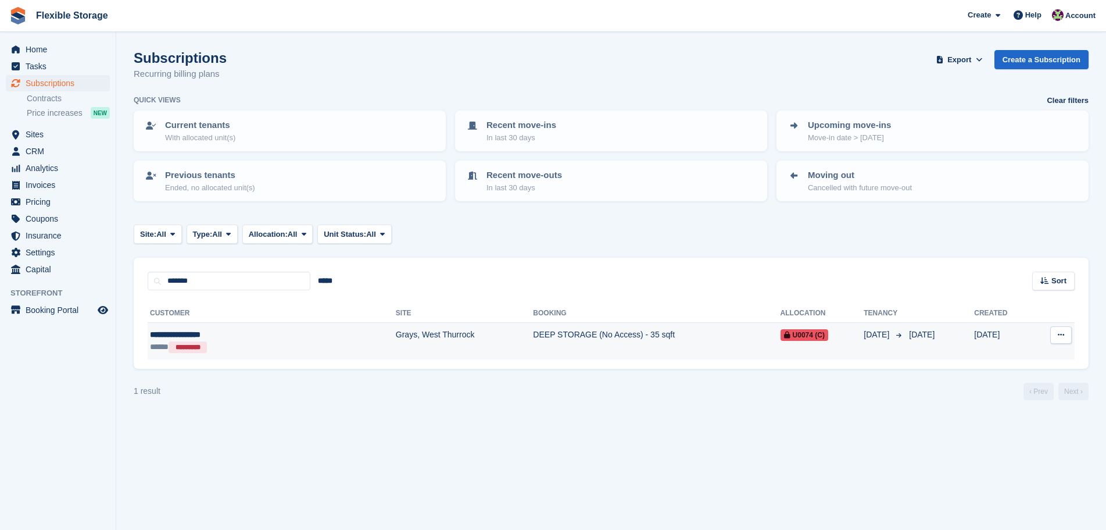
click at [277, 340] on div "**********" at bounding box center [220, 334] width 140 height 12
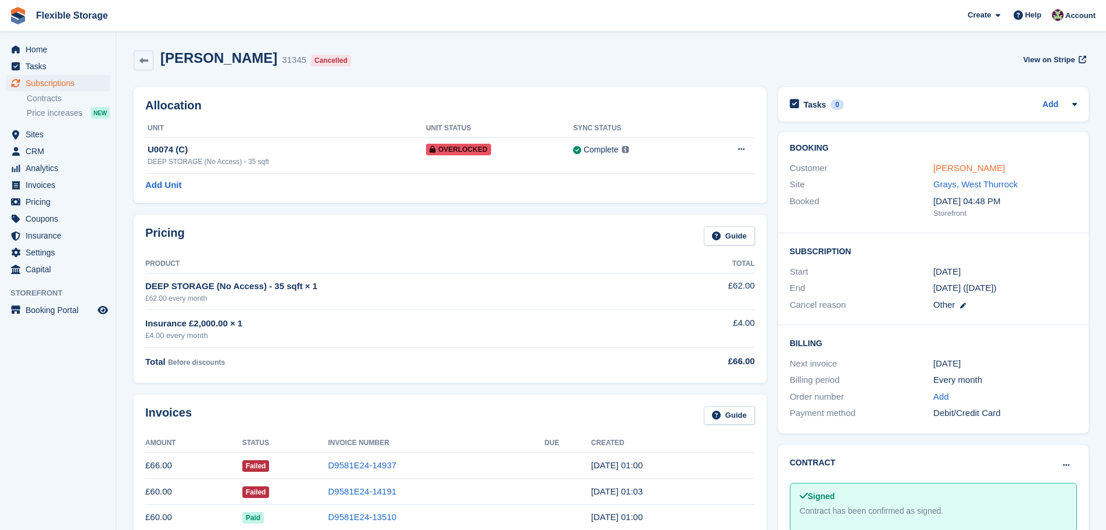
click at [970, 170] on link "[PERSON_NAME]" at bounding box center [970, 168] width 72 height 10
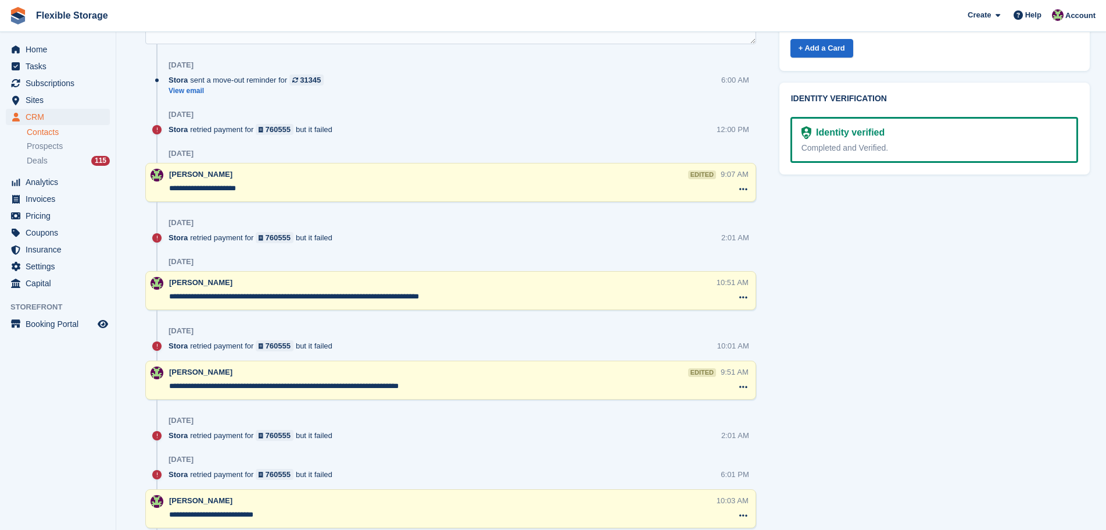
scroll to position [349, 0]
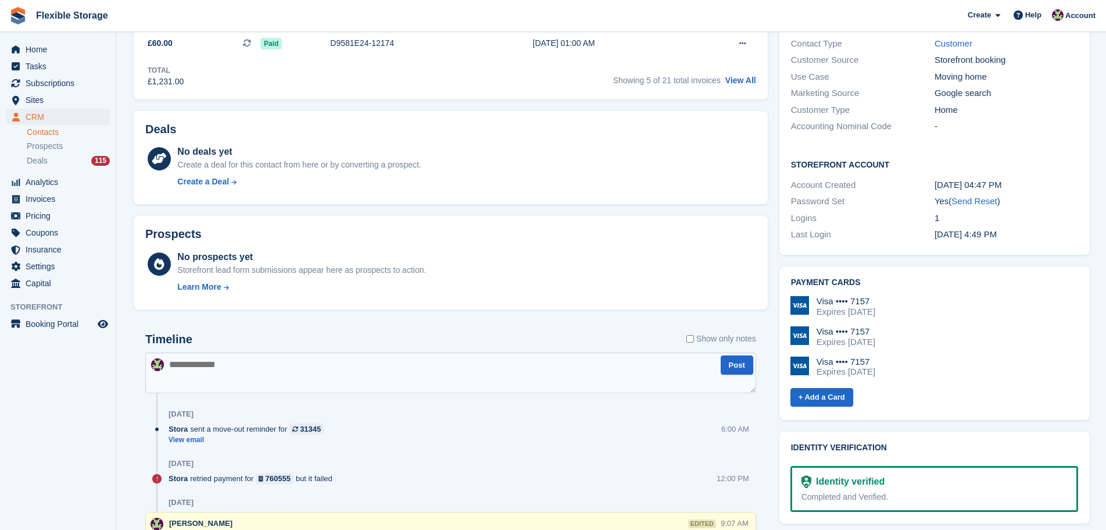
click at [380, 367] on textarea at bounding box center [450, 372] width 611 height 41
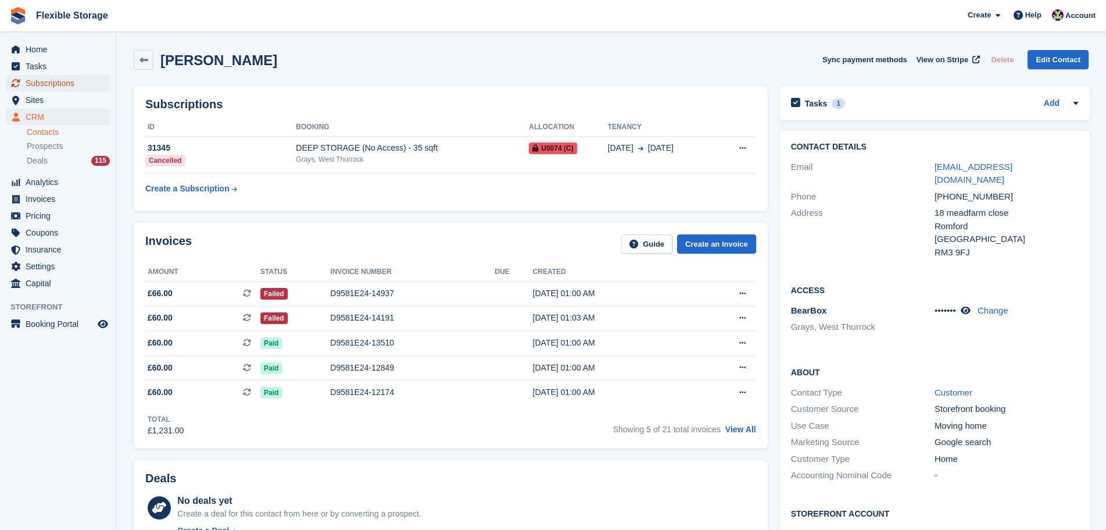
click at [81, 77] on span "Subscriptions" at bounding box center [61, 83] width 70 height 16
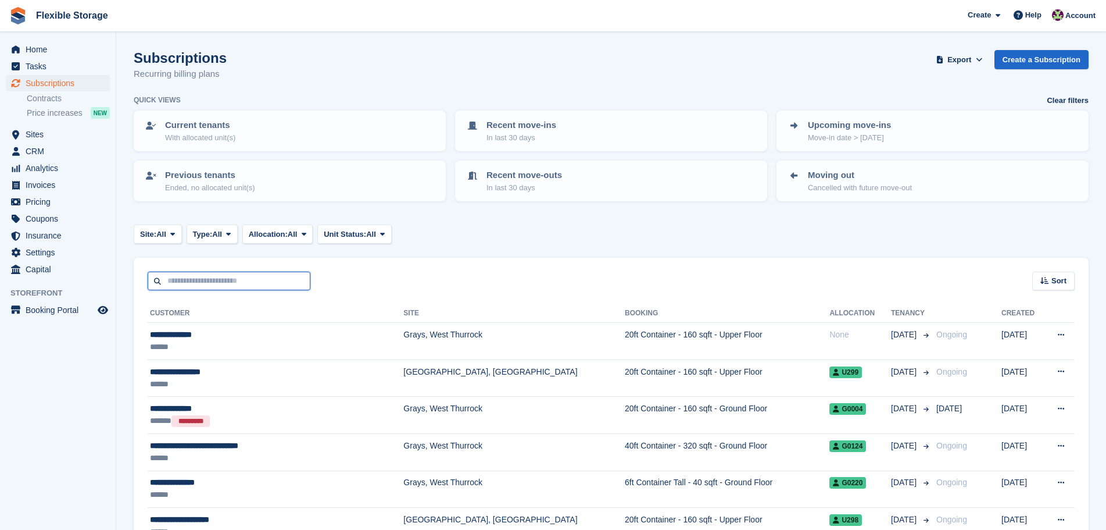
click at [241, 280] on input "text" at bounding box center [229, 281] width 163 height 19
click at [47, 153] on span "CRM" at bounding box center [61, 151] width 70 height 16
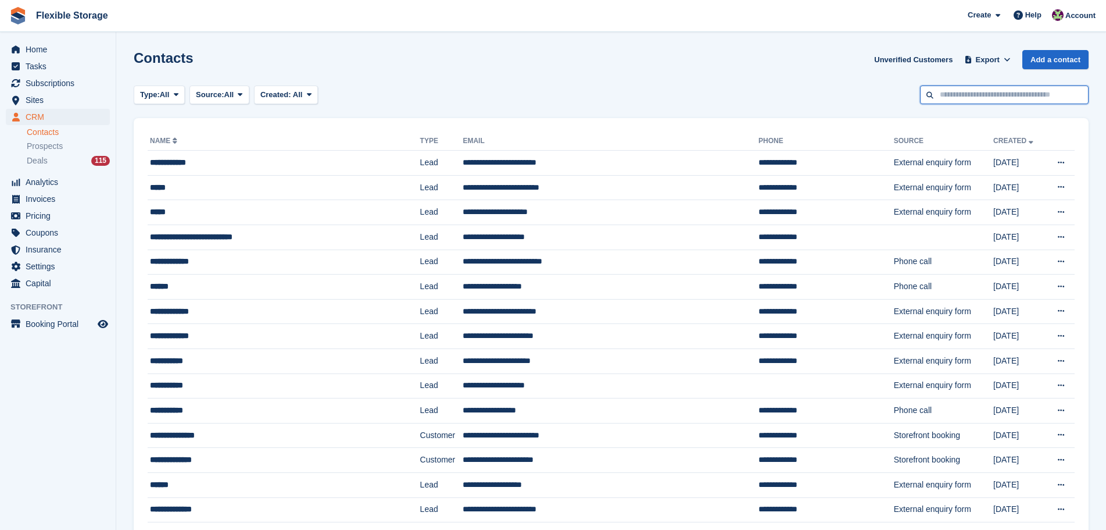
click at [981, 100] on input "text" at bounding box center [1004, 94] width 169 height 19
type input "******"
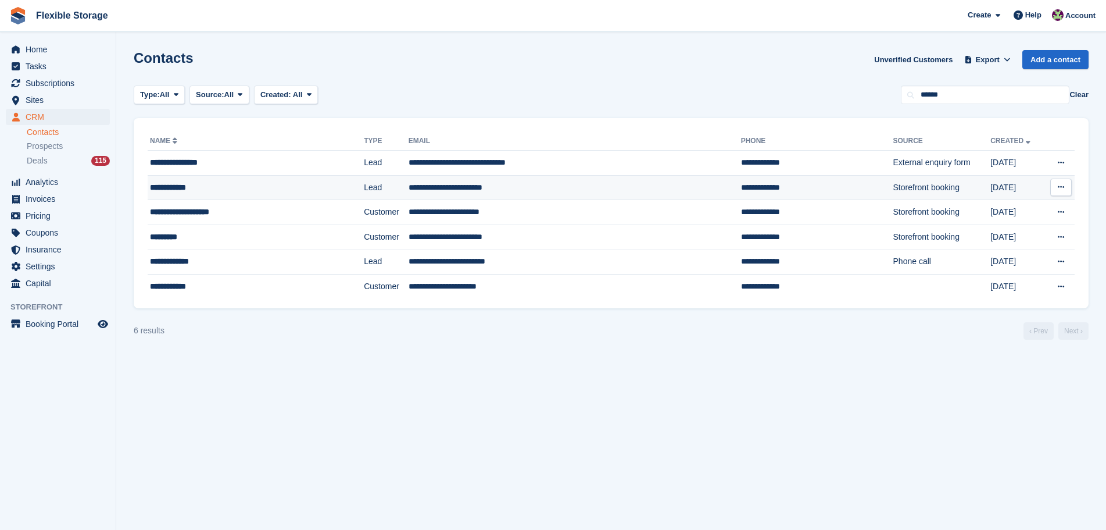
click at [241, 184] on div "**********" at bounding box center [235, 187] width 170 height 12
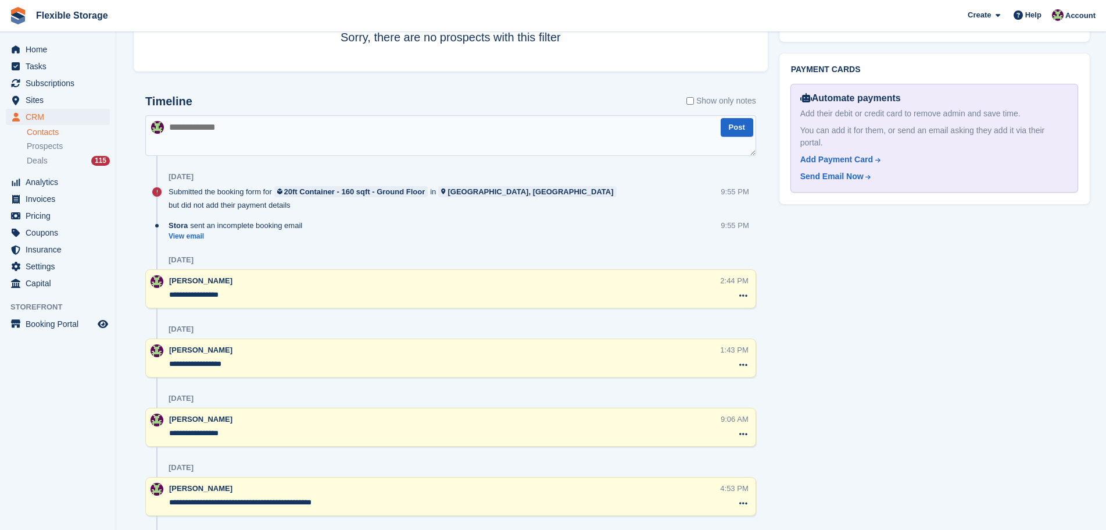
scroll to position [509, 0]
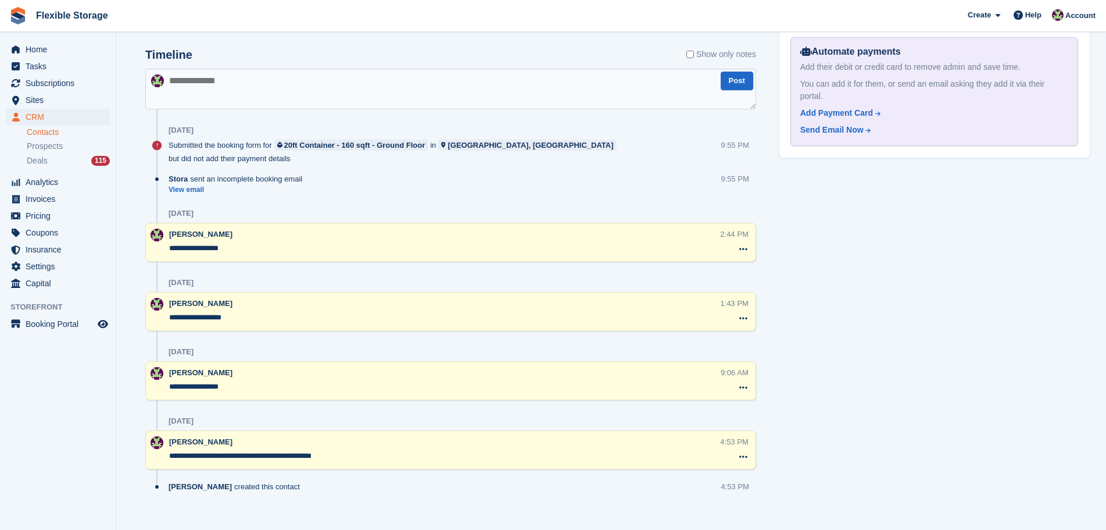
click at [345, 94] on textarea at bounding box center [450, 89] width 611 height 41
click at [188, 181] on div "Stora sent an incomplete booking email View email 9:55 PM" at bounding box center [463, 188] width 588 height 31
click at [188, 185] on link "View email" at bounding box center [239, 190] width 140 height 10
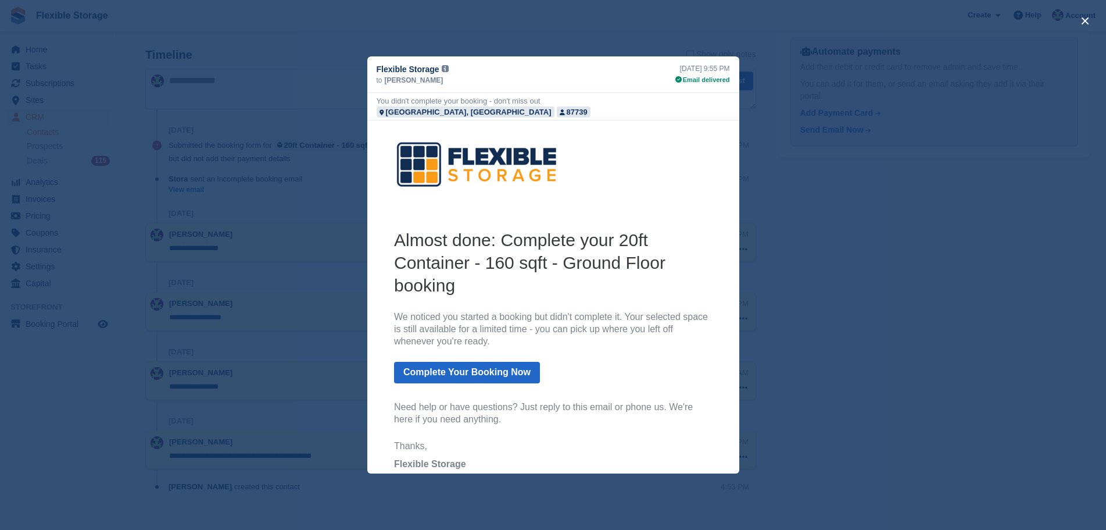
scroll to position [112, 0]
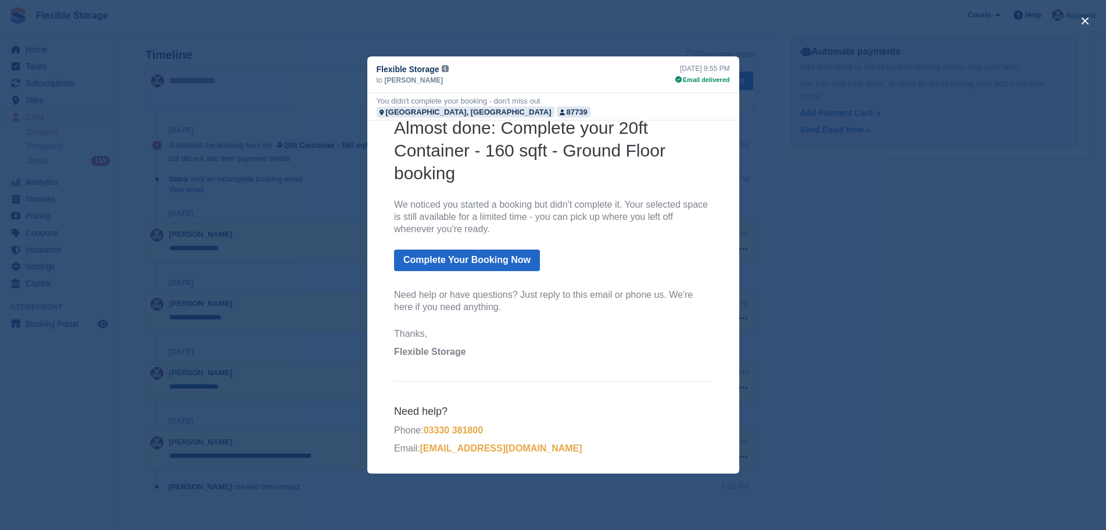
click at [827, 373] on div "close" at bounding box center [553, 265] width 1106 height 530
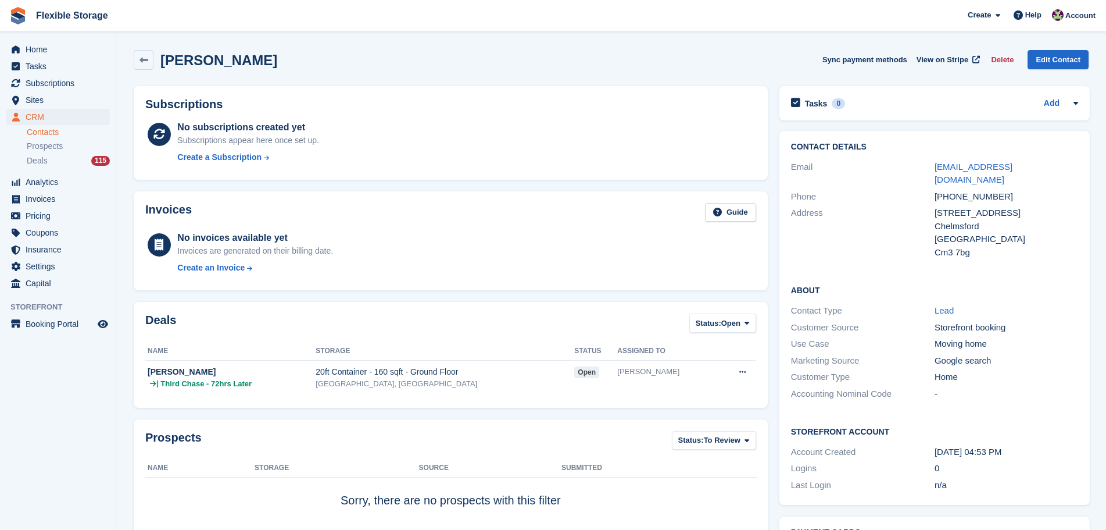
scroll to position [349, 0]
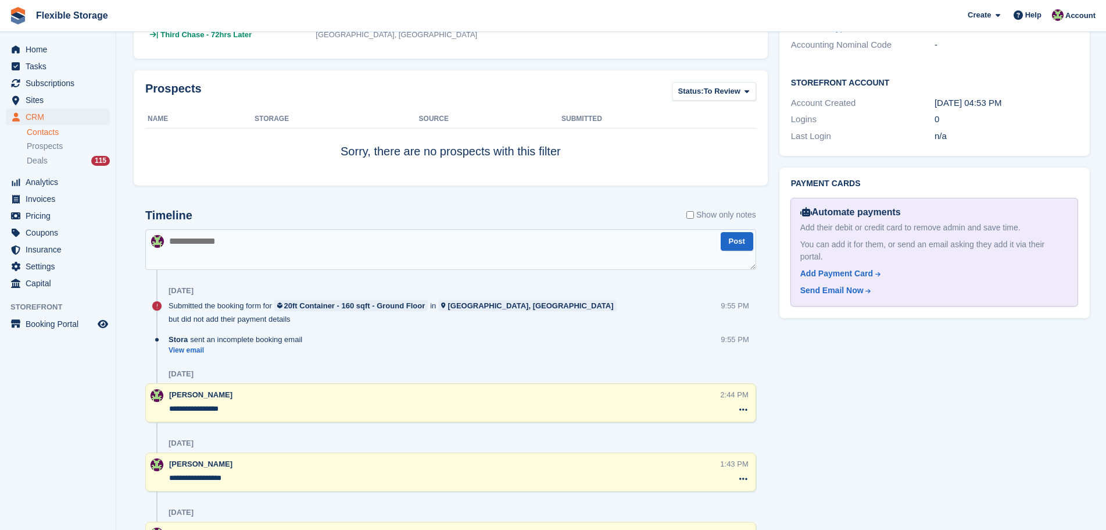
click at [230, 247] on textarea at bounding box center [450, 249] width 611 height 41
type textarea "**********"
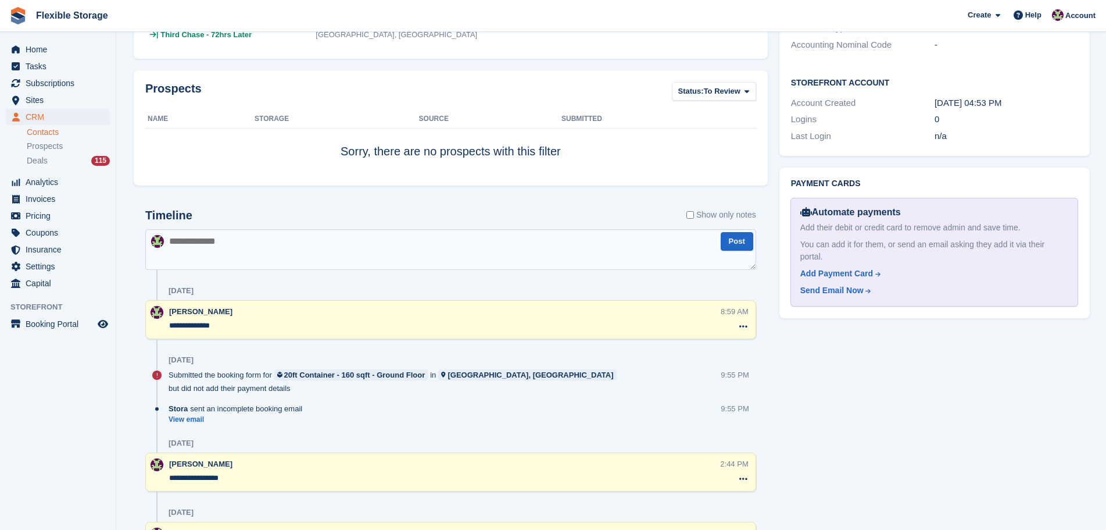
click at [265, 328] on textarea "**********" at bounding box center [444, 326] width 551 height 12
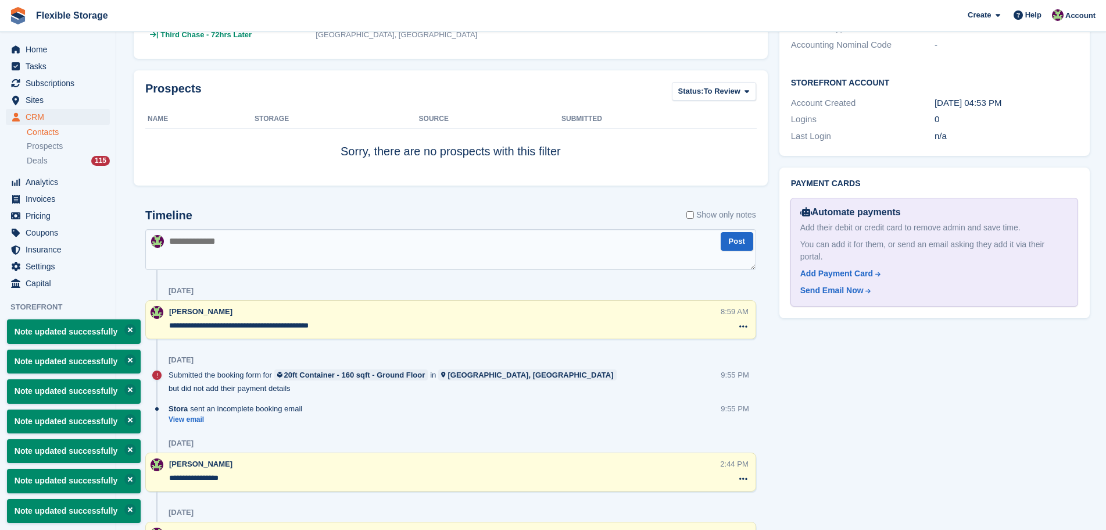
type textarea "**********"
click at [1014, 394] on div "Tasks 0 Add No tasks related to Louise Byott Contact Details Email louisebyott6…" at bounding box center [935, 246] width 322 height 1031
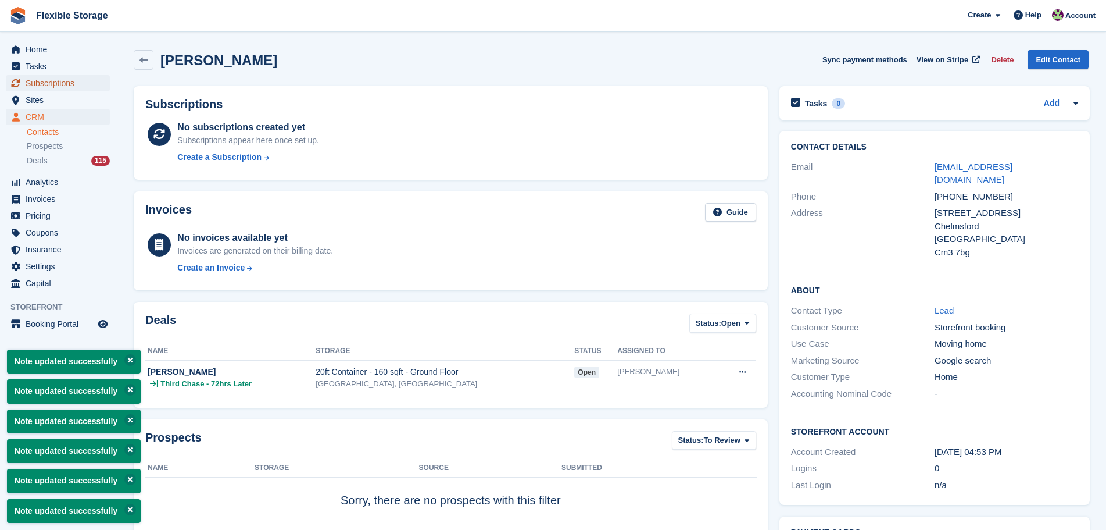
click at [49, 84] on span "Subscriptions" at bounding box center [61, 83] width 70 height 16
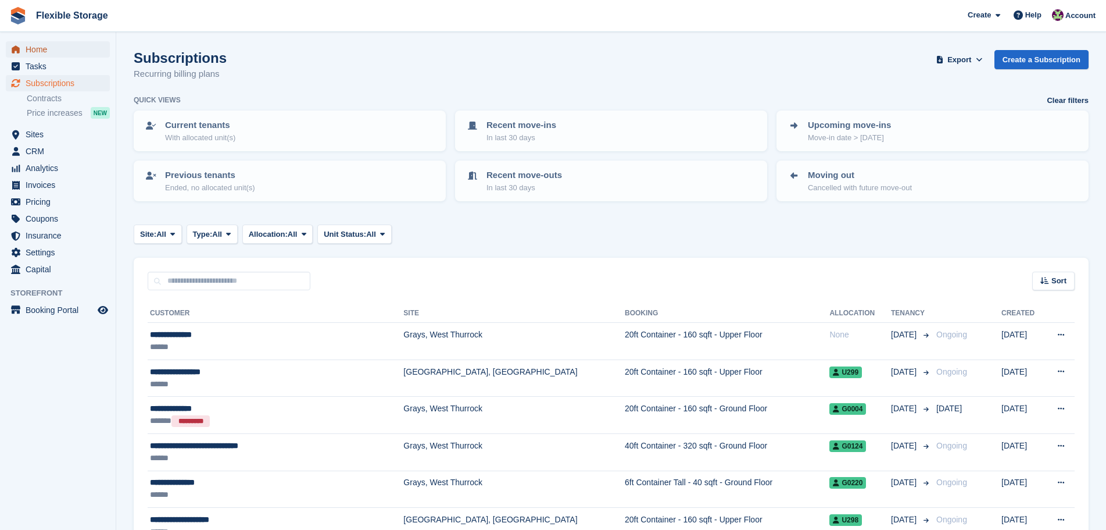
click at [39, 52] on span "Home" at bounding box center [61, 49] width 70 height 16
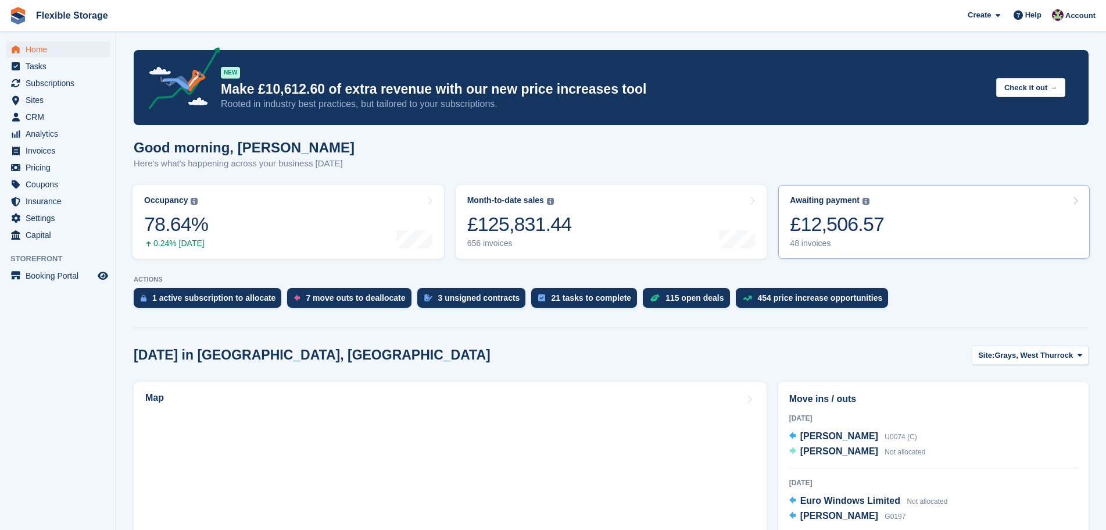
click at [864, 219] on div "£12,506.57" at bounding box center [837, 224] width 94 height 24
click at [866, 236] on div "£12,506.57" at bounding box center [837, 224] width 94 height 24
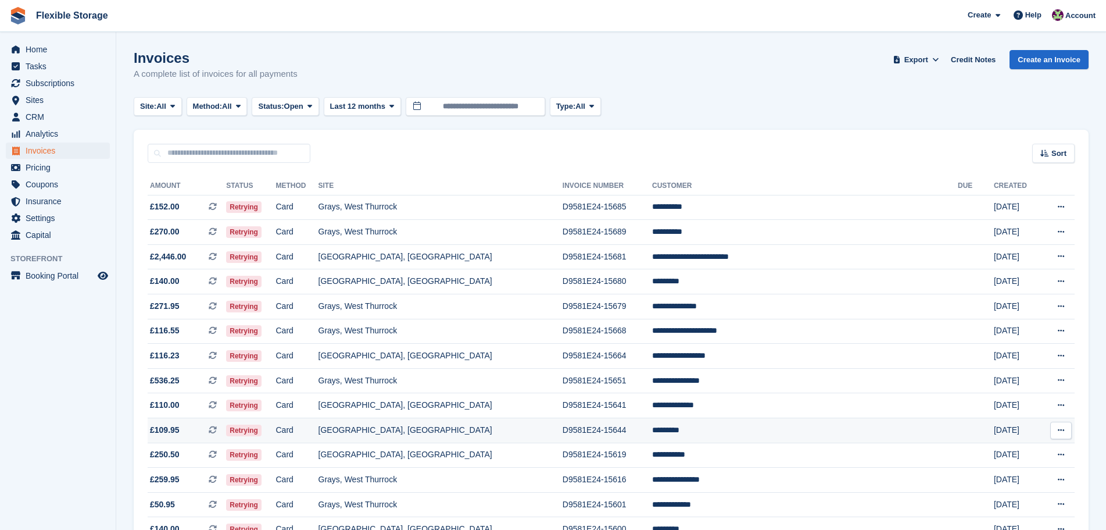
scroll to position [349, 0]
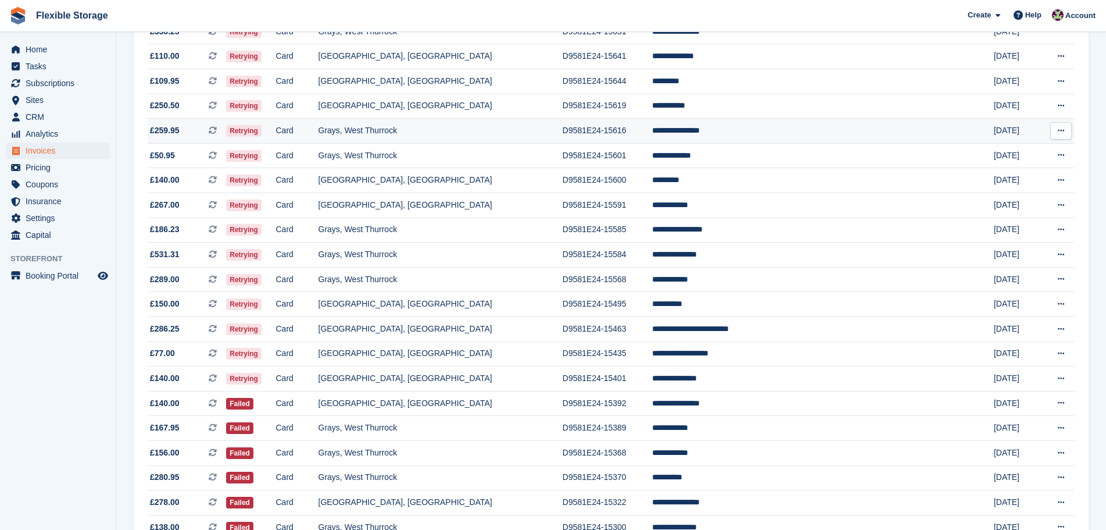
click at [740, 134] on td "**********" at bounding box center [805, 131] width 306 height 25
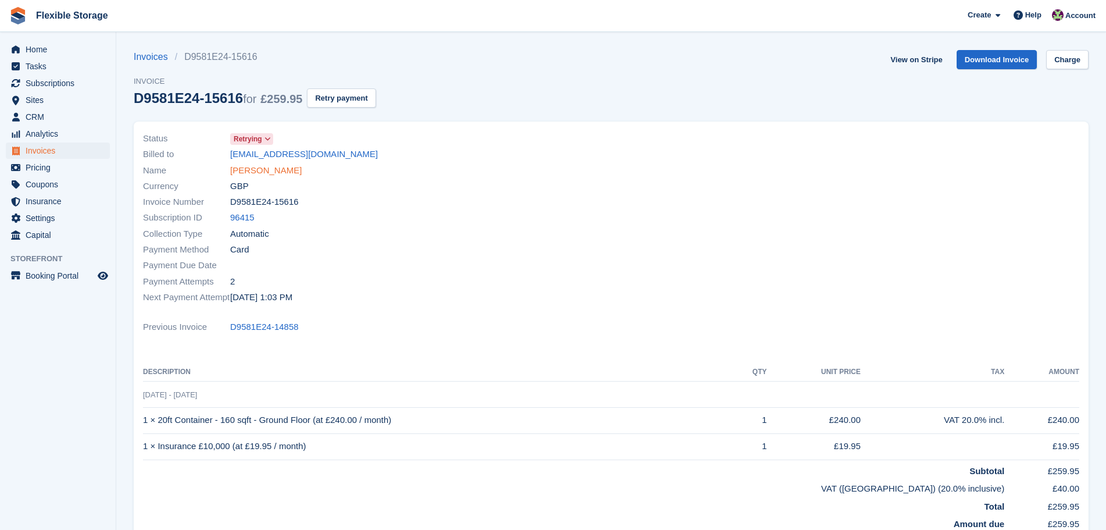
click at [276, 170] on link "[PERSON_NAME]" at bounding box center [266, 170] width 72 height 13
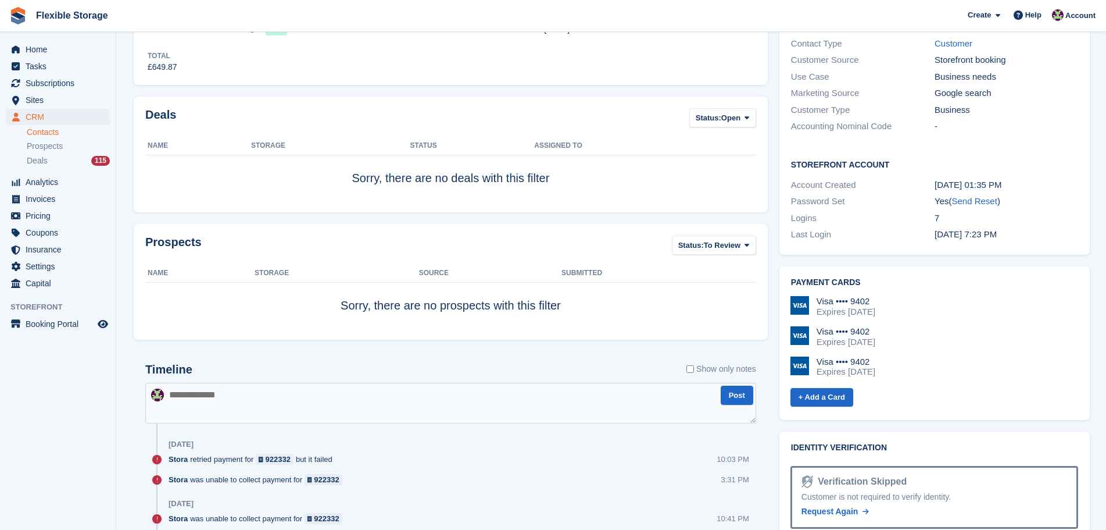
scroll to position [698, 0]
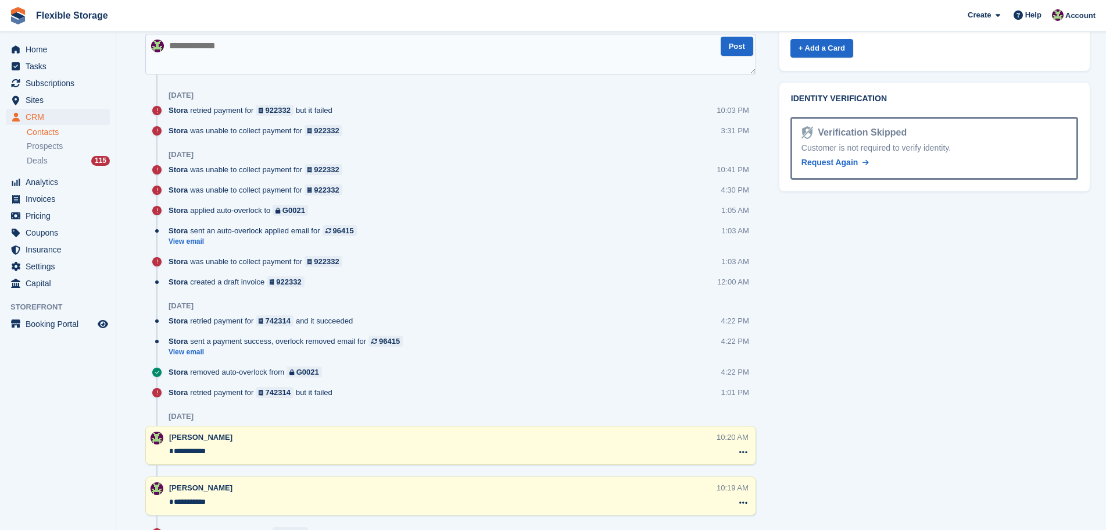
click at [293, 63] on textarea at bounding box center [450, 54] width 611 height 41
type textarea "**********"
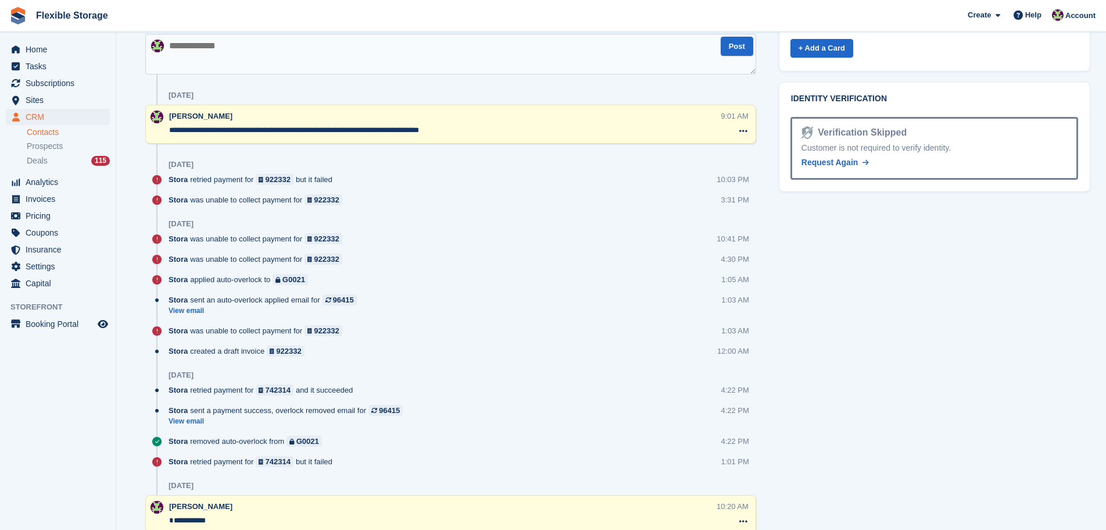
click at [480, 133] on textarea "**********" at bounding box center [444, 130] width 551 height 12
type textarea "**********"
click at [64, 77] on span "Subscriptions" at bounding box center [61, 83] width 70 height 16
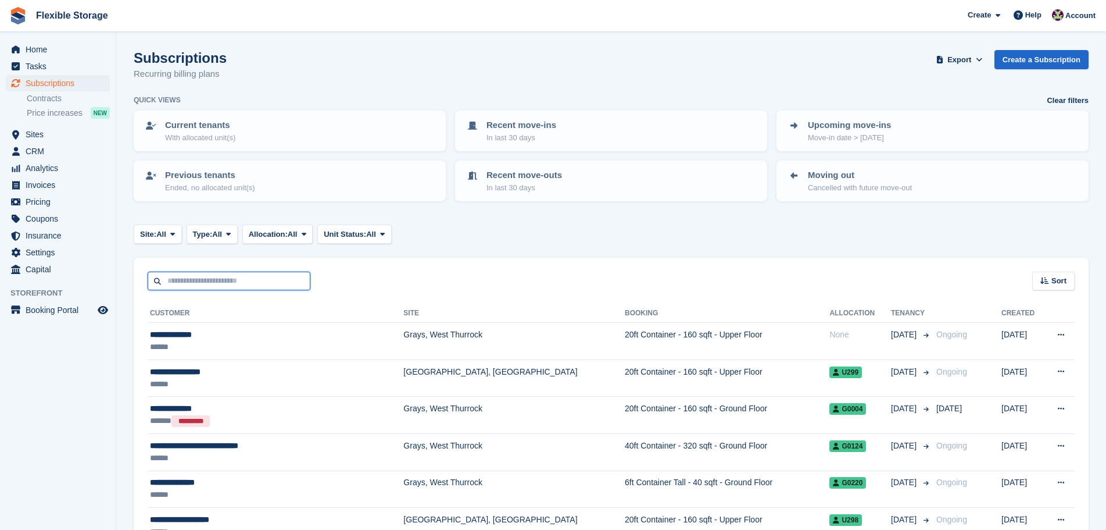
click at [230, 288] on input "text" at bounding box center [229, 281] width 163 height 19
type input "****"
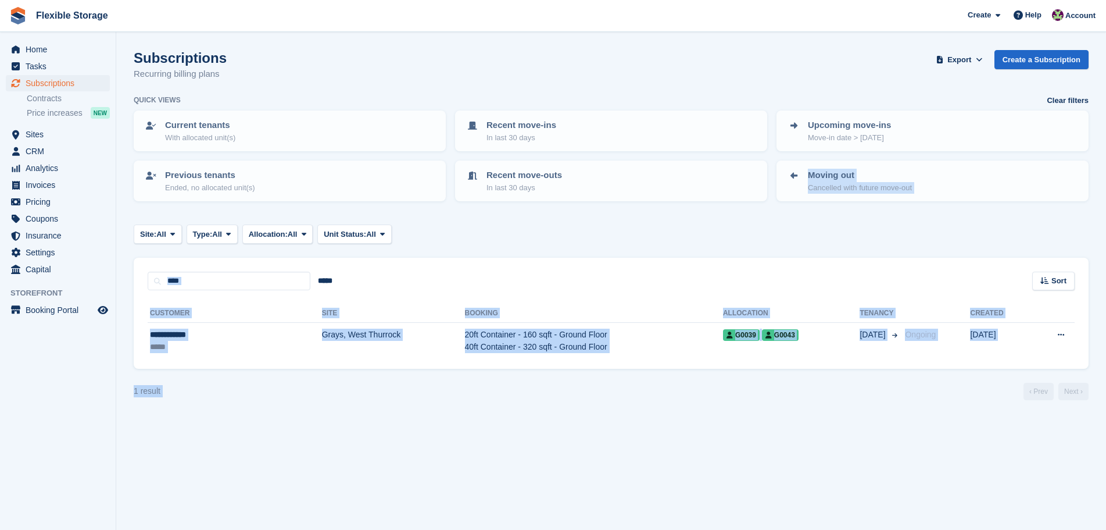
drag, startPoint x: 1002, startPoint y: 452, endPoint x: 766, endPoint y: 240, distance: 317.4
click at [766, 240] on section "Subscriptions Recurring billing plans Export Export Subscriptions Export a CSV …" at bounding box center [611, 265] width 990 height 530
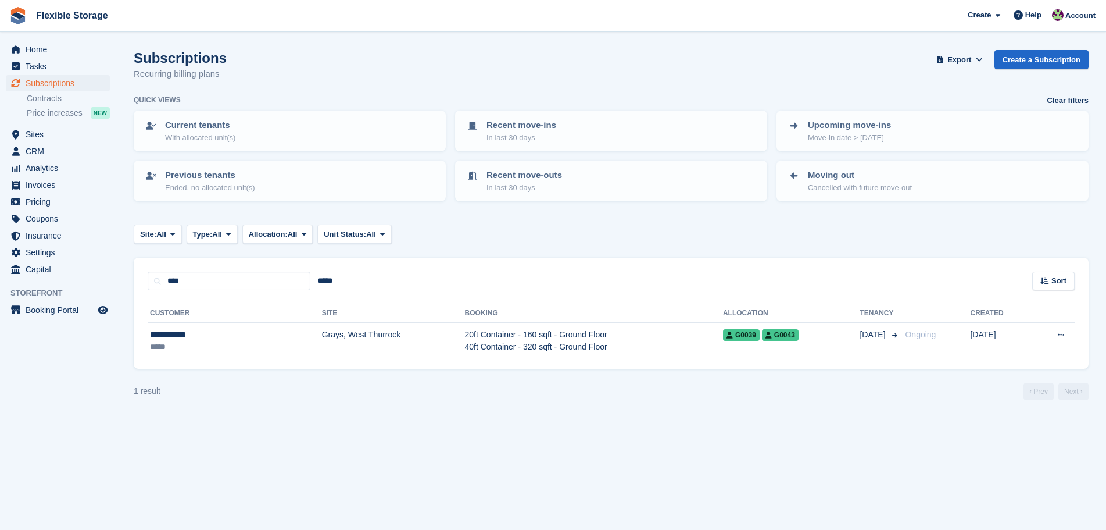
click at [821, 238] on div "Site: All All Grays, West Thurrock Chelmsford, Essex Aveley, Essex Type: All Al…" at bounding box center [611, 233] width 955 height 19
drag, startPoint x: 963, startPoint y: 231, endPoint x: 981, endPoint y: 394, distance: 164.4
click at [982, 390] on turbo-frame "Subscriptions Recurring billing plans Export Export Subscriptions Export a CSV …" at bounding box center [611, 225] width 955 height 350
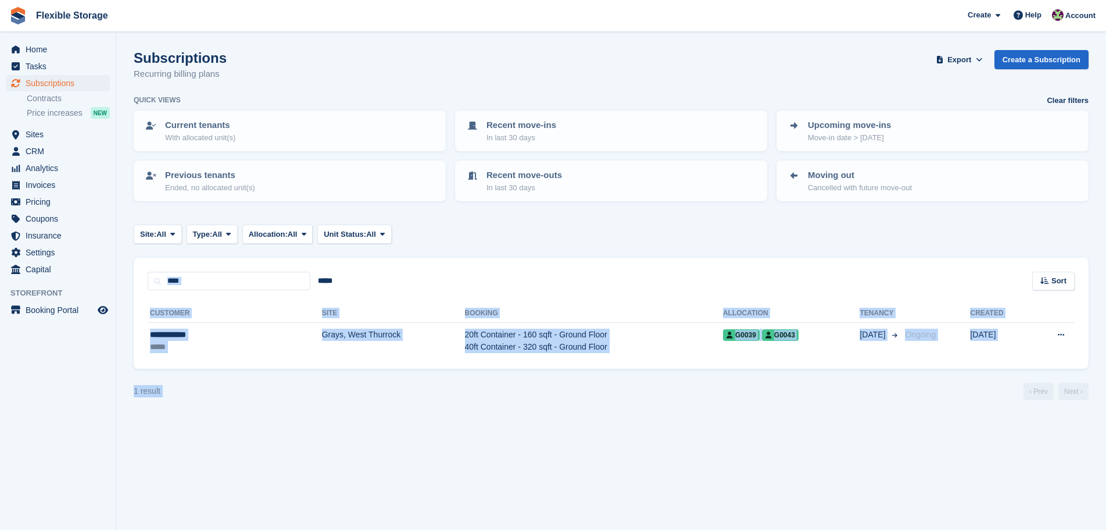
click at [981, 395] on div "1 result ‹ Prev Next ›" at bounding box center [611, 391] width 955 height 17
drag, startPoint x: 866, startPoint y: 438, endPoint x: 631, endPoint y: 282, distance: 282.3
click at [631, 282] on section "Subscriptions Recurring billing plans Export Export Subscriptions Export a CSV …" at bounding box center [611, 265] width 990 height 530
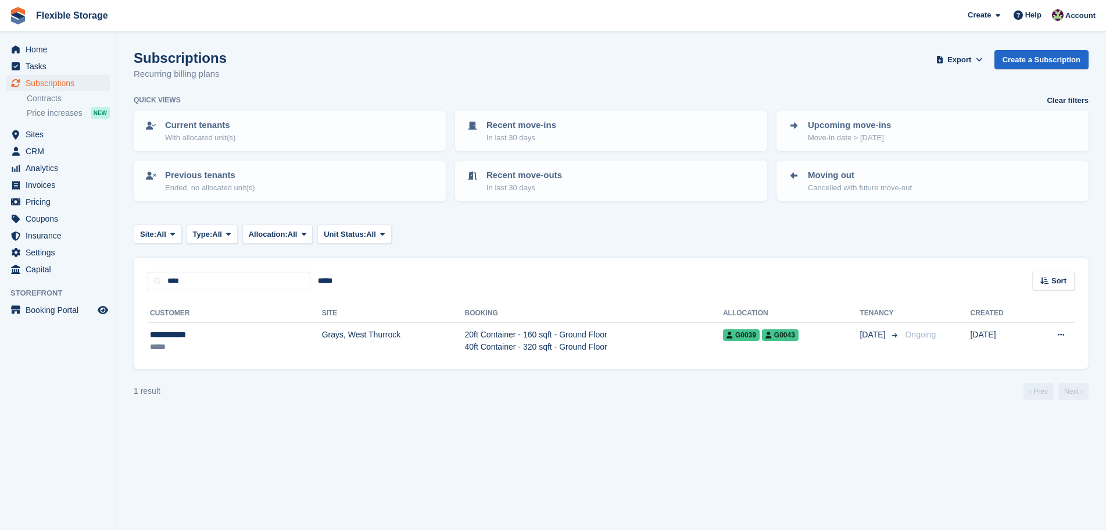
click at [841, 238] on div "Site: All All Grays, West Thurrock Chelmsford, Essex Aveley, Essex Type: All Al…" at bounding box center [611, 233] width 955 height 19
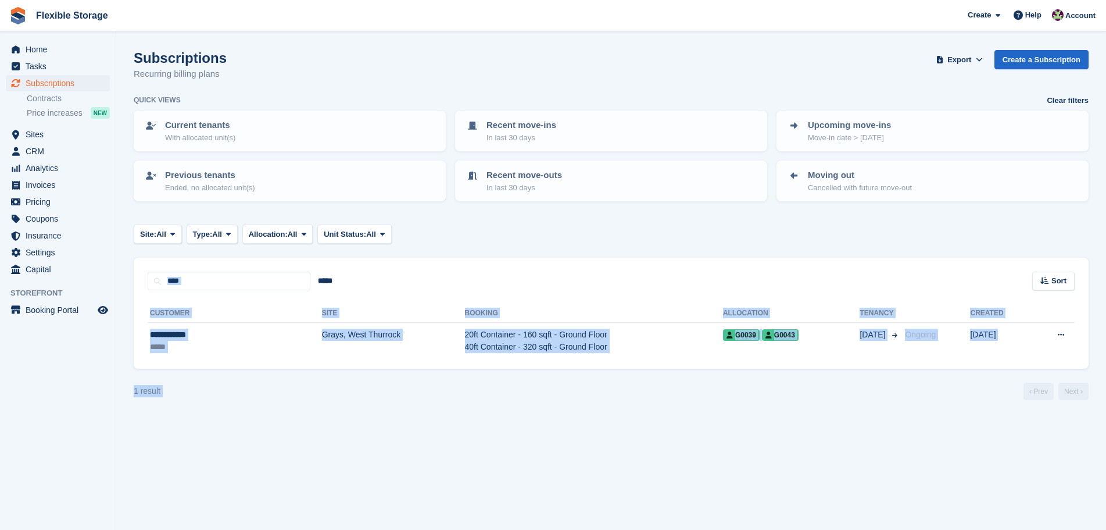
drag, startPoint x: 949, startPoint y: 296, endPoint x: 971, endPoint y: 455, distance: 160.9
click at [971, 455] on section "Subscriptions Recurring billing plans Export Export Subscriptions Export a CSV …" at bounding box center [611, 265] width 990 height 530
drag, startPoint x: 971, startPoint y: 455, endPoint x: 958, endPoint y: 453, distance: 13.5
click at [972, 455] on section "Subscriptions Recurring billing plans Export Export Subscriptions Export a CSV …" at bounding box center [611, 265] width 990 height 530
click at [849, 446] on section "Subscriptions Recurring billing plans Export Export Subscriptions Export a CSV …" at bounding box center [611, 265] width 990 height 530
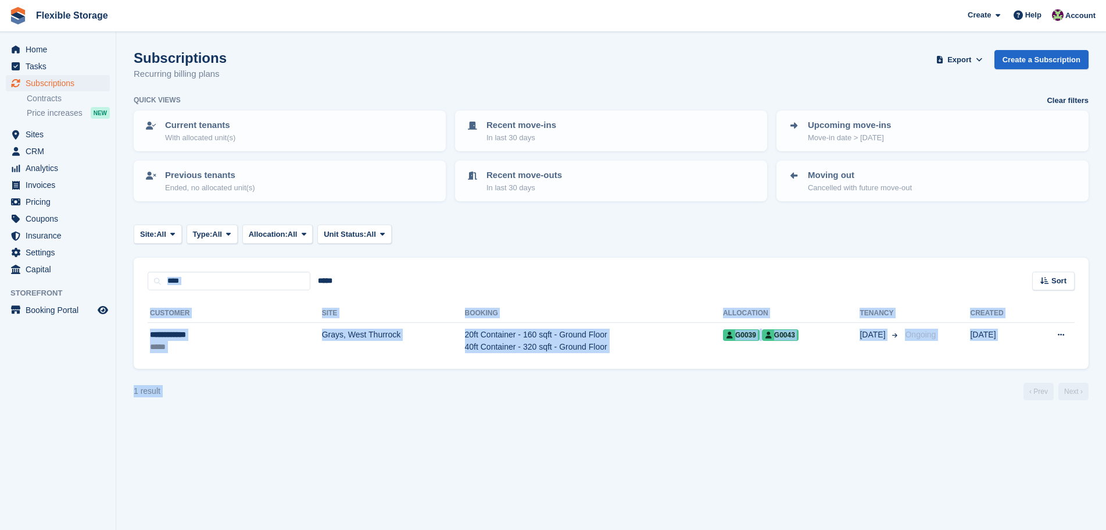
click at [837, 451] on section "Subscriptions Recurring billing plans Export Export Subscriptions Export a CSV …" at bounding box center [611, 265] width 990 height 530
drag, startPoint x: 1015, startPoint y: 243, endPoint x: 1024, endPoint y: 433, distance: 190.3
click at [1024, 433] on section "Subscriptions Recurring billing plans Export Export Subscriptions Export a CSV …" at bounding box center [611, 265] width 990 height 530
click at [989, 440] on section "Subscriptions Recurring billing plans Export Export Subscriptions Export a CSV …" at bounding box center [611, 265] width 990 height 530
drag, startPoint x: 1009, startPoint y: 441, endPoint x: 873, endPoint y: 224, distance: 255.7
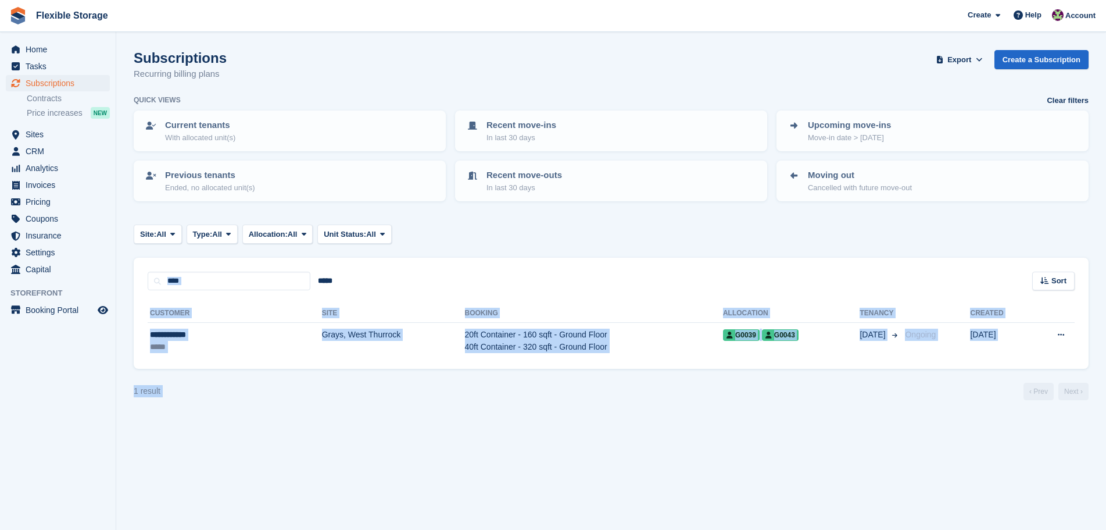
click at [874, 225] on section "Subscriptions Recurring billing plans Export Export Subscriptions Export a CSV …" at bounding box center [611, 265] width 990 height 530
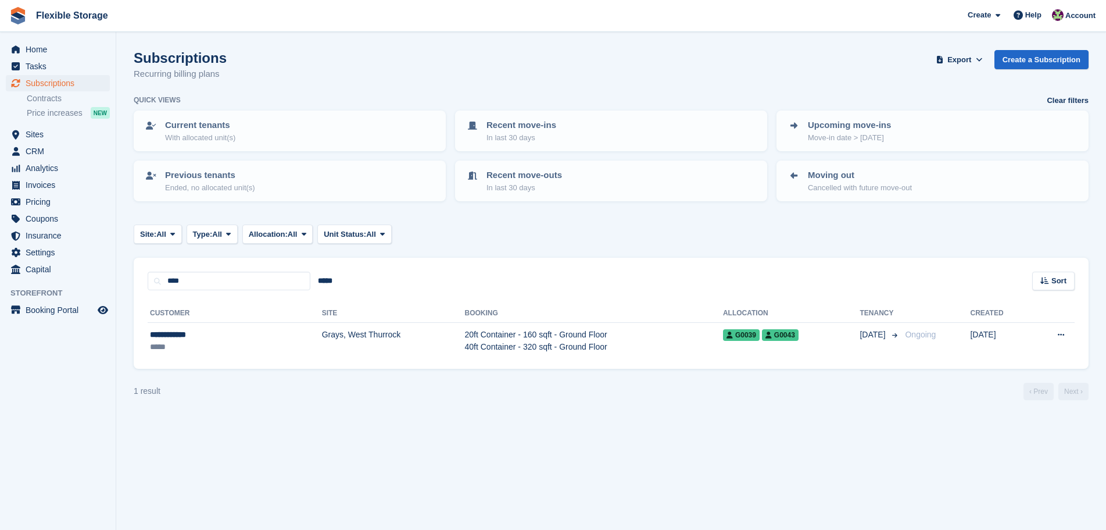
click at [923, 217] on turbo-frame "Subscriptions Recurring billing plans Export Export Subscriptions Export a CSV …" at bounding box center [611, 225] width 955 height 350
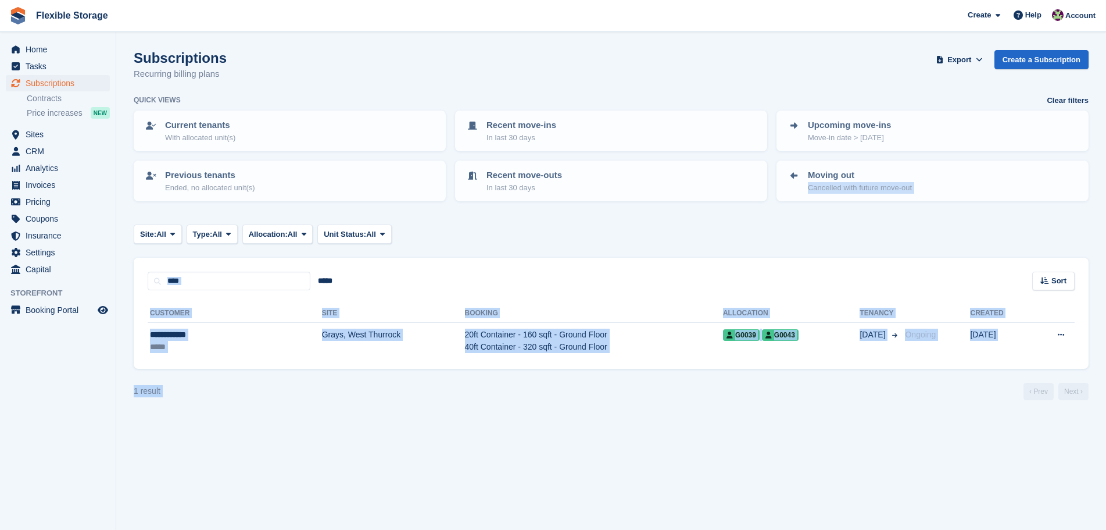
drag, startPoint x: 983, startPoint y: 278, endPoint x: 952, endPoint y: 424, distance: 149.6
click at [984, 411] on section "Subscriptions Recurring billing plans Export Export Subscriptions Export a CSV …" at bounding box center [611, 265] width 990 height 530
click at [930, 428] on section "Subscriptions Recurring billing plans Export Export Subscriptions Export a CSV …" at bounding box center [611, 265] width 990 height 530
drag, startPoint x: 949, startPoint y: 444, endPoint x: 748, endPoint y: 247, distance: 281.6
click at [744, 254] on section "Subscriptions Recurring billing plans Export Export Subscriptions Export a CSV …" at bounding box center [611, 265] width 990 height 530
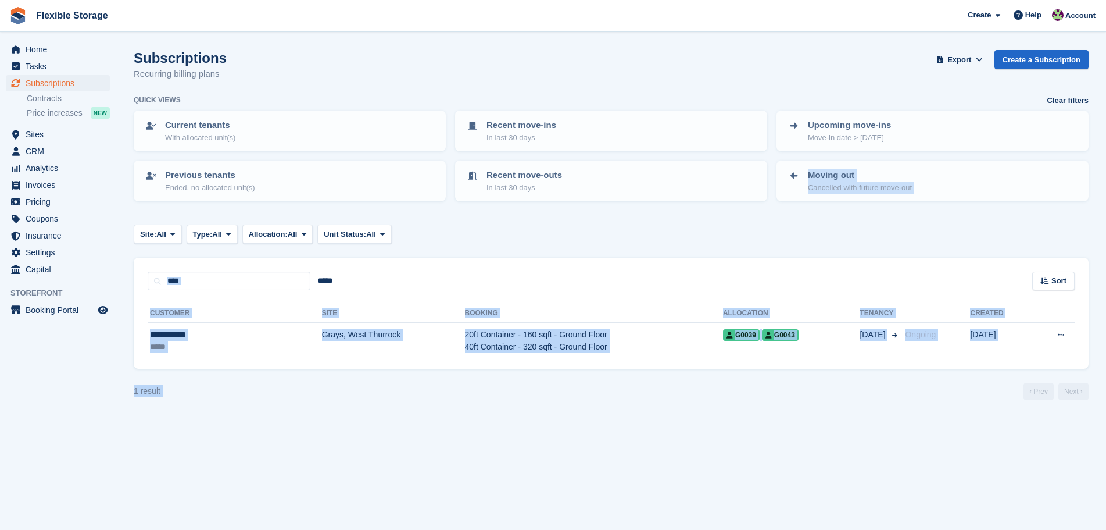
click at [823, 233] on div "Site: All All Grays, West Thurrock Chelmsford, Essex Aveley, Essex Type: All Al…" at bounding box center [611, 233] width 955 height 19
drag, startPoint x: 929, startPoint y: 231, endPoint x: 919, endPoint y: 483, distance: 252.5
click at [919, 483] on section "Subscriptions Recurring billing plans Export Export Subscriptions Export a CSV …" at bounding box center [611, 265] width 990 height 530
click at [919, 469] on section "Subscriptions Recurring billing plans Export Export Subscriptions Export a CSV …" at bounding box center [611, 265] width 990 height 530
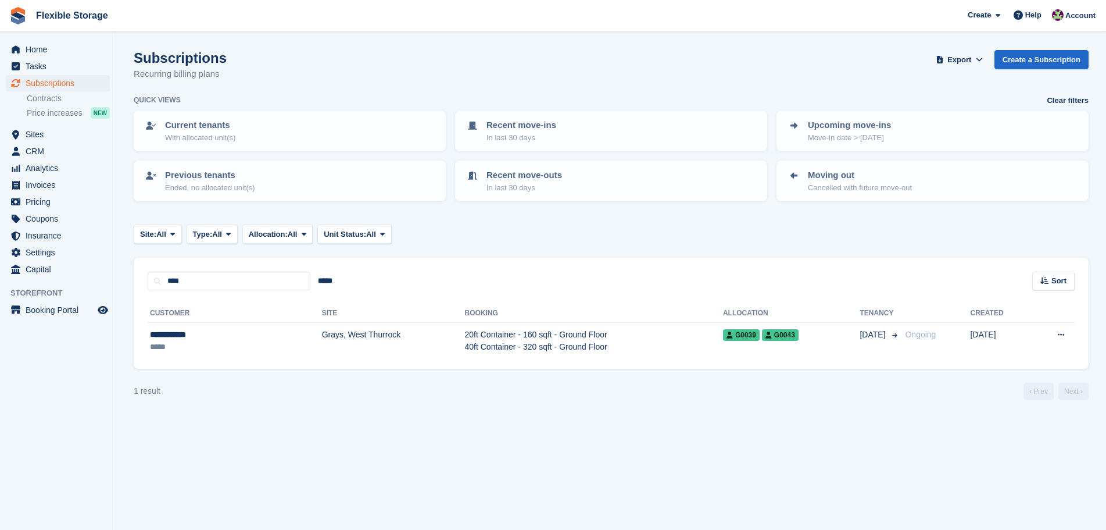
click at [535, 448] on section "Subscriptions Recurring billing plans Export Export Subscriptions Export a CSV …" at bounding box center [611, 265] width 990 height 530
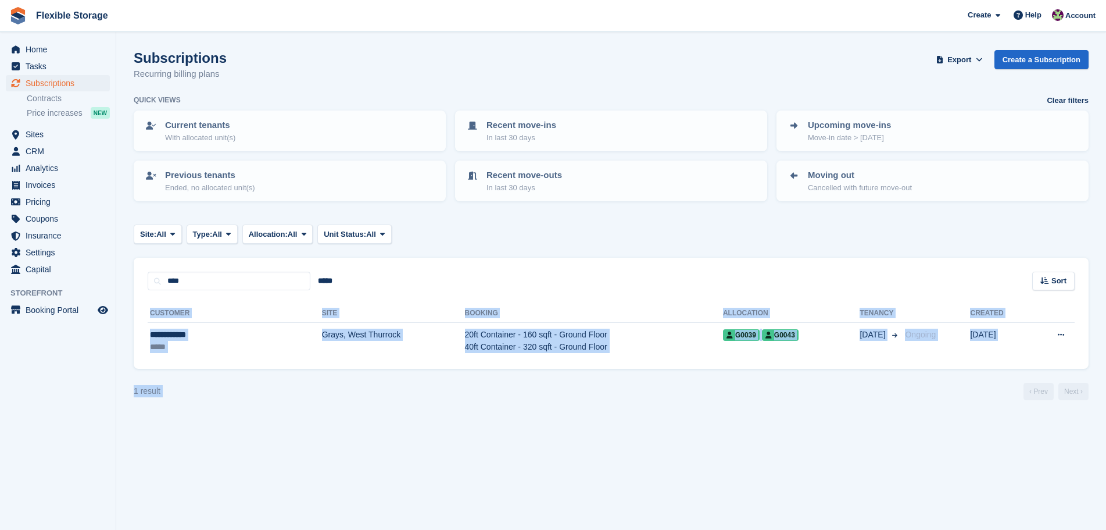
drag, startPoint x: 866, startPoint y: 437, endPoint x: 733, endPoint y: 287, distance: 200.6
click at [733, 287] on section "Subscriptions Recurring billing plans Export Export Subscriptions Export a CSV …" at bounding box center [611, 265] width 990 height 530
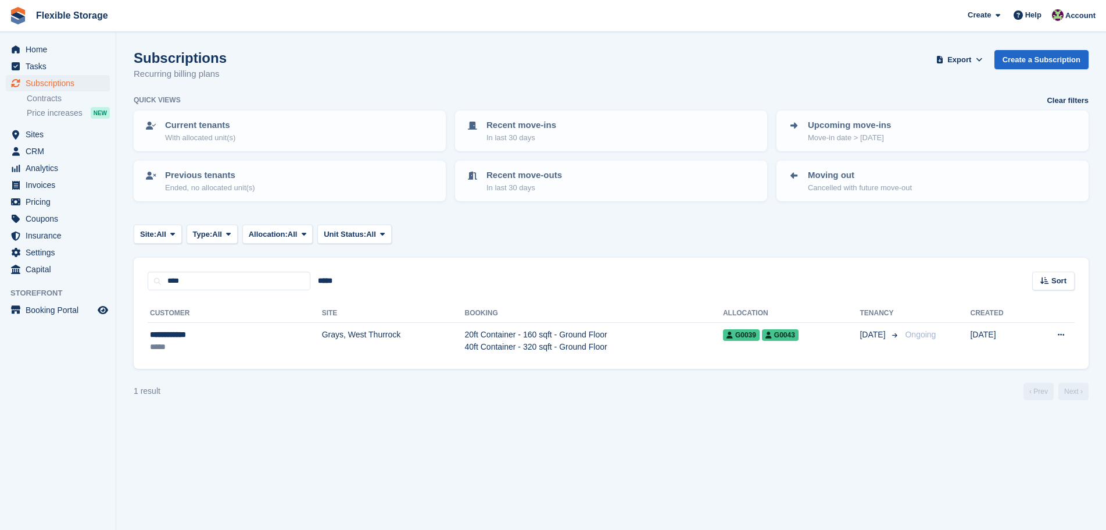
click at [866, 263] on div "**** ***** Sort Sort by Customer name Date created Move in date Move out date C…" at bounding box center [611, 274] width 955 height 33
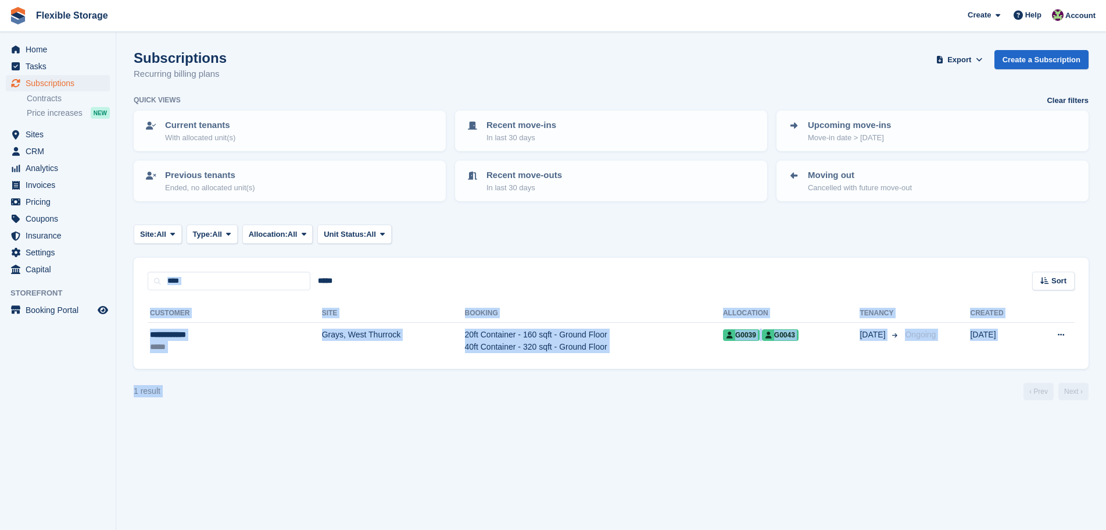
drag, startPoint x: 949, startPoint y: 227, endPoint x: 986, endPoint y: 445, distance: 221.6
click at [986, 445] on section "Subscriptions Recurring billing plans Export Export Subscriptions Export a CSV …" at bounding box center [611, 265] width 990 height 530
click at [979, 438] on section "Subscriptions Recurring billing plans Export Export Subscriptions Export a CSV …" at bounding box center [611, 265] width 990 height 530
drag, startPoint x: 948, startPoint y: 251, endPoint x: 942, endPoint y: 459, distance: 208.2
click at [942, 459] on section "Subscriptions Recurring billing plans Export Export Subscriptions Export a CSV …" at bounding box center [611, 265] width 990 height 530
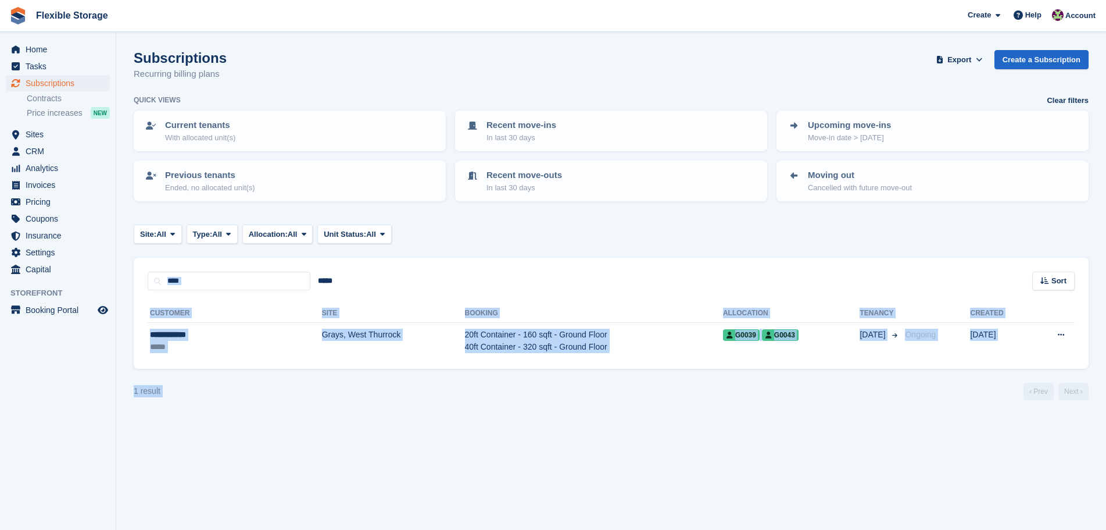
click at [942, 459] on section "Subscriptions Recurring billing plans Export Export Subscriptions Export a CSV …" at bounding box center [611, 265] width 990 height 530
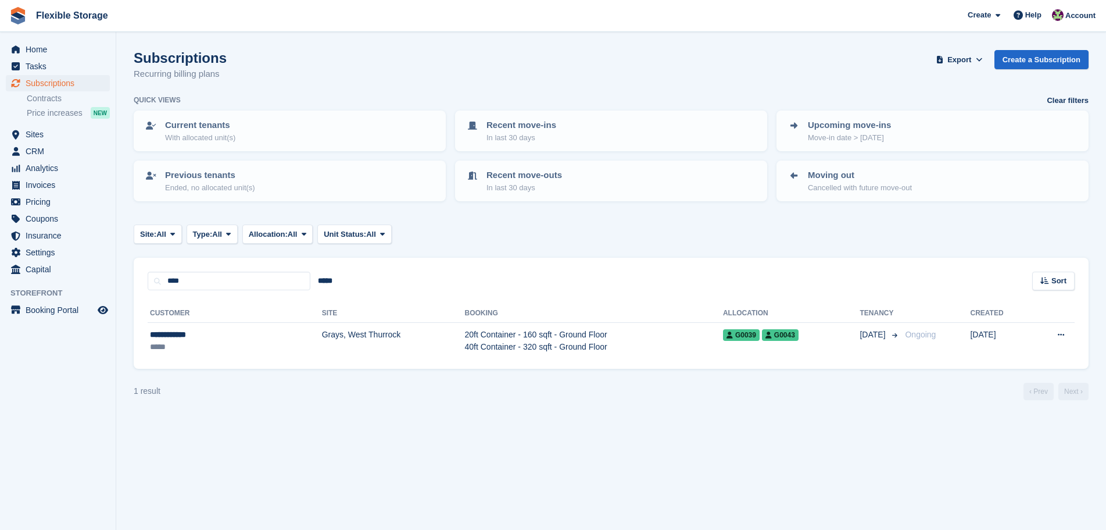
click at [670, 437] on section "Subscriptions Recurring billing plans Export Export Subscriptions Export a CSV …" at bounding box center [611, 265] width 990 height 530
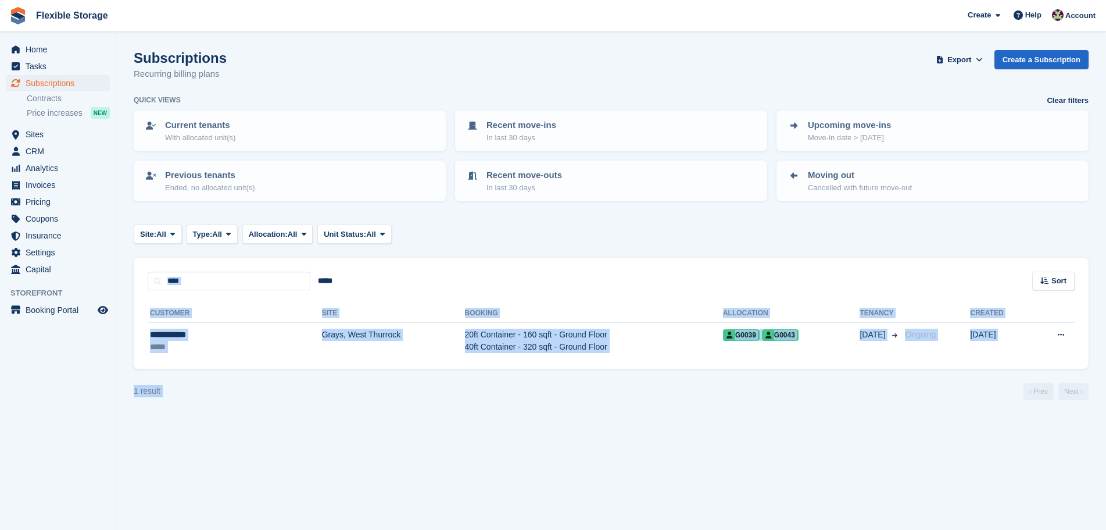
drag, startPoint x: 882, startPoint y: 230, endPoint x: 905, endPoint y: 388, distance: 159.3
click at [905, 388] on turbo-frame "Subscriptions Recurring billing plans Export Export Subscriptions Export a CSV …" at bounding box center [611, 225] width 955 height 350
click at [900, 379] on turbo-frame "Subscriptions Recurring billing plans Export Export Subscriptions Export a CSV …" at bounding box center [611, 225] width 955 height 350
drag, startPoint x: 840, startPoint y: 302, endPoint x: 910, endPoint y: 499, distance: 209.8
click at [910, 499] on section "Subscriptions Recurring billing plans Export Export Subscriptions Export a CSV …" at bounding box center [611, 265] width 990 height 530
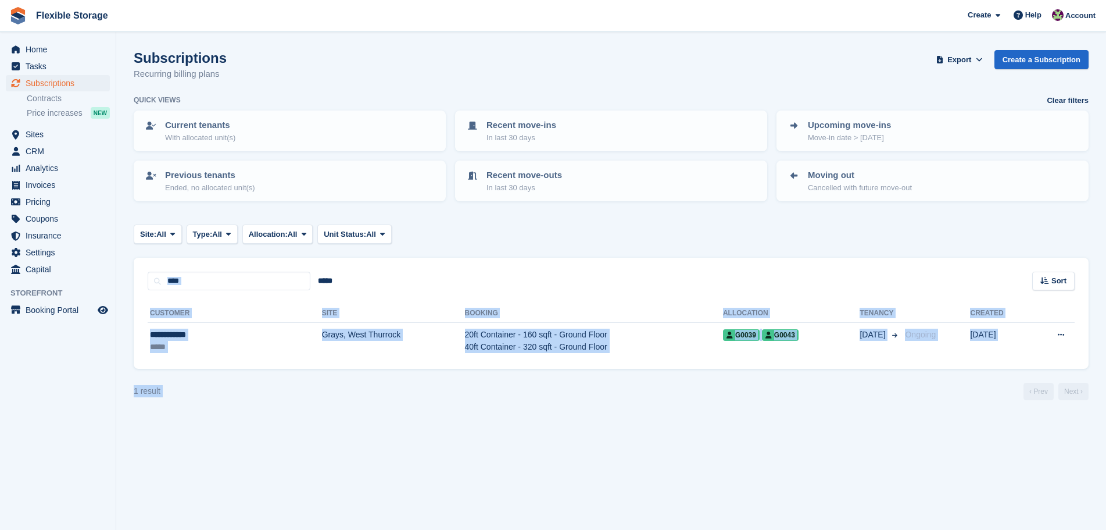
click at [906, 470] on section "Subscriptions Recurring billing plans Export Export Subscriptions Export a CSV …" at bounding box center [611, 265] width 990 height 530
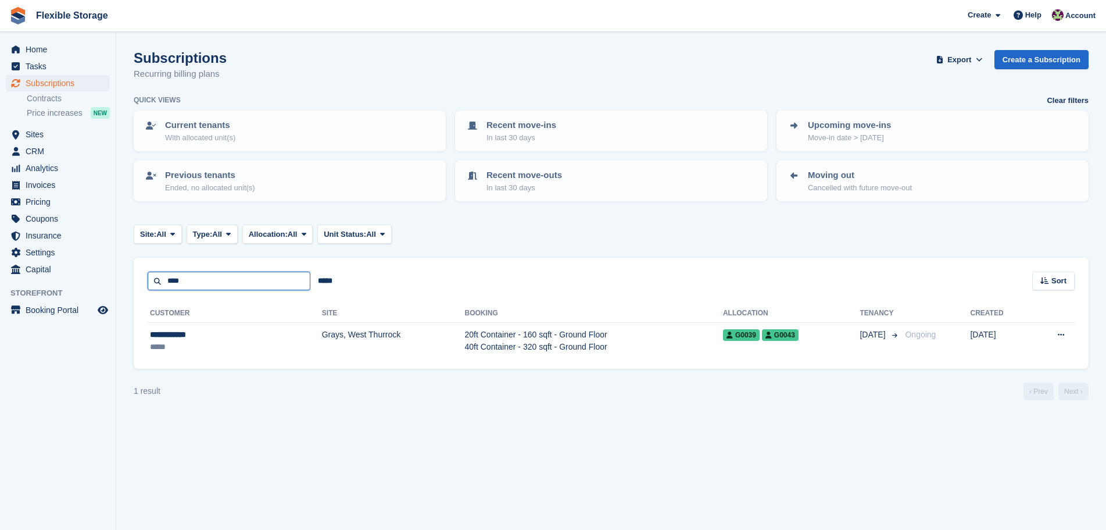
drag, startPoint x: 227, startPoint y: 286, endPoint x: 126, endPoint y: 273, distance: 101.4
click at [126, 273] on section "Subscriptions Recurring billing plans Export Export Subscriptions Export a CSV …" at bounding box center [611, 265] width 990 height 530
type input "*****"
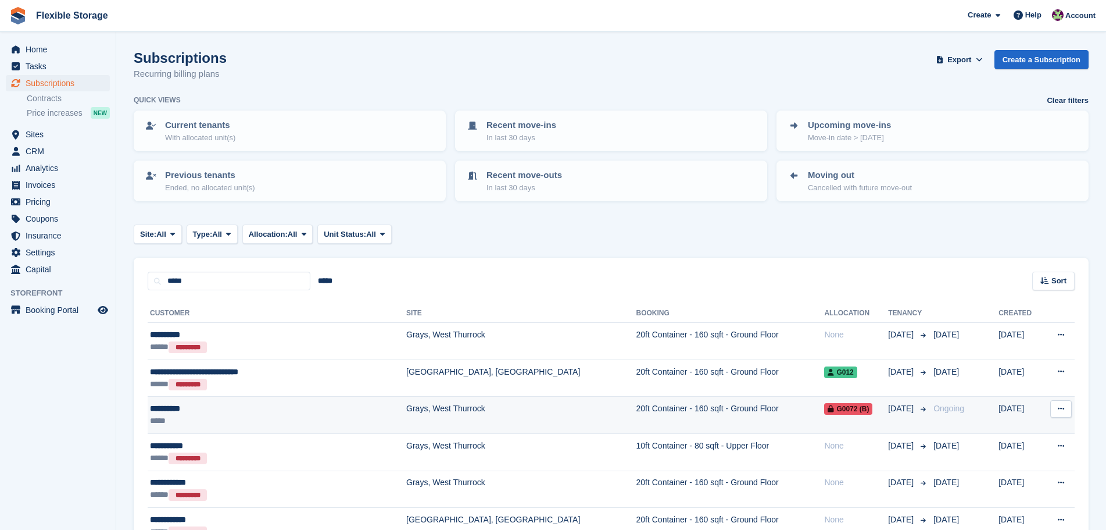
click at [637, 417] on td "20ft Container - 160 sqft - Ground Floor" at bounding box center [731, 415] width 188 height 37
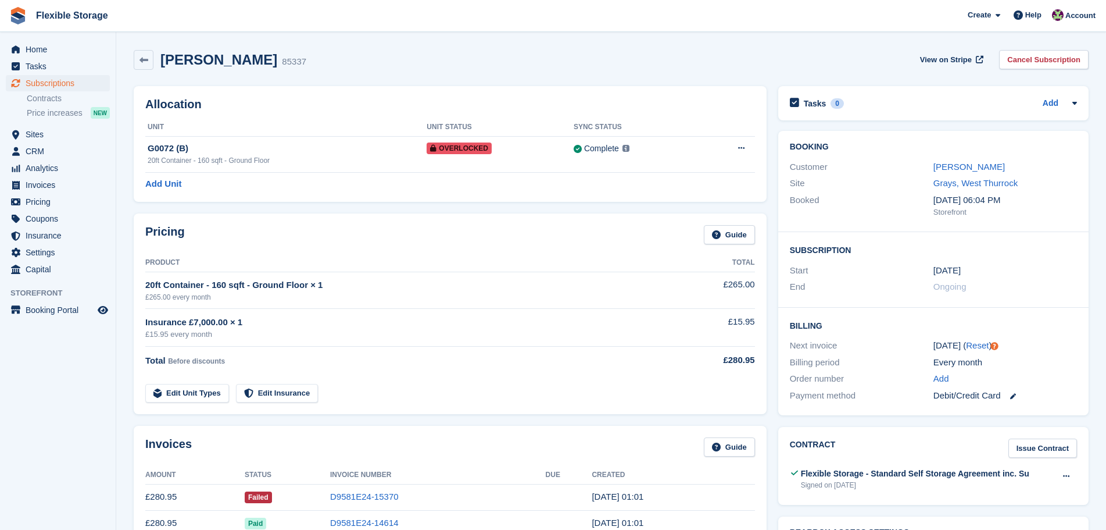
click at [971, 160] on div "Scott Ward" at bounding box center [1006, 166] width 144 height 13
click at [965, 163] on link "Scott Ward" at bounding box center [970, 167] width 72 height 10
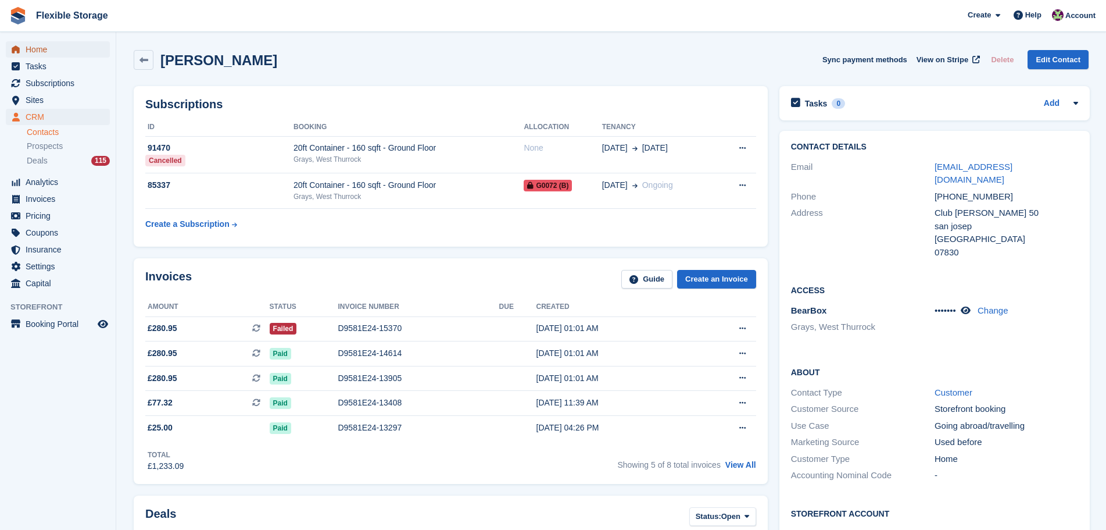
click at [41, 48] on span "Home" at bounding box center [61, 49] width 70 height 16
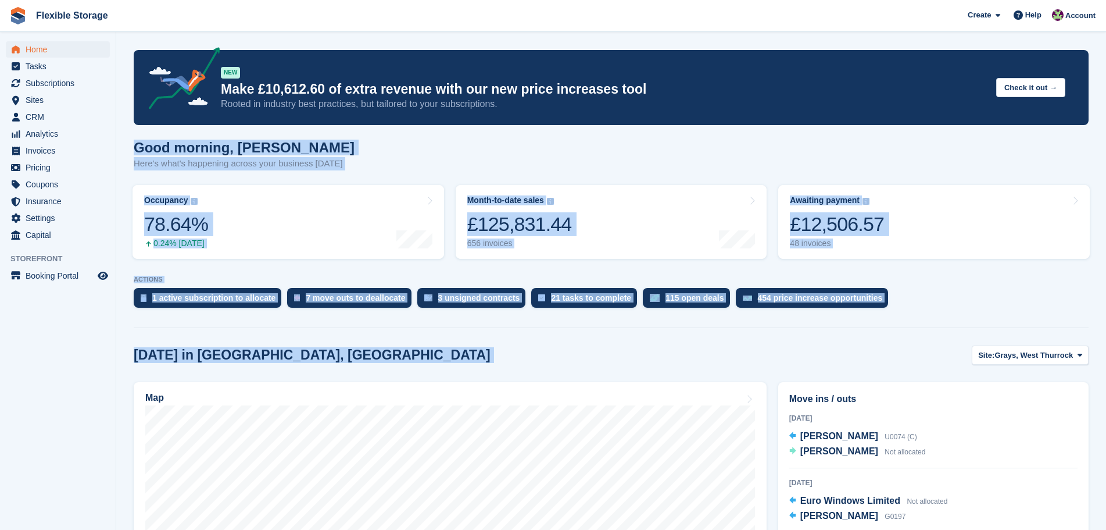
drag, startPoint x: 809, startPoint y: 360, endPoint x: 120, endPoint y: 136, distance: 724.6
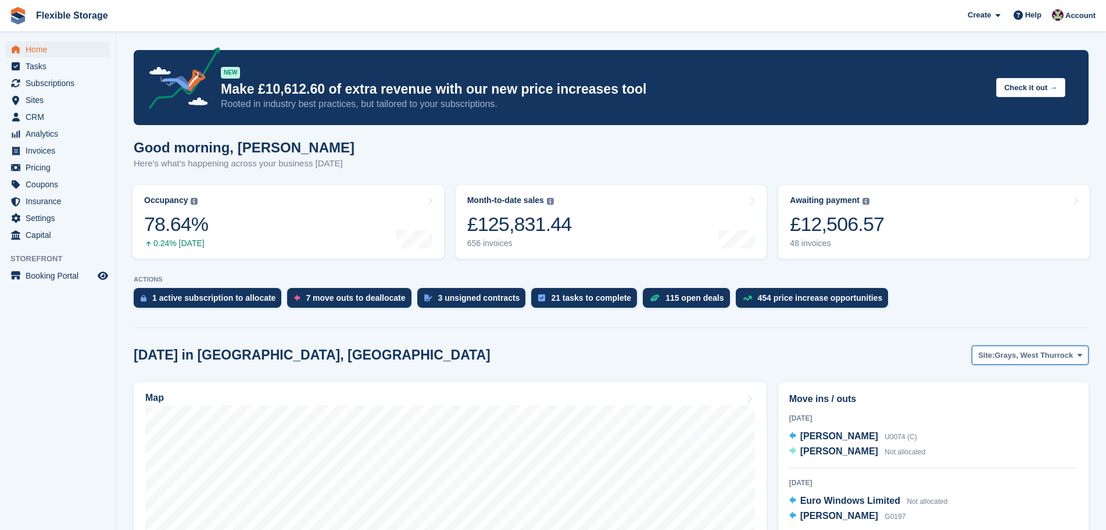
click at [1041, 352] on span "Grays, West Thurrock" at bounding box center [1034, 355] width 78 height 12
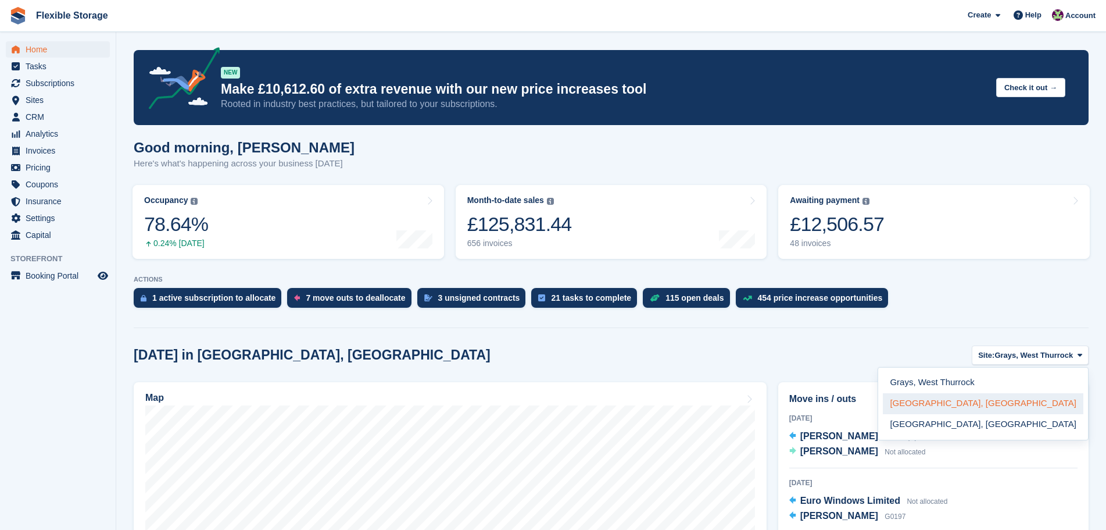
click at [1028, 405] on link "[GEOGRAPHIC_DATA], [GEOGRAPHIC_DATA]" at bounding box center [983, 403] width 201 height 21
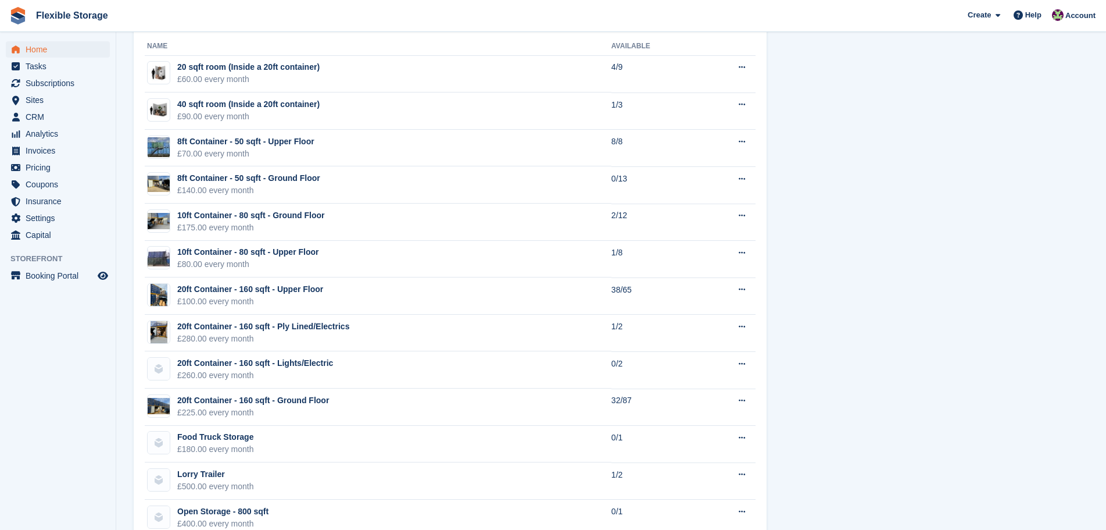
scroll to position [349, 0]
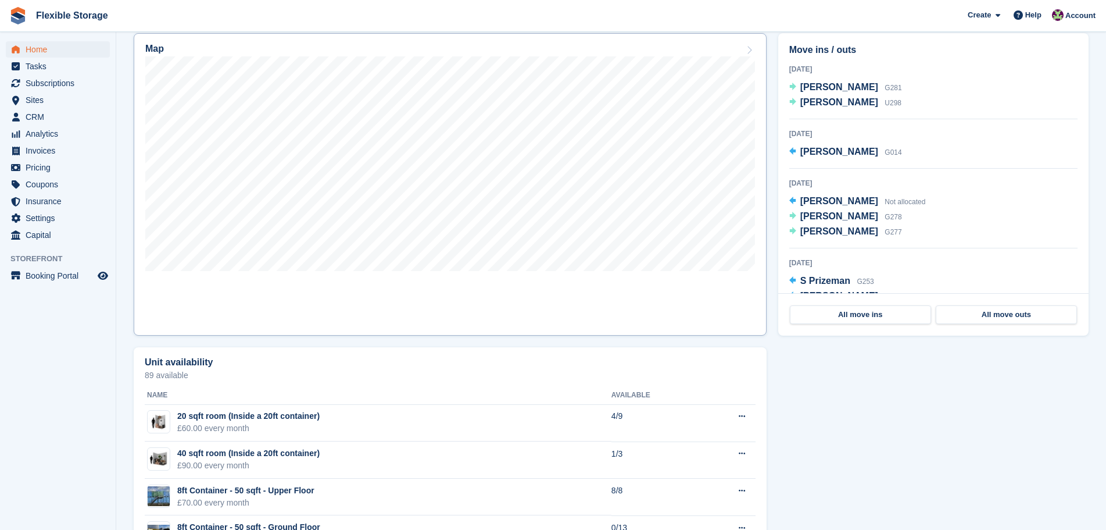
click at [740, 287] on link "Map" at bounding box center [450, 184] width 633 height 302
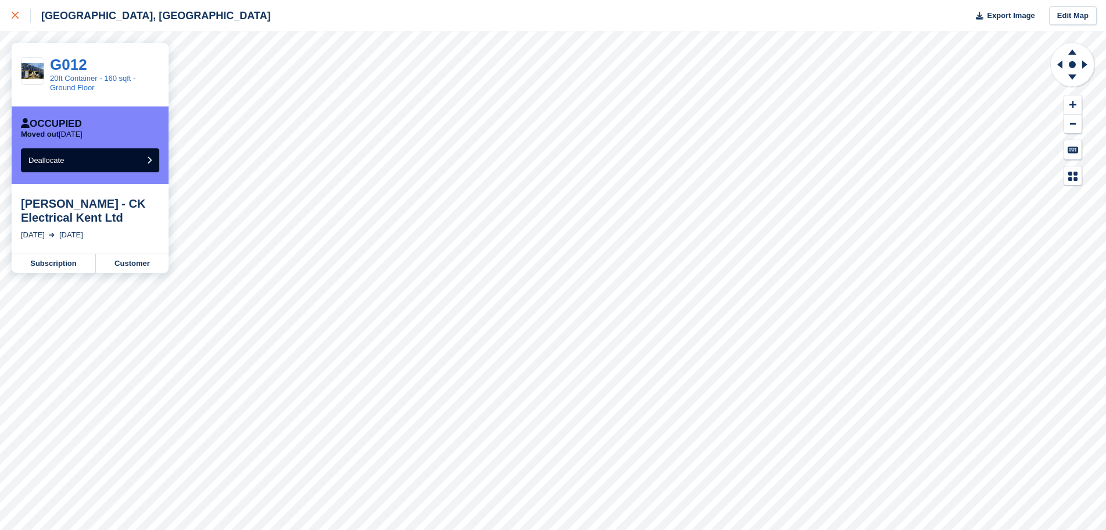
click at [16, 19] on div at bounding box center [21, 16] width 19 height 14
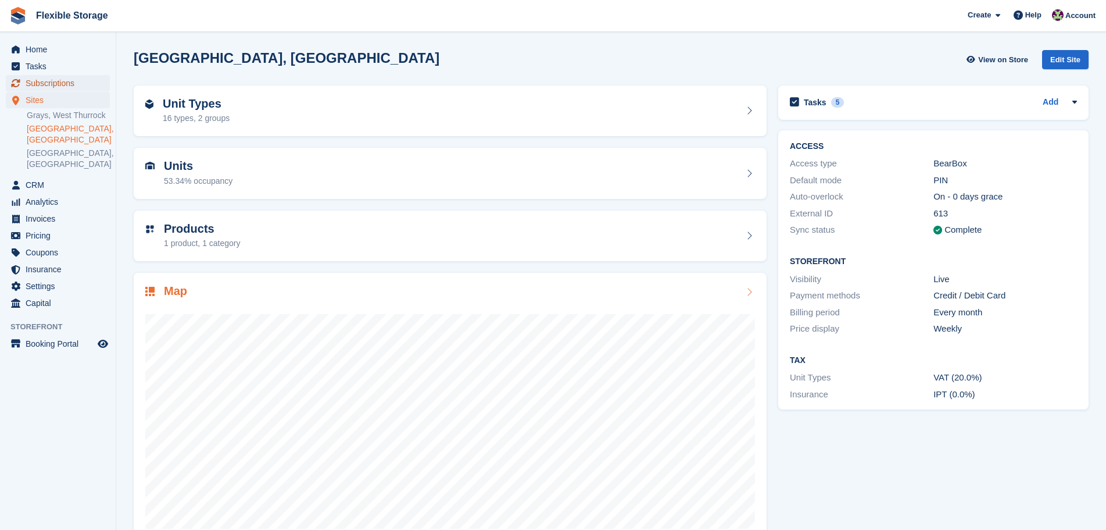
click at [66, 80] on span "Subscriptions" at bounding box center [61, 83] width 70 height 16
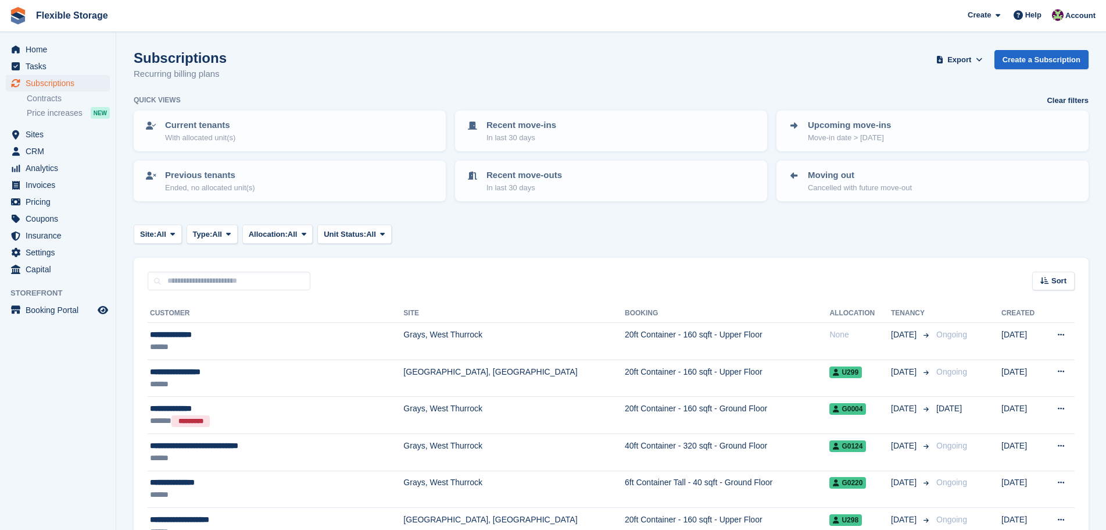
drag, startPoint x: 428, startPoint y: 238, endPoint x: 0, endPoint y: 299, distance: 432.1
click at [65, 139] on span "Sites" at bounding box center [61, 134] width 70 height 16
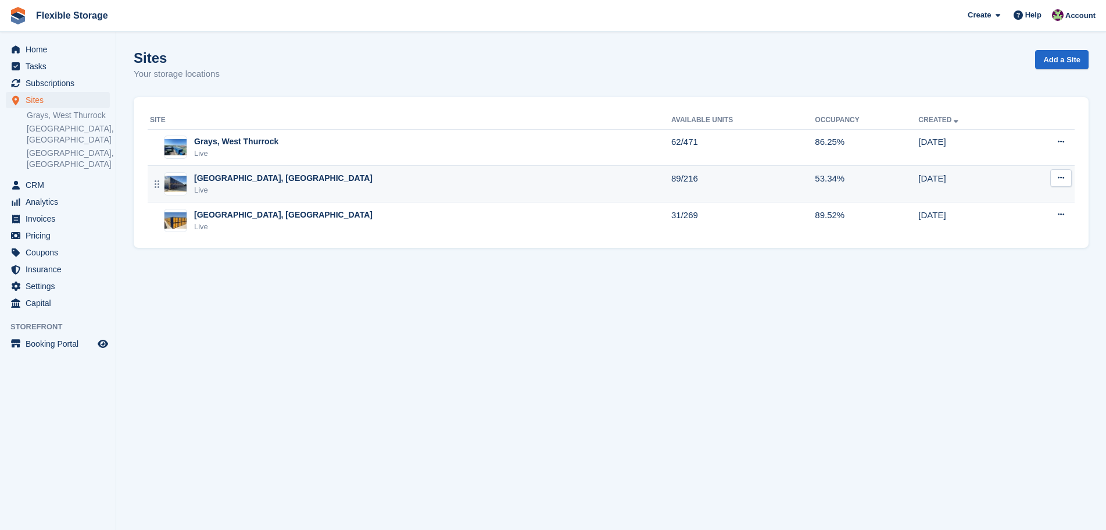
click at [351, 173] on div "[GEOGRAPHIC_DATA], [GEOGRAPHIC_DATA] Live" at bounding box center [410, 184] width 521 height 24
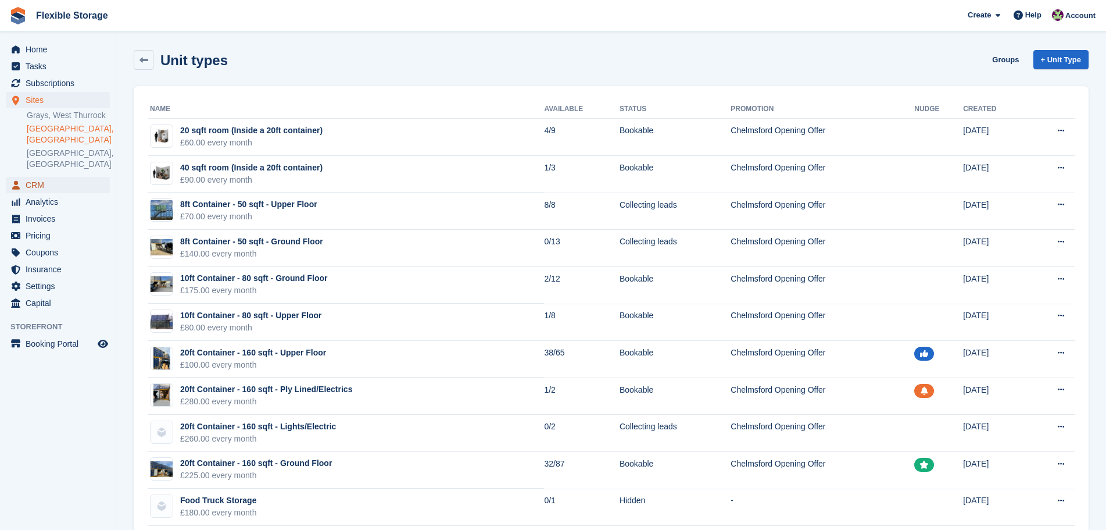
click at [41, 177] on span "CRM" at bounding box center [61, 185] width 70 height 16
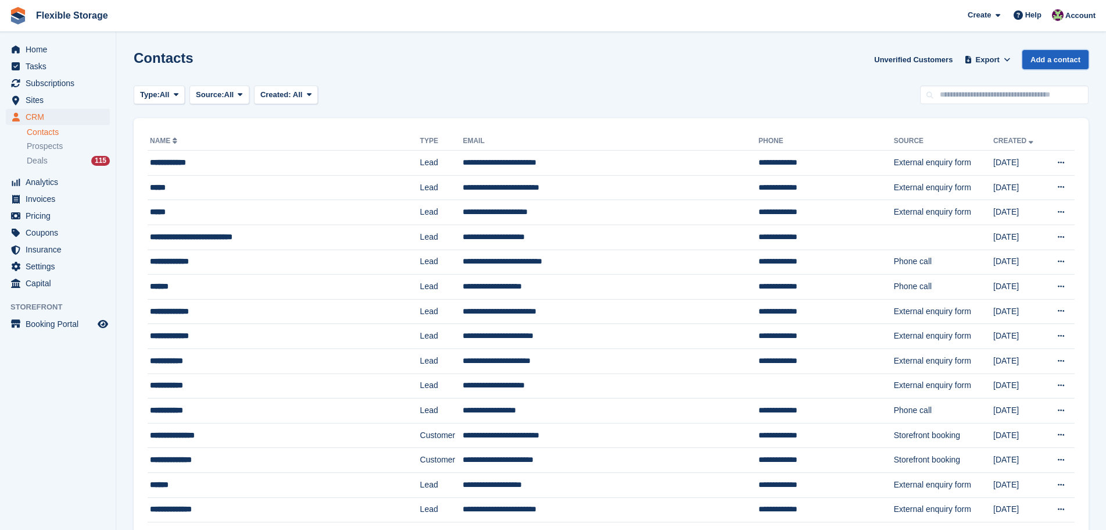
click at [1029, 63] on link "Add a contact" at bounding box center [1056, 59] width 66 height 19
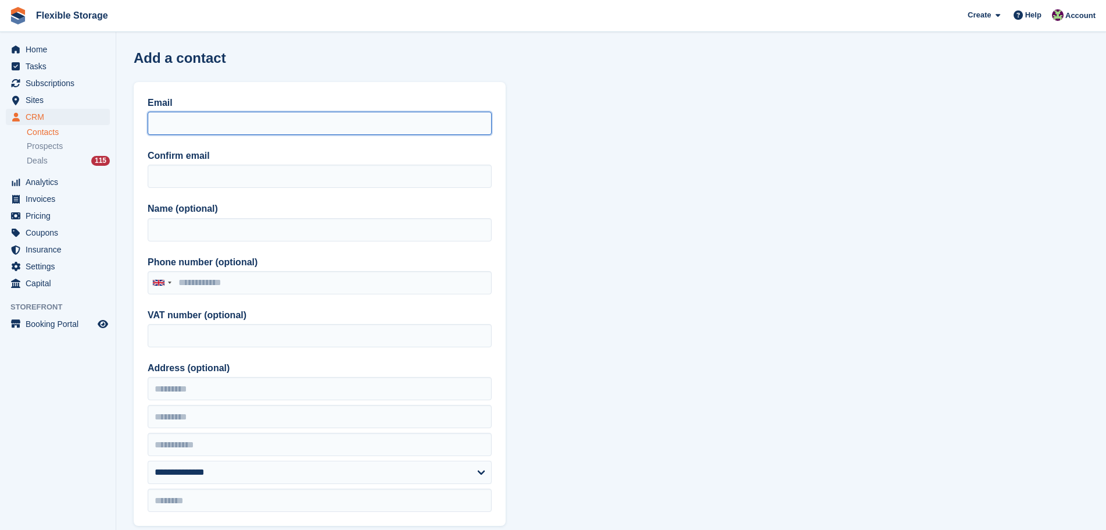
click at [285, 125] on input "Email" at bounding box center [320, 123] width 344 height 23
paste input "**********"
type input "**********"
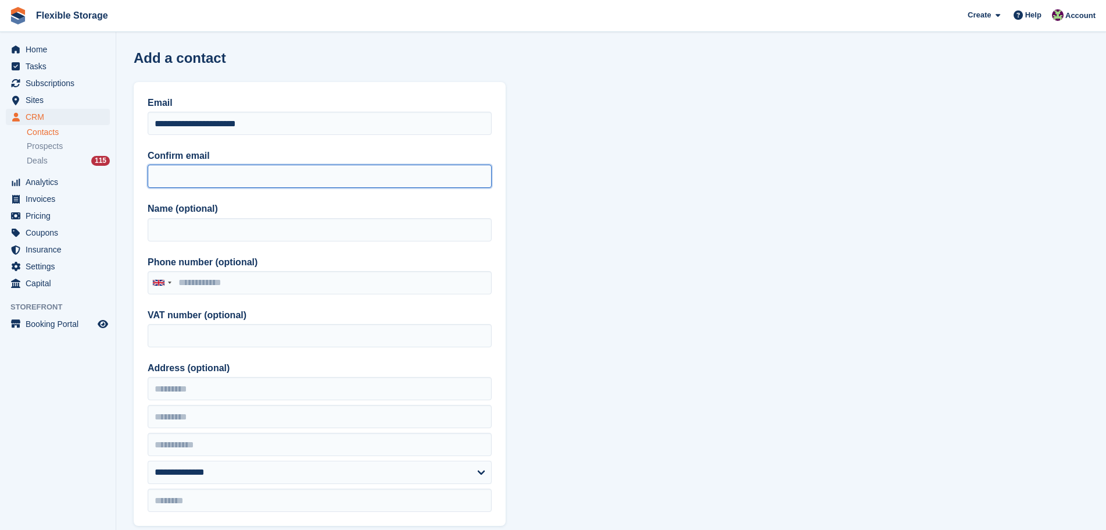
click at [199, 176] on input "Confirm email" at bounding box center [320, 176] width 344 height 23
paste input "**********"
type input "**********"
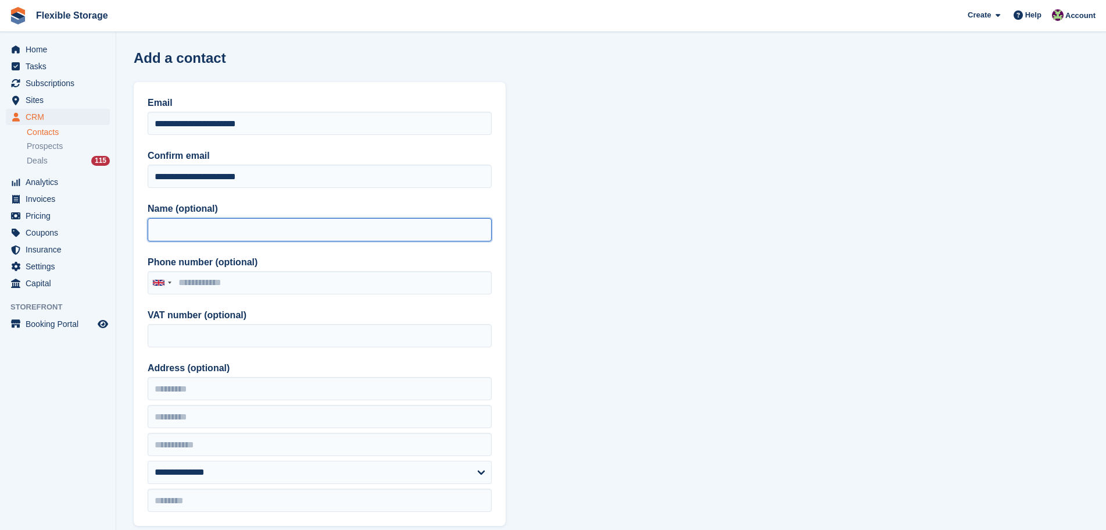
click at [188, 229] on input "Name (optional)" at bounding box center [320, 229] width 344 height 23
type input "**********"
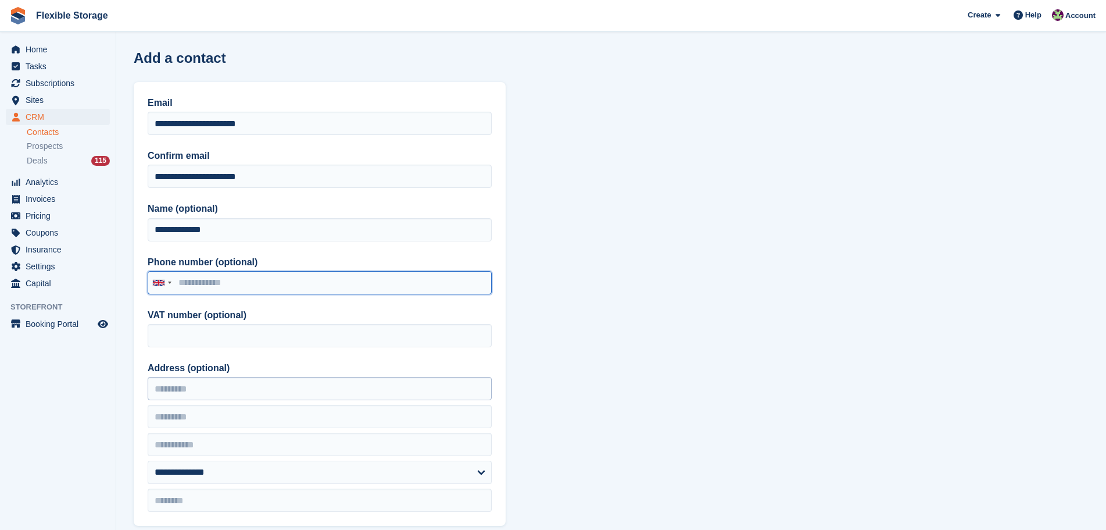
paste input "**********"
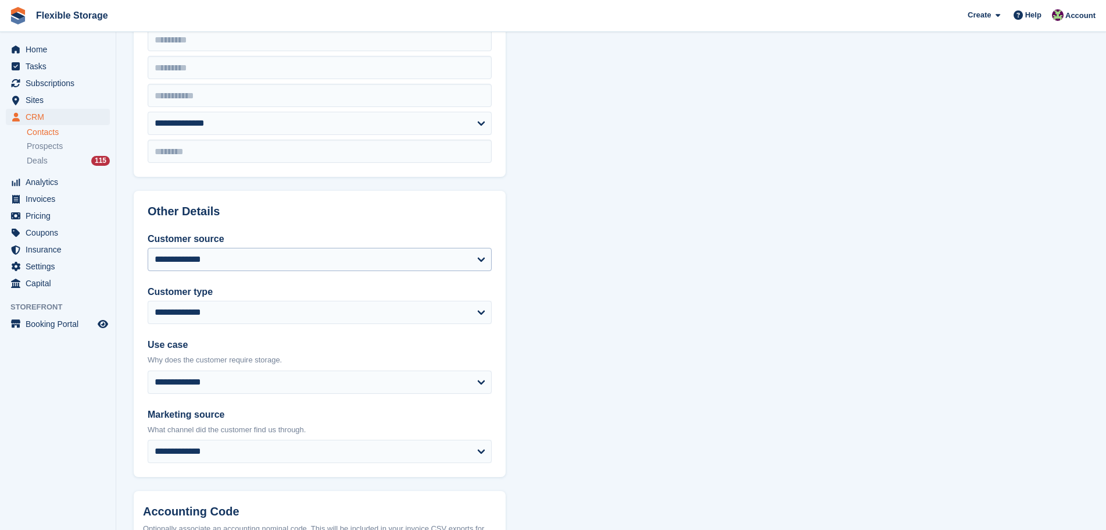
type input "**********"
click at [255, 269] on select "**********" at bounding box center [320, 259] width 344 height 23
select select "**********"
click at [148, 248] on select "**********" at bounding box center [320, 259] width 344 height 23
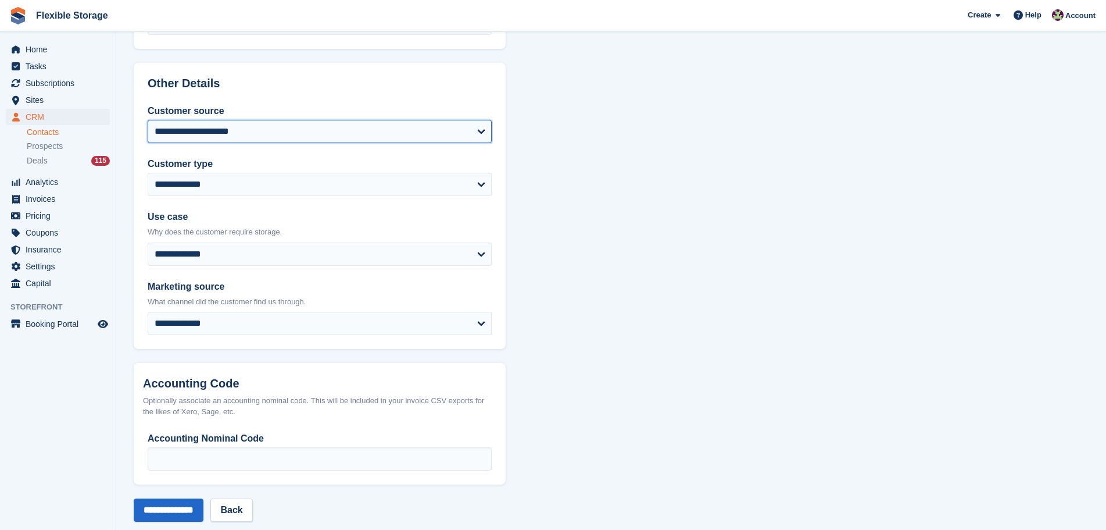
scroll to position [495, 0]
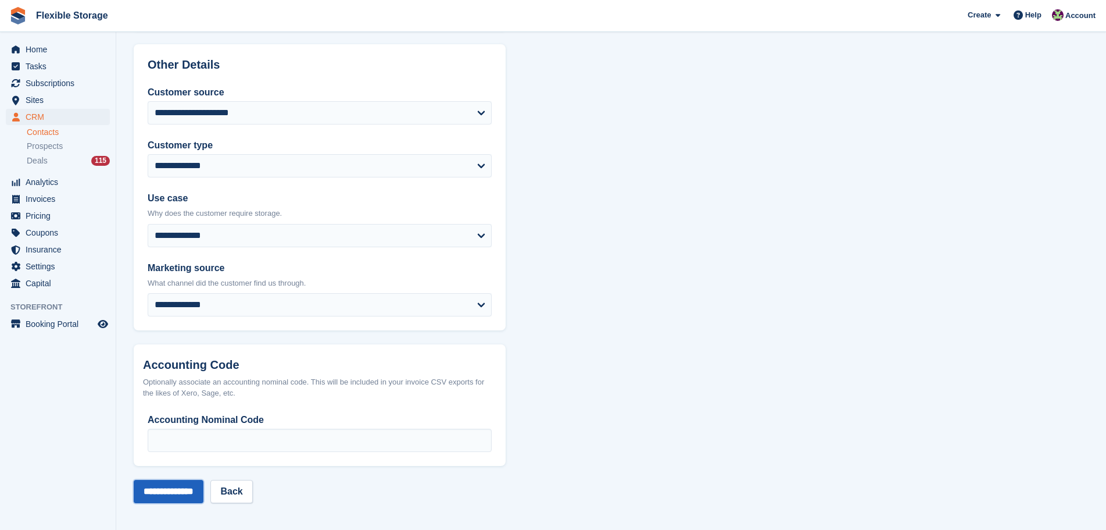
click at [162, 499] on input "**********" at bounding box center [169, 491] width 70 height 23
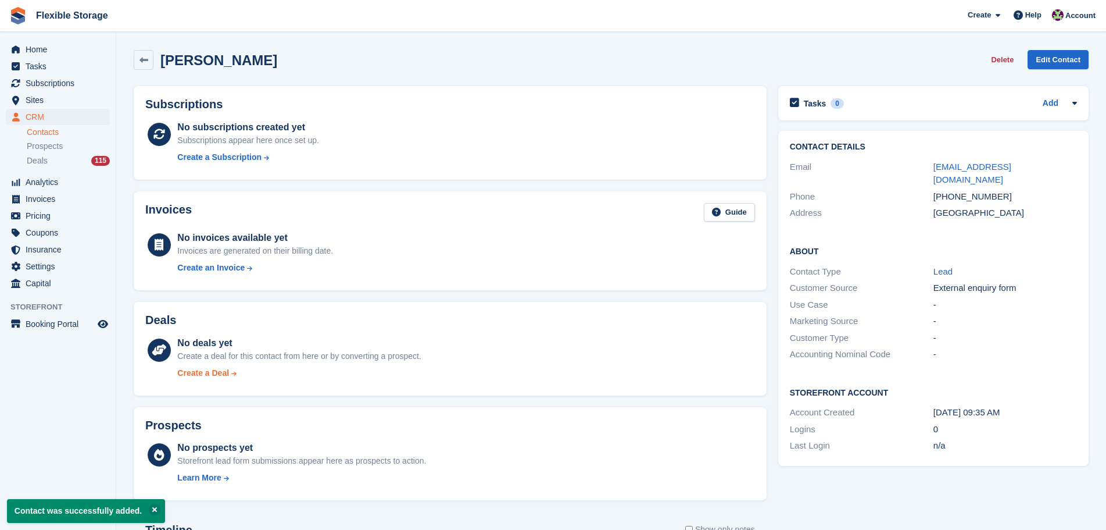
click at [186, 376] on div "Create a Deal" at bounding box center [203, 373] width 52 height 12
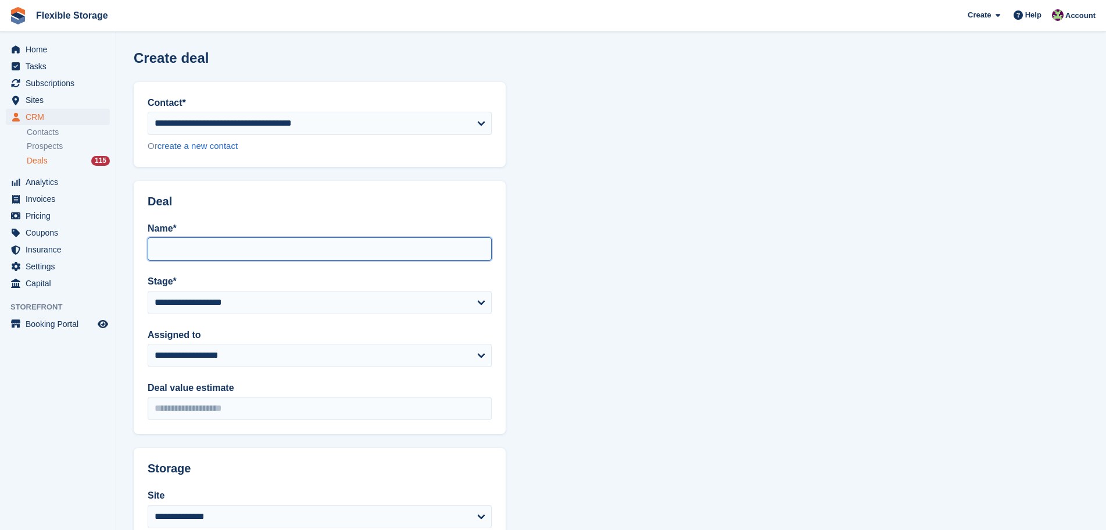
click at [231, 244] on input "Name*" at bounding box center [320, 248] width 344 height 23
type input "**********"
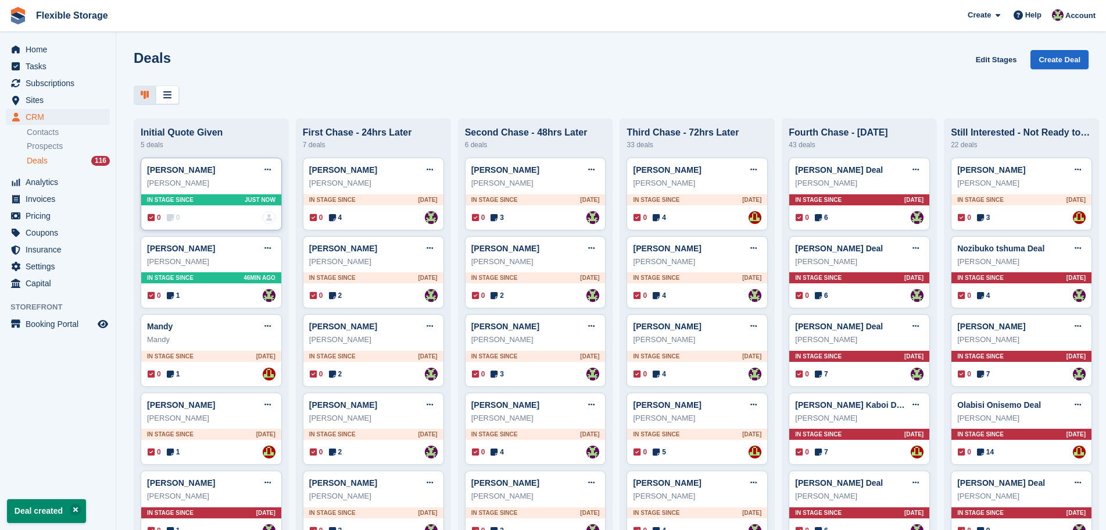
click at [237, 216] on div "0 0 No one is assigned to this deal" at bounding box center [212, 217] width 128 height 13
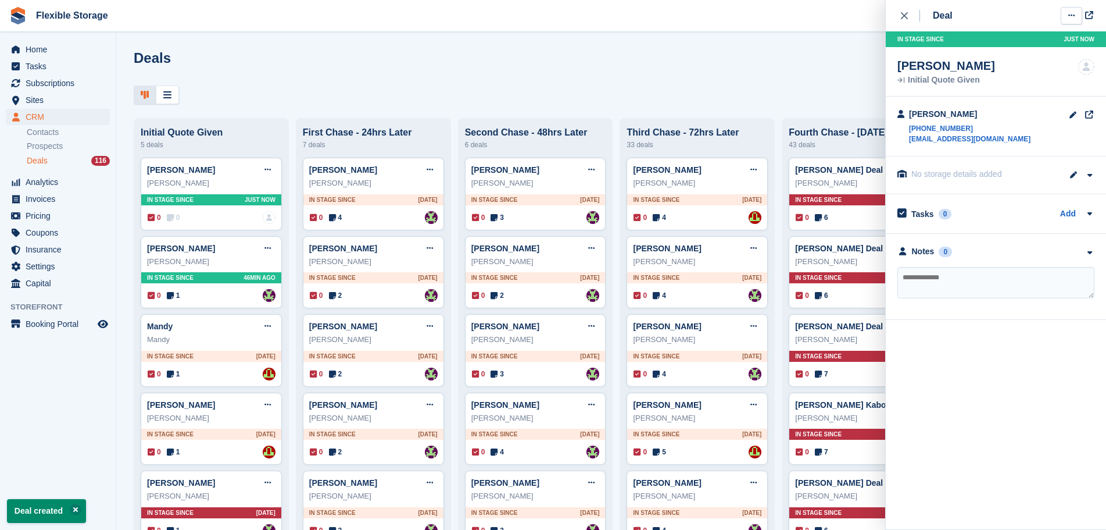
click at [1070, 16] on icon at bounding box center [1072, 16] width 6 height 8
click at [1041, 38] on p "Edit deal" at bounding box center [1026, 38] width 101 height 15
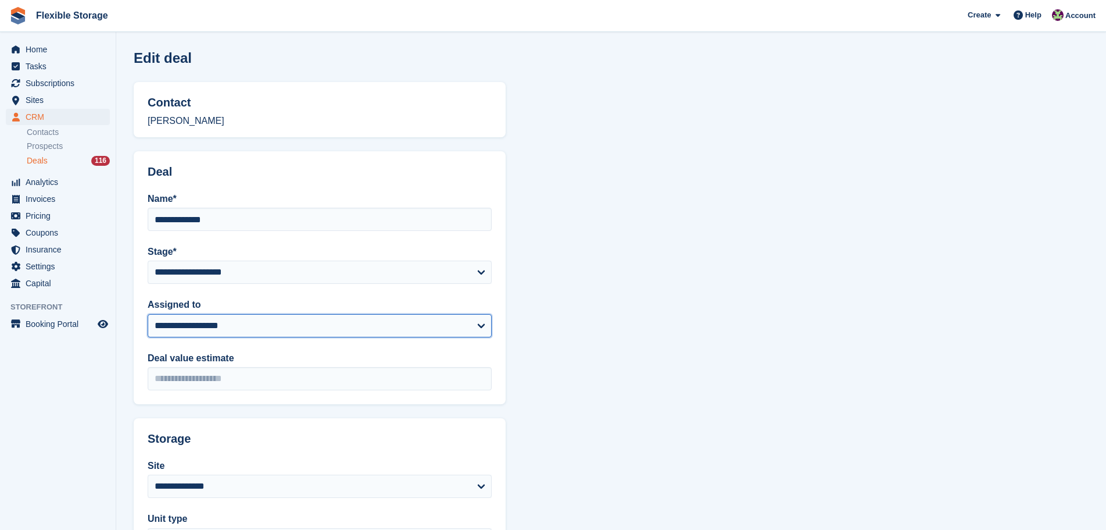
click at [247, 319] on select "**********" at bounding box center [320, 325] width 344 height 23
select select "***"
click at [148, 314] on select "**********" at bounding box center [320, 325] width 344 height 23
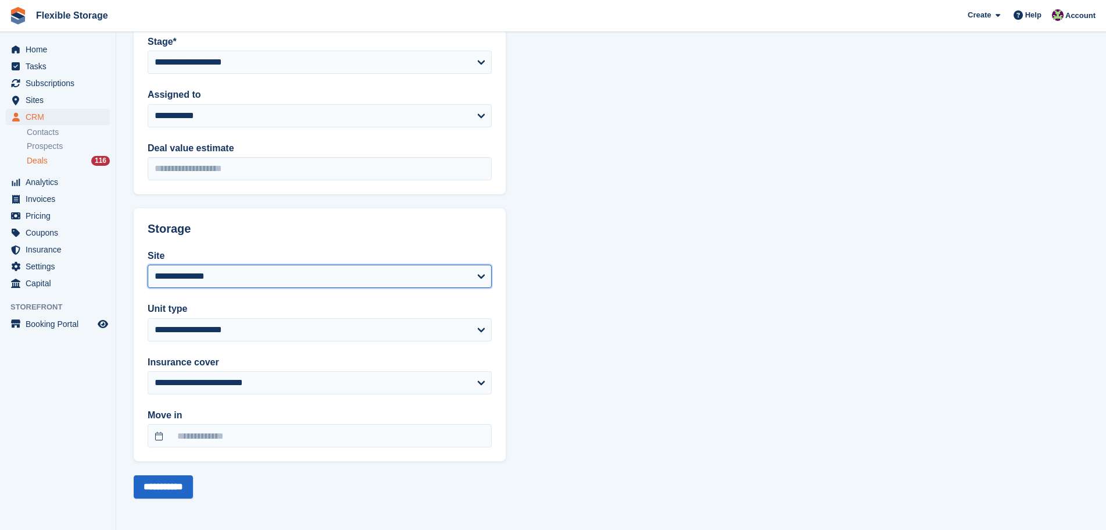
drag, startPoint x: 216, startPoint y: 281, endPoint x: 216, endPoint y: 287, distance: 6.4
click at [216, 281] on select "**********" at bounding box center [320, 276] width 344 height 23
select select "****"
click at [148, 265] on select "**********" at bounding box center [320, 276] width 344 height 23
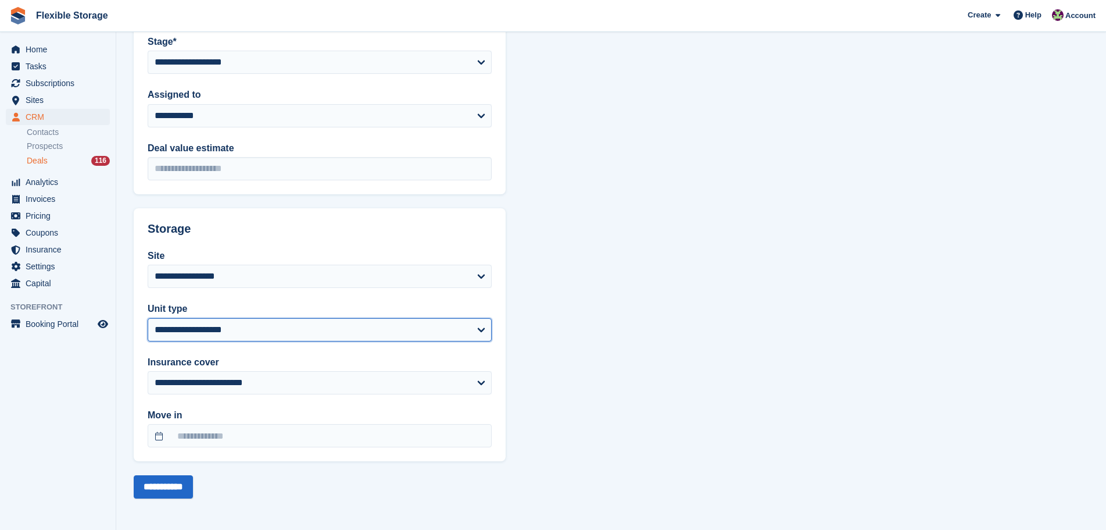
click at [207, 335] on select "**********" at bounding box center [320, 329] width 344 height 23
select select "*****"
click at [148, 318] on select "**********" at bounding box center [320, 329] width 344 height 23
click at [174, 487] on input "**********" at bounding box center [163, 486] width 59 height 23
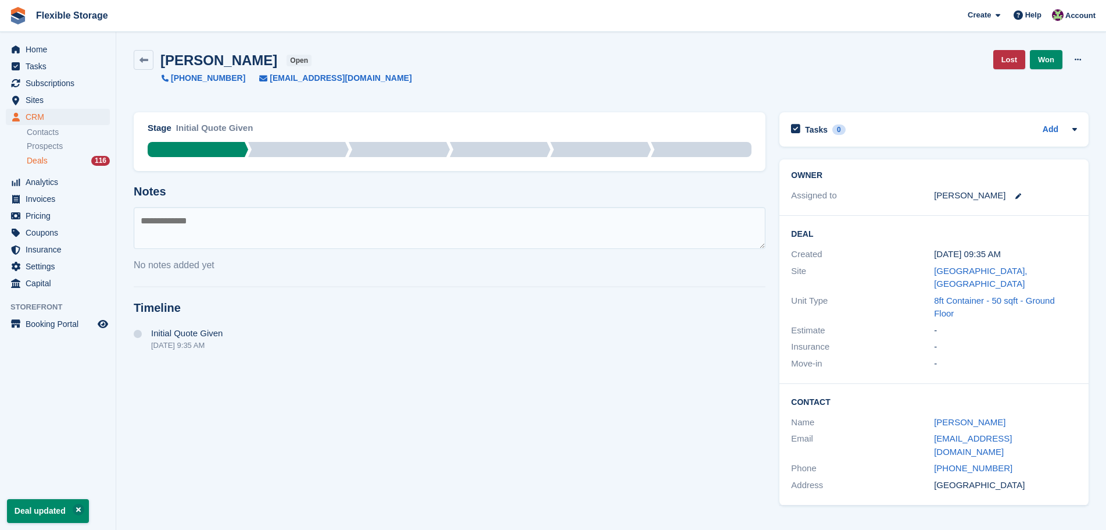
click at [231, 231] on textarea at bounding box center [450, 228] width 632 height 42
type textarea "**********"
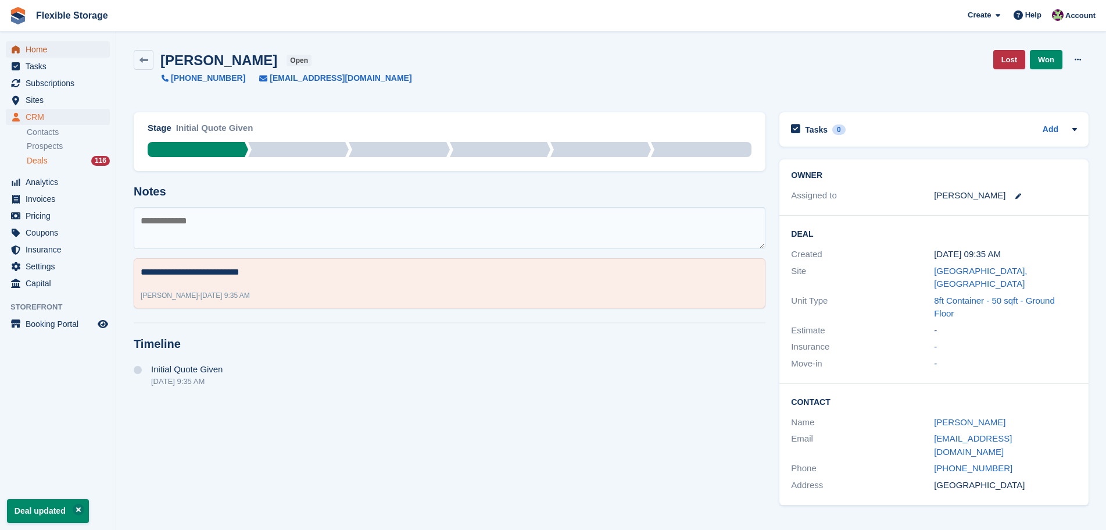
click at [64, 46] on span "Home" at bounding box center [61, 49] width 70 height 16
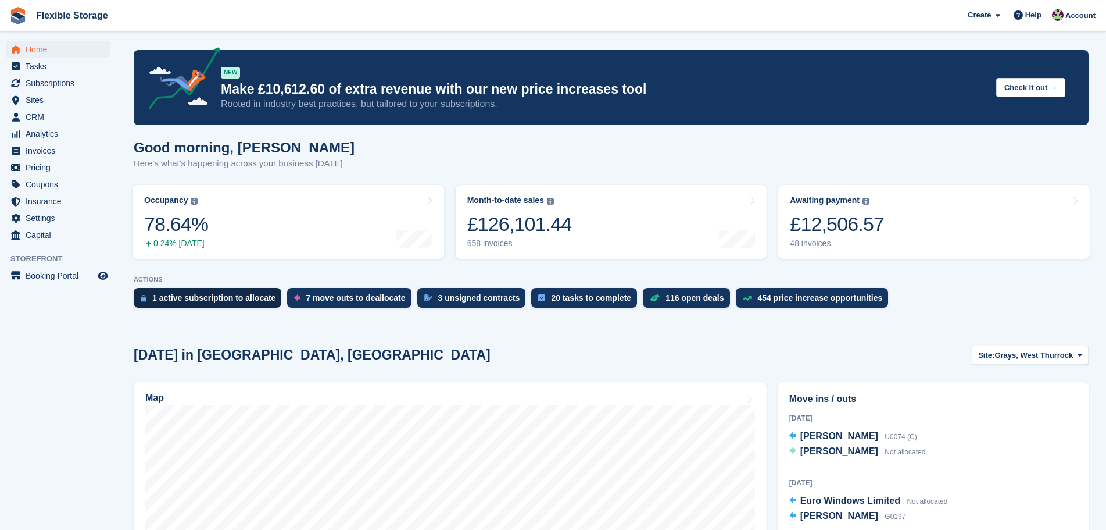
click at [213, 297] on div "1 active subscription to allocate" at bounding box center [213, 297] width 123 height 9
click at [182, 297] on div "1 active subscription to allocate" at bounding box center [213, 297] width 123 height 9
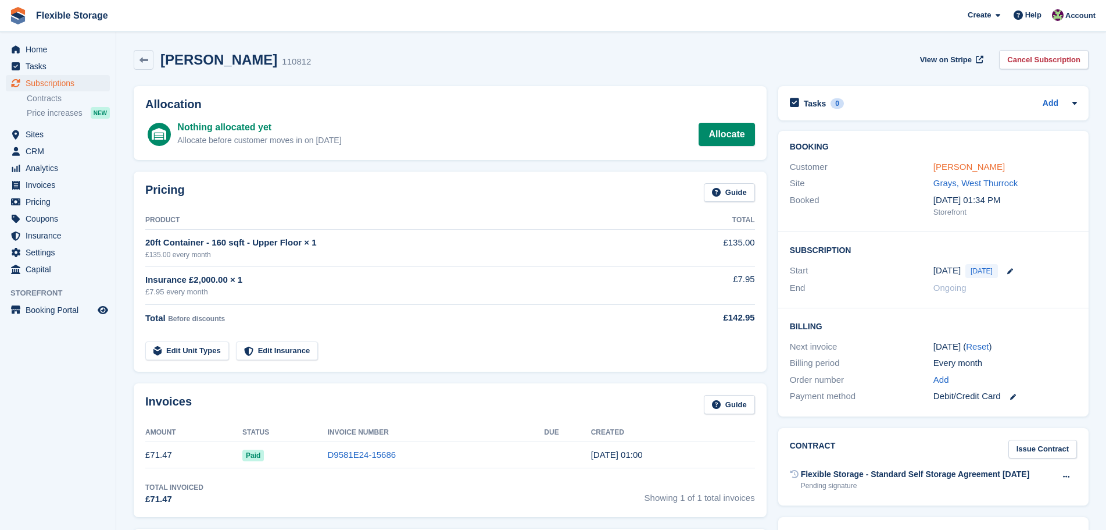
click at [949, 165] on link "[PERSON_NAME]" at bounding box center [970, 167] width 72 height 10
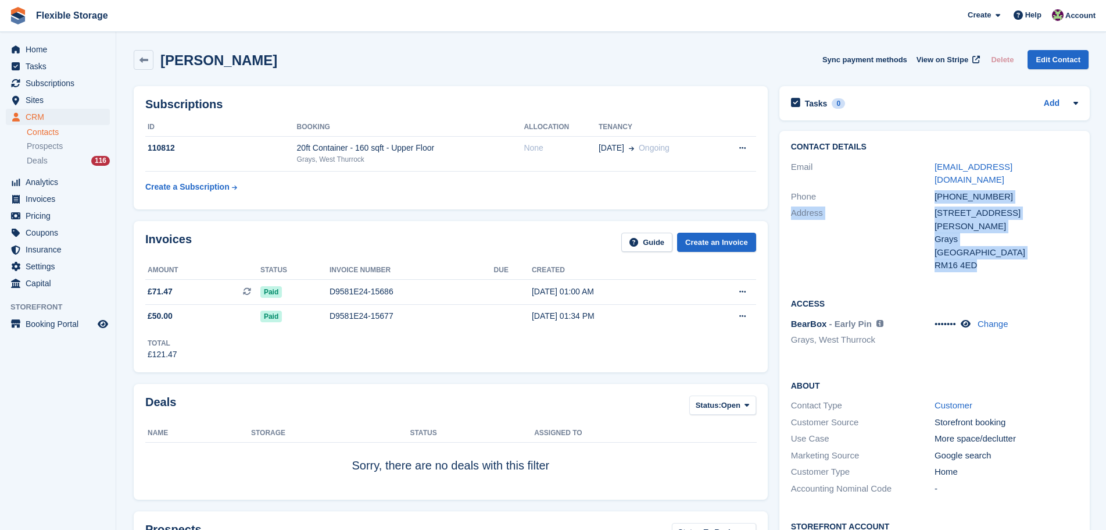
drag, startPoint x: 1004, startPoint y: 244, endPoint x: 908, endPoint y: 197, distance: 107.4
click at [885, 180] on div "Contact Details Email [EMAIL_ADDRESS][DOMAIN_NAME] Phone [PHONE_NUMBER] Address…" at bounding box center [935, 208] width 310 height 155
click at [924, 210] on div "Address" at bounding box center [863, 239] width 144 height 66
drag, startPoint x: 987, startPoint y: 242, endPoint x: 919, endPoint y: 208, distance: 76.4
click at [919, 208] on div "Address [STREET_ADDRESS][PERSON_NAME] Grays [GEOGRAPHIC_DATA] RM16 4ED" at bounding box center [934, 239] width 287 height 69
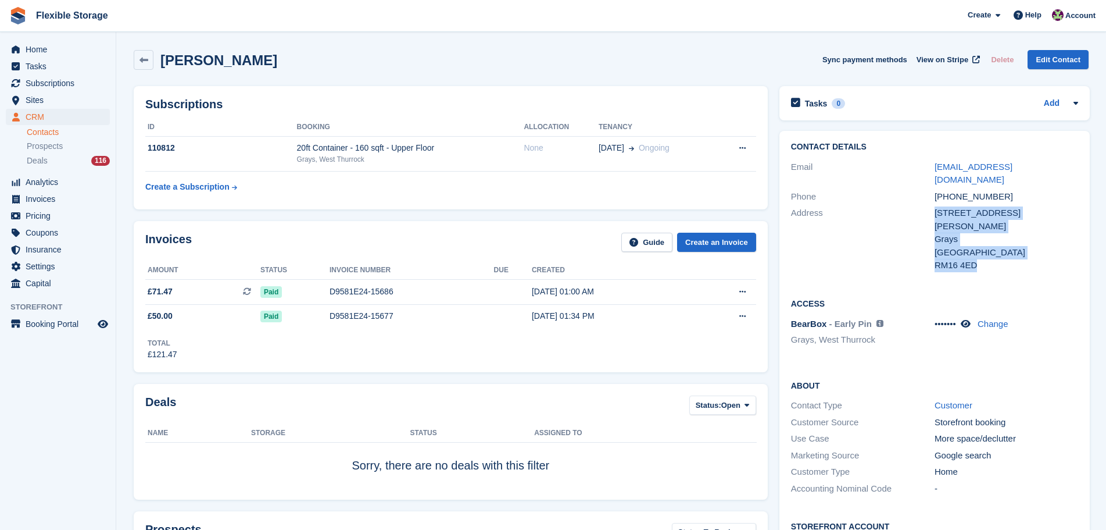
click at [952, 233] on div "Grays" at bounding box center [1007, 239] width 144 height 13
drag, startPoint x: 1000, startPoint y: 241, endPoint x: 989, endPoint y: 238, distance: 11.3
click at [953, 220] on div "[STREET_ADDRESS][PERSON_NAME] Grays [GEOGRAPHIC_DATA] RM16 4ED" at bounding box center [1007, 239] width 144 height 66
click at [990, 259] on div "RM16 4ED" at bounding box center [1007, 265] width 144 height 13
click at [939, 233] on div "Grays" at bounding box center [1007, 239] width 144 height 13
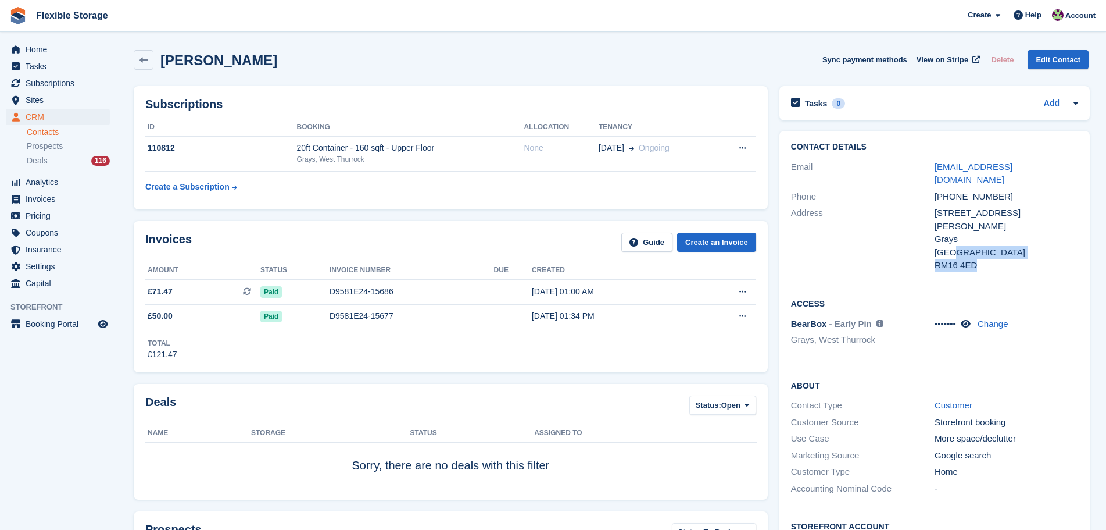
drag, startPoint x: 1003, startPoint y: 243, endPoint x: 955, endPoint y: 224, distance: 51.9
click at [949, 224] on div "[STREET_ADDRESS][PERSON_NAME] Grays [GEOGRAPHIC_DATA] RM16 4ED" at bounding box center [1007, 239] width 144 height 66
click at [962, 246] on div "[GEOGRAPHIC_DATA]" at bounding box center [1007, 252] width 144 height 13
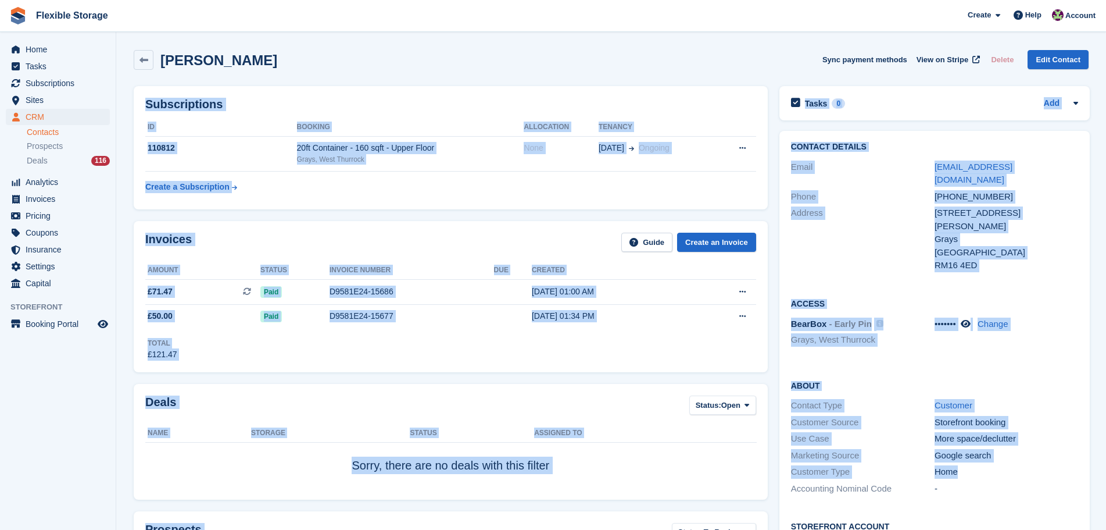
drag, startPoint x: 784, startPoint y: 63, endPoint x: 985, endPoint y: 462, distance: 446.2
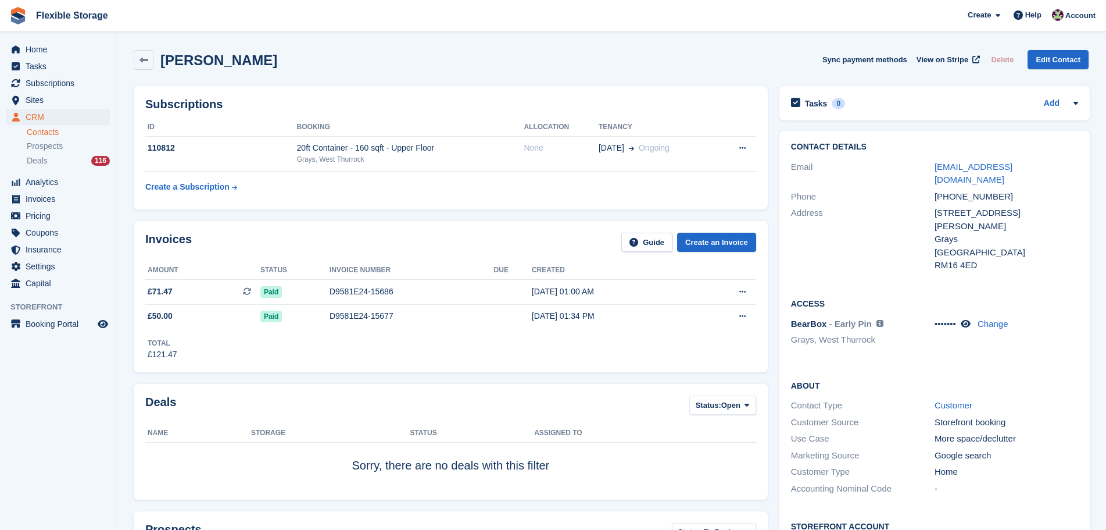
click at [998, 482] on div "-" at bounding box center [1007, 488] width 144 height 13
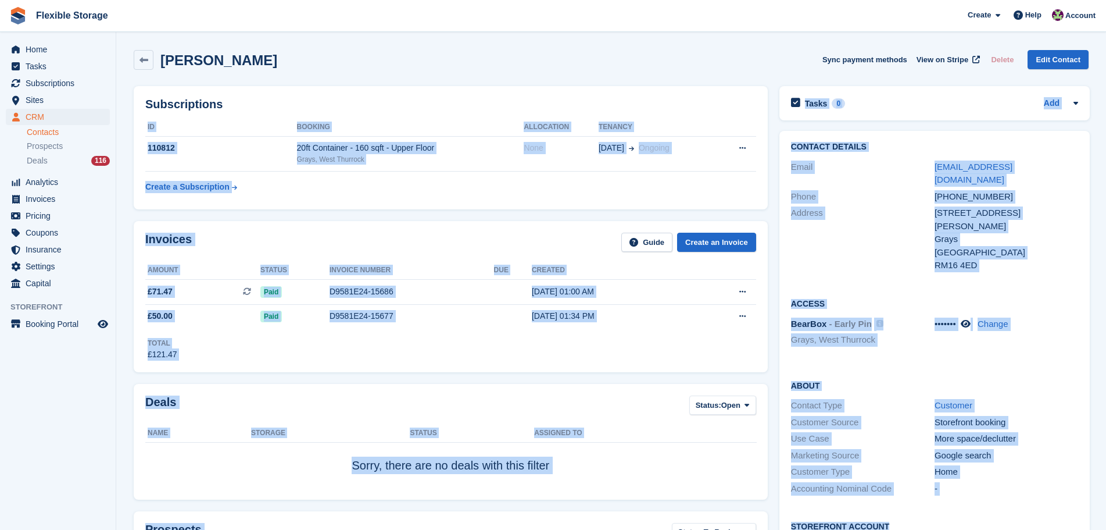
drag, startPoint x: 1008, startPoint y: 486, endPoint x: 593, endPoint y: 99, distance: 567.2
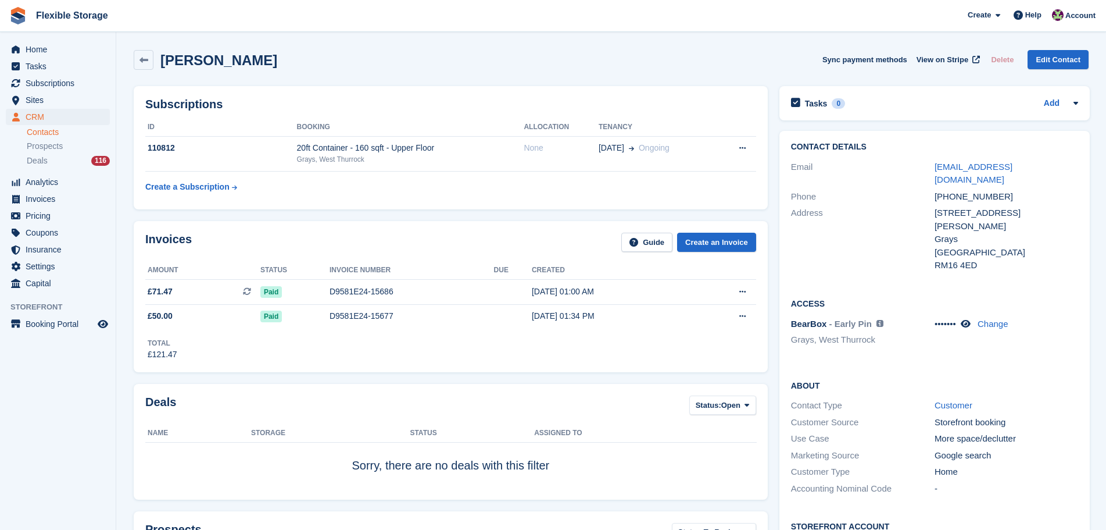
click at [713, 51] on div "[PERSON_NAME] Sync payment methods View on Stripe Delete Edit Contact" at bounding box center [611, 60] width 955 height 20
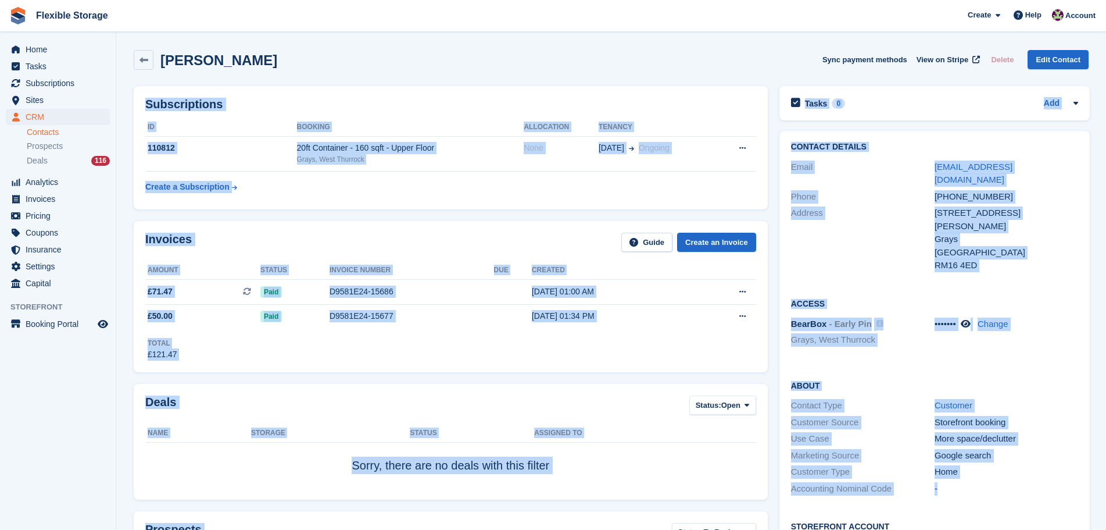
drag, startPoint x: 797, startPoint y: 51, endPoint x: 965, endPoint y: 460, distance: 442.2
click at [981, 482] on div "-" at bounding box center [1007, 488] width 144 height 13
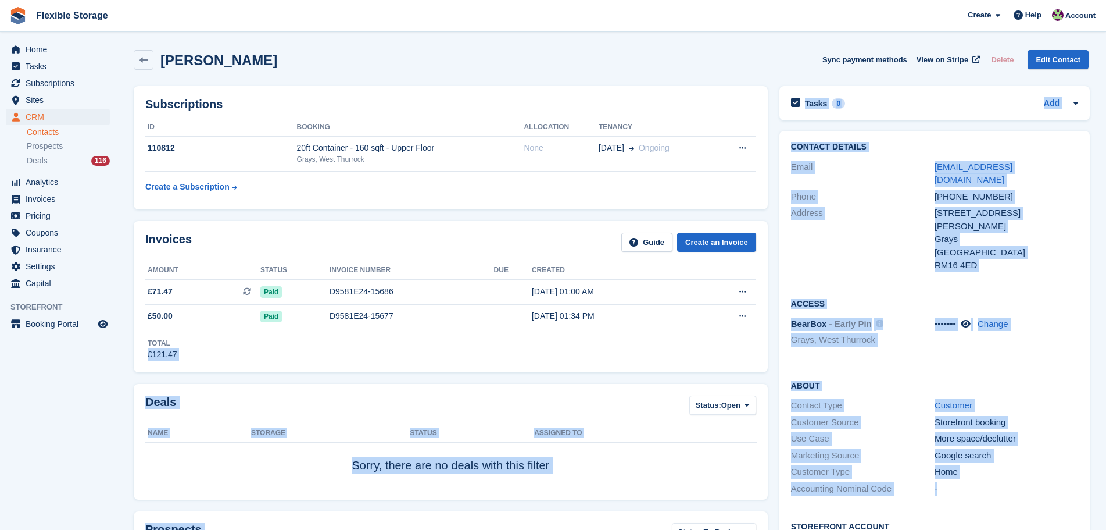
drag, startPoint x: 793, startPoint y: 362, endPoint x: 792, endPoint y: 351, distance: 11.1
click at [943, 400] on link "Customer" at bounding box center [954, 405] width 38 height 10
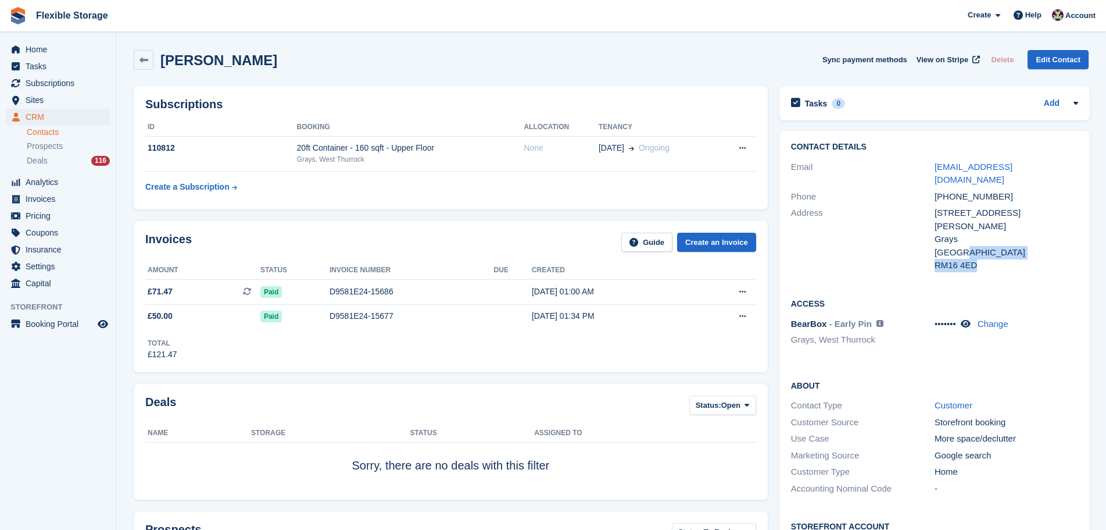
drag, startPoint x: 1018, startPoint y: 256, endPoint x: 957, endPoint y: 225, distance: 68.4
click at [957, 225] on div "Contact Details Email [EMAIL_ADDRESS][DOMAIN_NAME] Phone [PHONE_NUMBER] Address…" at bounding box center [935, 208] width 310 height 155
click at [988, 259] on div "RM16 4ED" at bounding box center [1007, 265] width 144 height 13
drag, startPoint x: 1015, startPoint y: 248, endPoint x: 951, endPoint y: 211, distance: 74.5
click at [934, 202] on div "Contact Details Email [EMAIL_ADDRESS][DOMAIN_NAME] Phone [PHONE_NUMBER] Address…" at bounding box center [935, 208] width 310 height 155
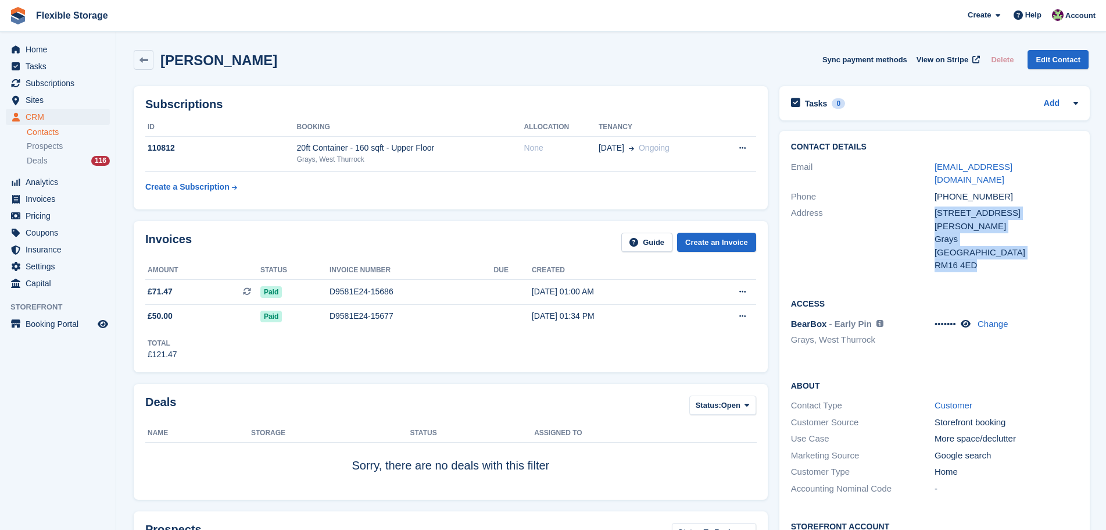
click at [965, 233] on div "Grays" at bounding box center [1007, 239] width 144 height 13
drag, startPoint x: 977, startPoint y: 230, endPoint x: 951, endPoint y: 219, distance: 28.9
click at [951, 219] on div "[STREET_ADDRESS][PERSON_NAME] Grays [GEOGRAPHIC_DATA] RM16 4ED" at bounding box center [1007, 239] width 144 height 66
click at [1003, 246] on div "[GEOGRAPHIC_DATA]" at bounding box center [1007, 252] width 144 height 13
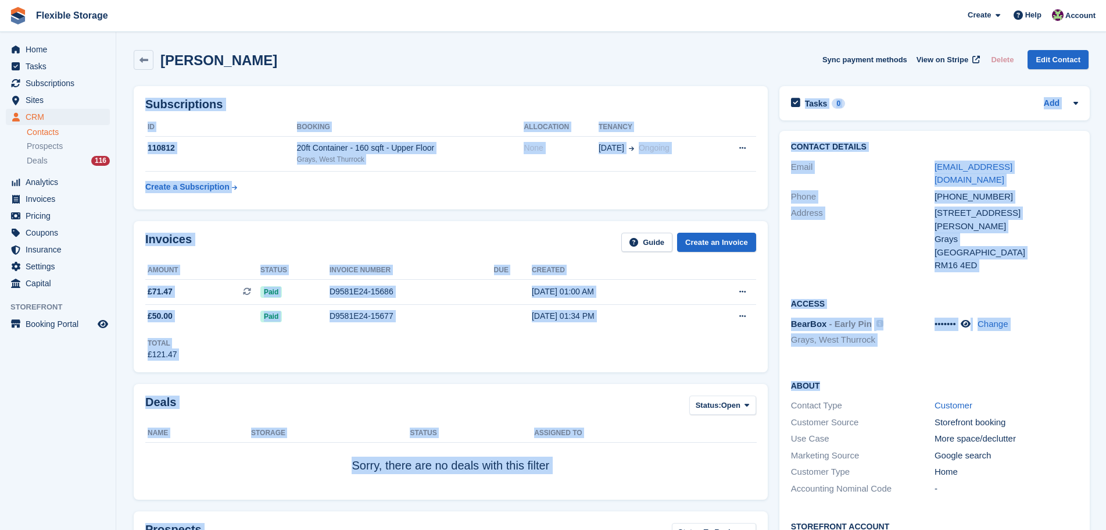
drag, startPoint x: 744, startPoint y: 63, endPoint x: 996, endPoint y: 399, distance: 420.2
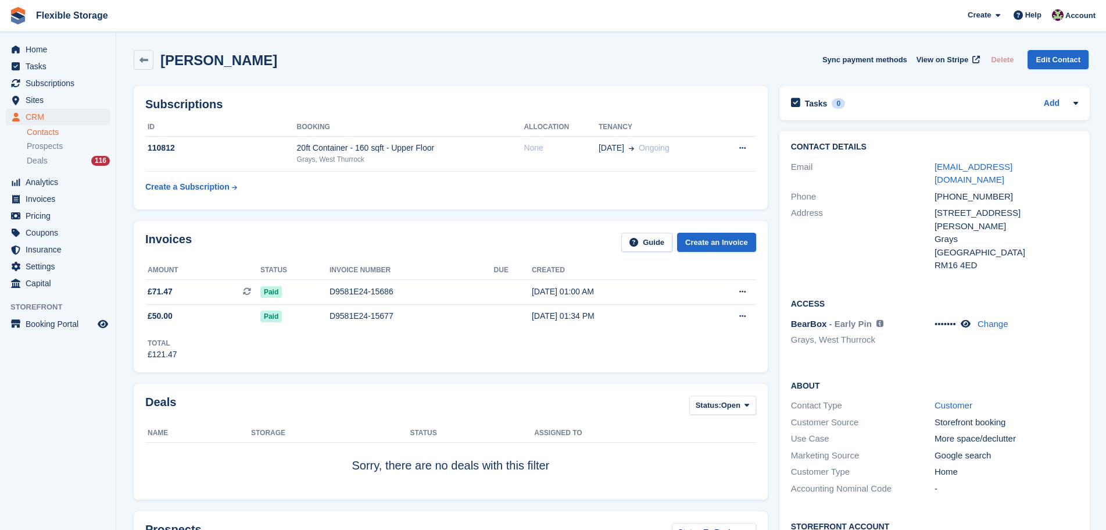
click at [1002, 430] on div "Use Case More space/declutter" at bounding box center [934, 438] width 287 height 17
drag, startPoint x: 988, startPoint y: 461, endPoint x: 879, endPoint y: 419, distance: 116.5
click at [878, 419] on div "About Contact Type Customer Customer Source Storefront booking Use Case More sp…" at bounding box center [935, 437] width 310 height 141
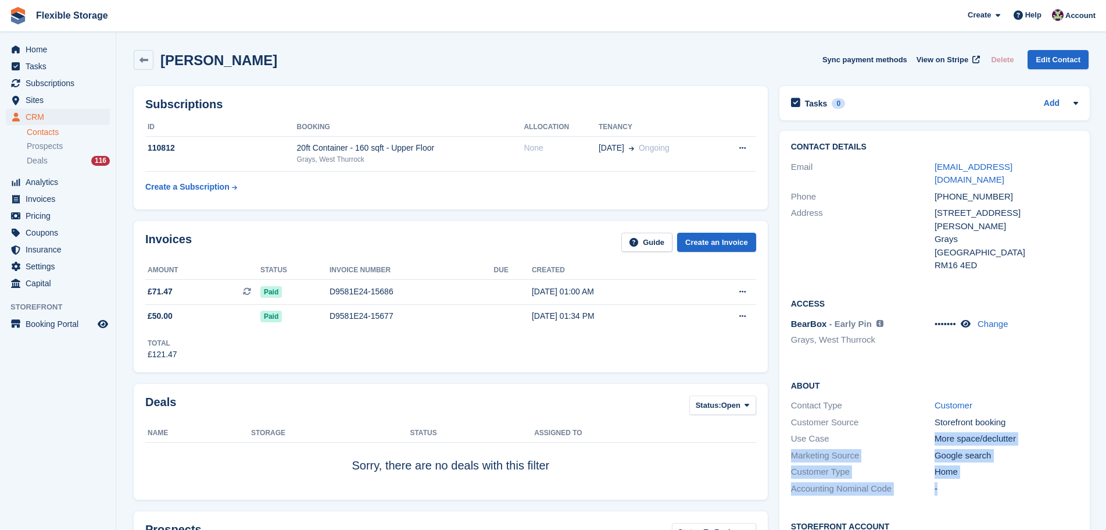
click at [884, 430] on div "Use Case More space/declutter" at bounding box center [934, 438] width 287 height 17
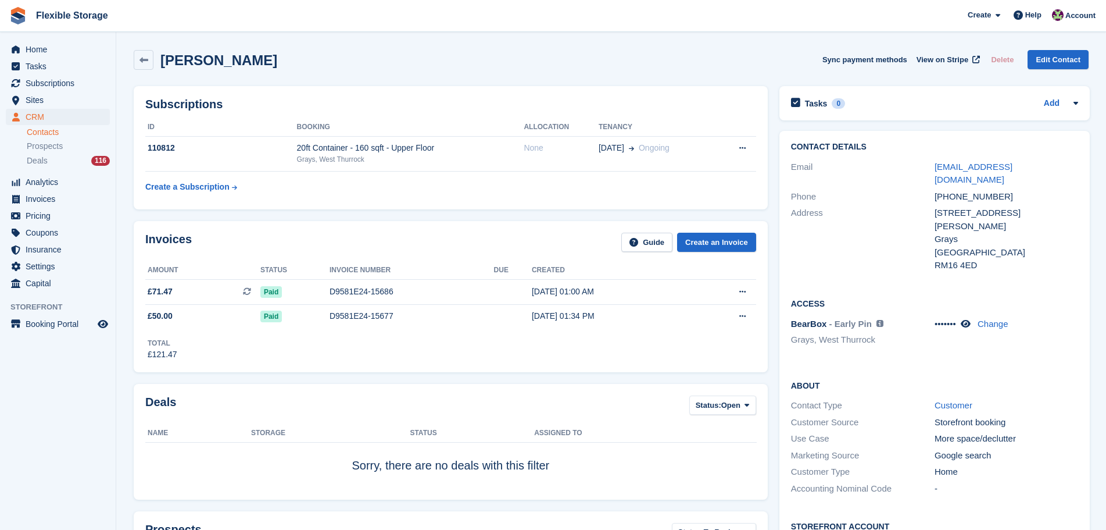
scroll to position [349, 0]
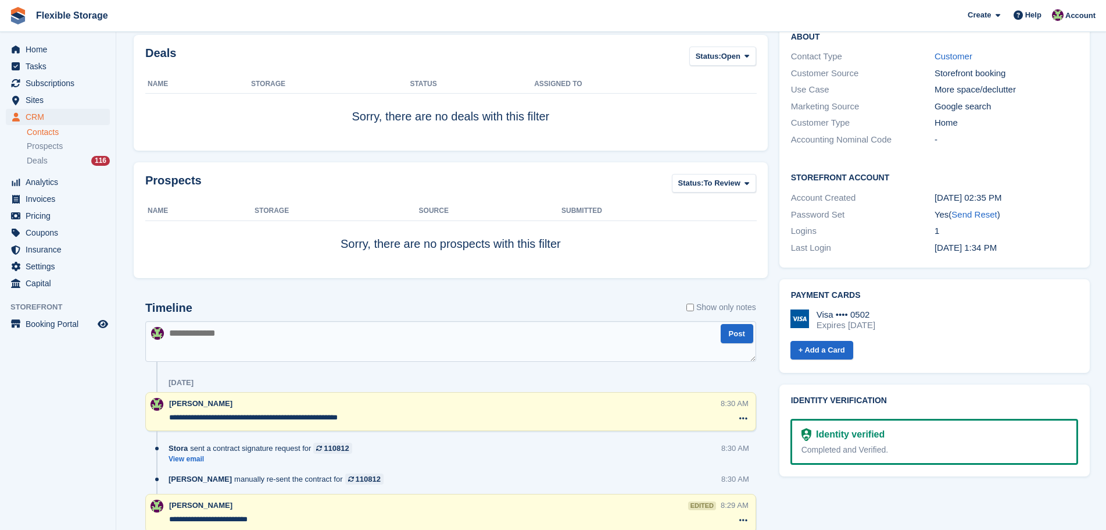
click at [353, 347] on textarea at bounding box center [450, 341] width 611 height 41
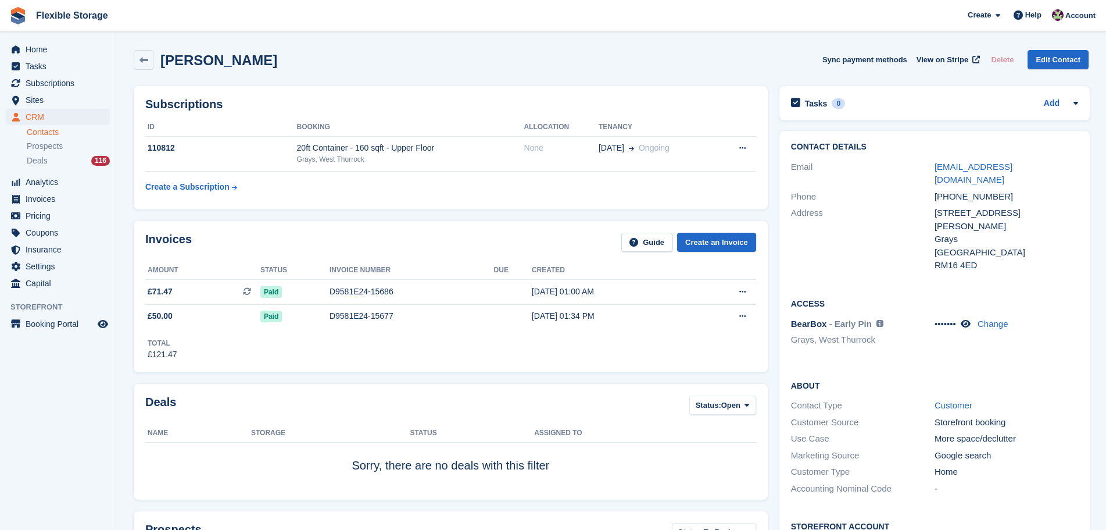
scroll to position [698, 0]
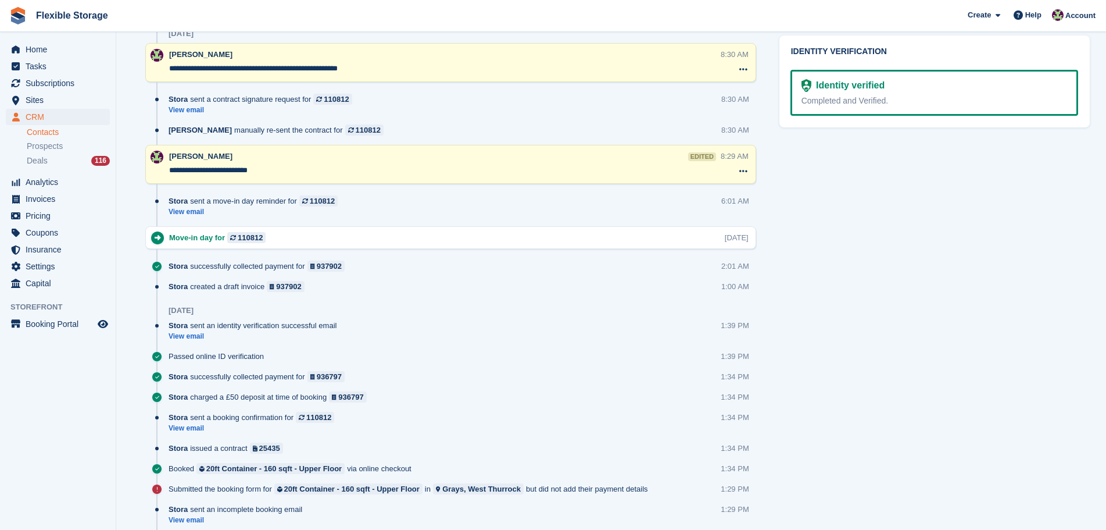
click at [368, 69] on textarea "**********" at bounding box center [444, 69] width 551 height 12
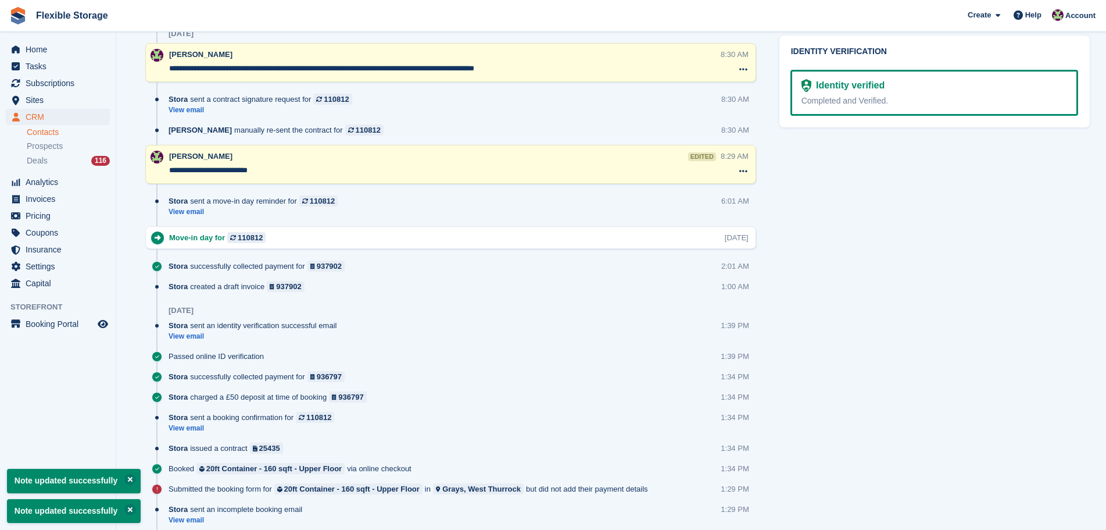
type textarea "**********"
click at [1062, 373] on div "Tasks 0 Add No tasks related to [PERSON_NAME] Contact Details Email [EMAIL_ADDR…" at bounding box center [935, 125] width 322 height 1485
